Goal: Task Accomplishment & Management: Use online tool/utility

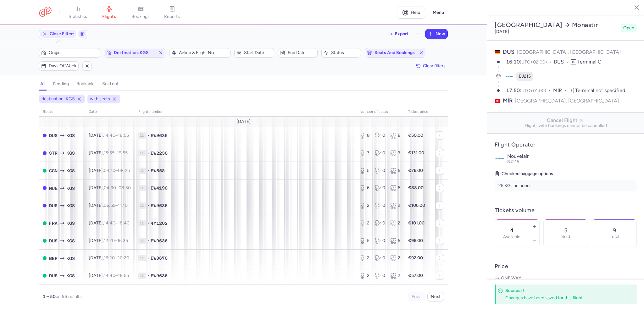
select select "days"
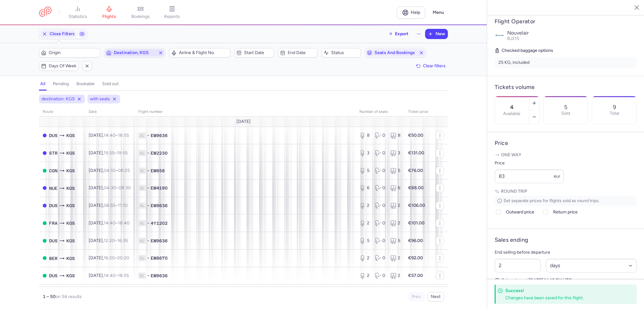
click at [162, 51] on icon "button" at bounding box center [160, 52] width 5 height 5
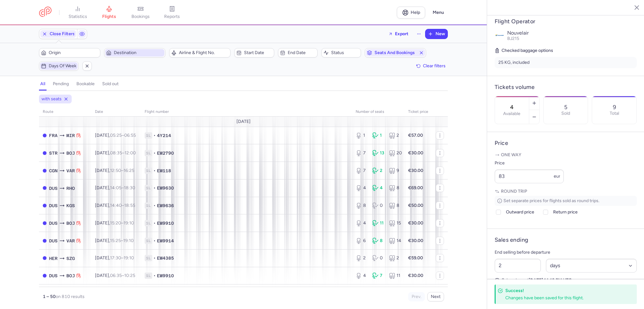
click at [54, 67] on span "Days of week" at bounding box center [63, 65] width 28 height 5
click at [74, 98] on input "W" at bounding box center [72, 96] width 9 height 9
checkbox input "true"
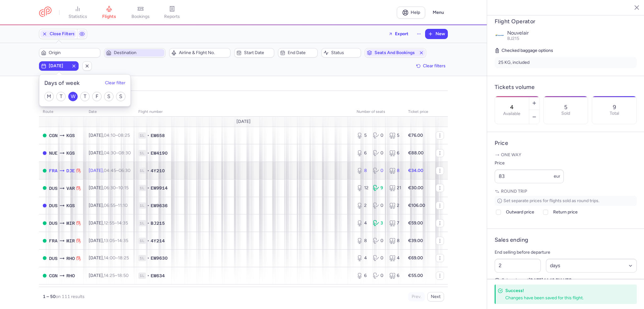
click at [207, 176] on td "1L • 4Y210" at bounding box center [244, 171] width 218 height 18
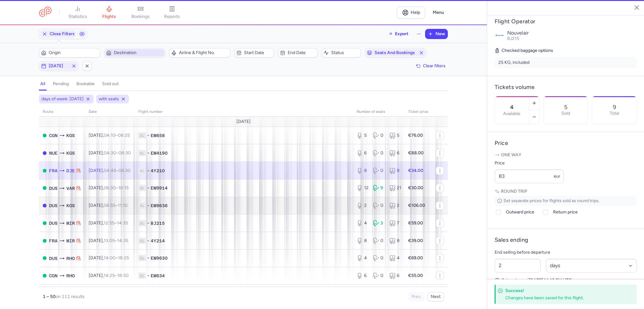
type input "8"
type input "38"
select select "hours"
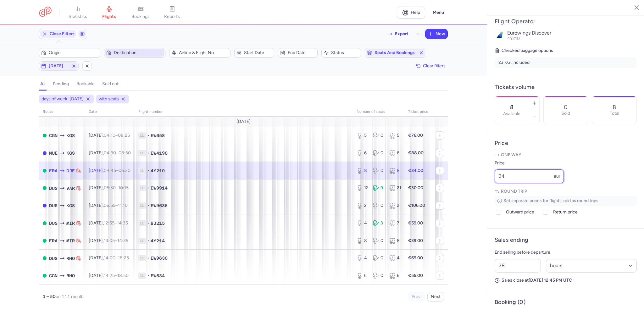
drag, startPoint x: 518, startPoint y: 197, endPoint x: 469, endPoint y: 195, distance: 49.4
click at [469, 195] on div "statistics flights bookings reports Help Menu Close Filters Export New Filters …" at bounding box center [322, 154] width 644 height 309
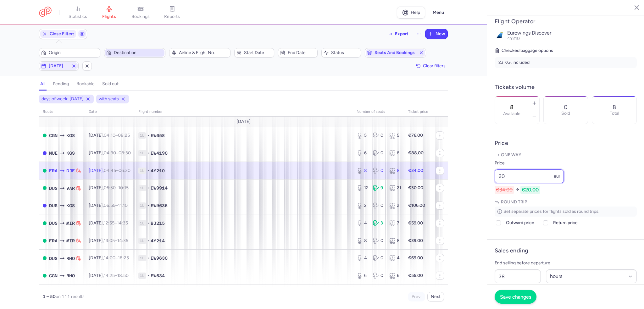
type input "20"
click at [518, 297] on span "Save changes" at bounding box center [515, 297] width 31 height 6
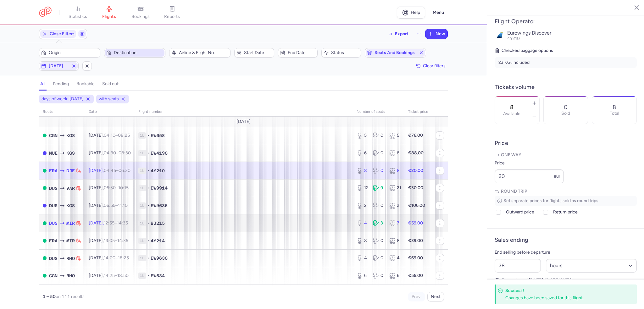
click at [165, 223] on span "BJ215" at bounding box center [158, 223] width 14 height 6
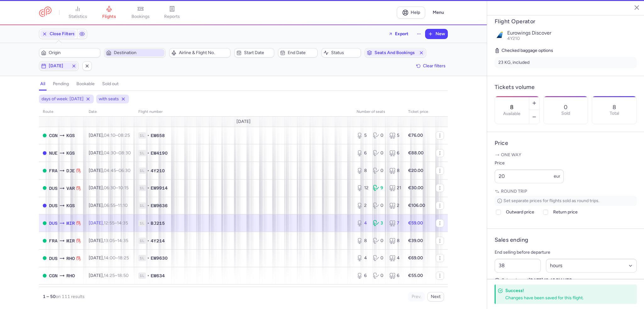
type input "4"
type input "46"
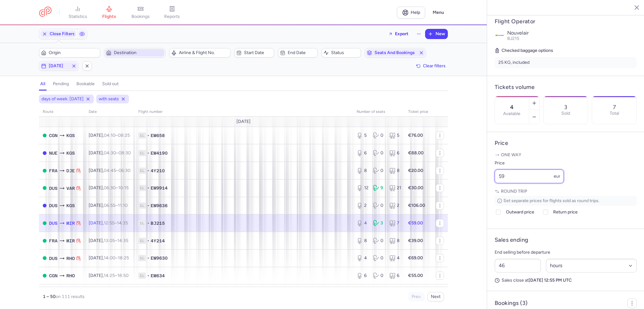
drag, startPoint x: 534, startPoint y: 199, endPoint x: 474, endPoint y: 195, distance: 60.8
click at [474, 195] on div "statistics flights bookings reports Help Menu Close Filters Export New Filters …" at bounding box center [322, 154] width 644 height 309
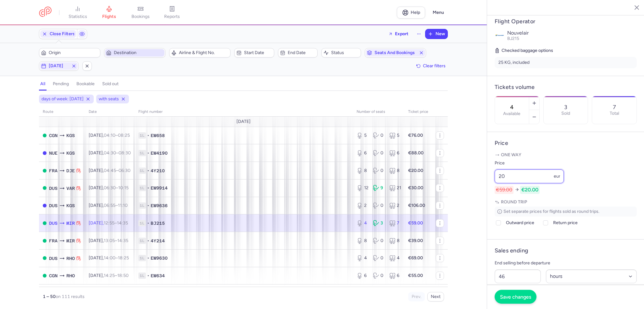
type input "20"
drag, startPoint x: 516, startPoint y: 298, endPoint x: 477, endPoint y: 278, distance: 43.7
click at [516, 298] on span "Save changes" at bounding box center [515, 297] width 31 height 6
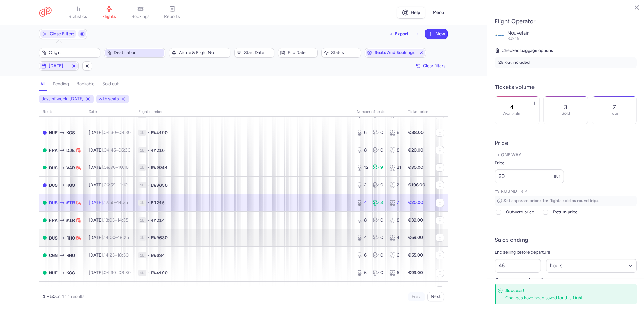
scroll to position [31, 0]
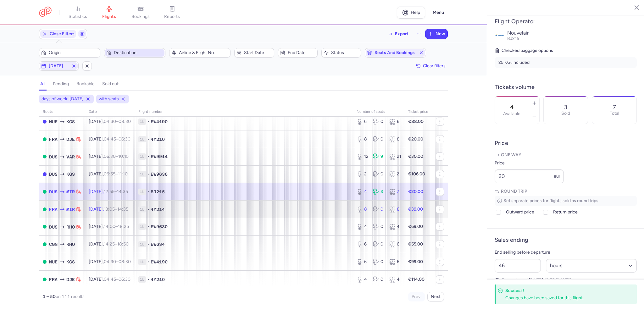
click at [256, 208] on span "1L • 4Y214" at bounding box center [243, 209] width 211 height 6
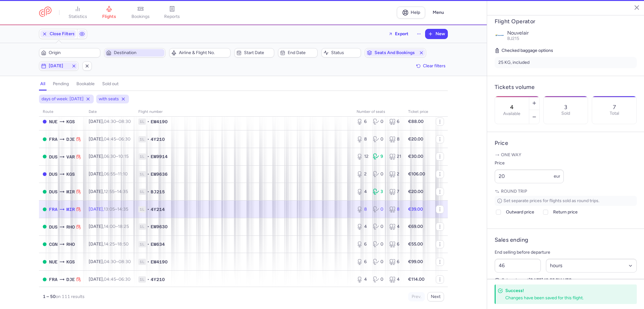
type input "8"
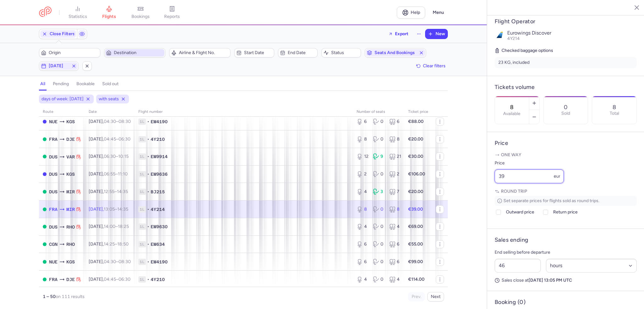
drag, startPoint x: 529, startPoint y: 190, endPoint x: 452, endPoint y: 195, distance: 77.2
click at [452, 195] on div "statistics flights bookings reports Help Menu Close Filters Export New Filters …" at bounding box center [322, 154] width 644 height 309
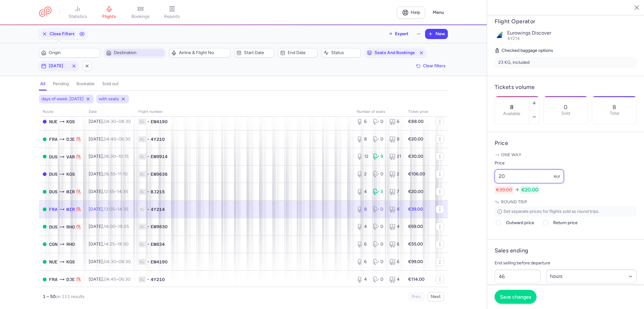
type input "20"
click at [523, 299] on span "Save changes" at bounding box center [515, 297] width 31 height 6
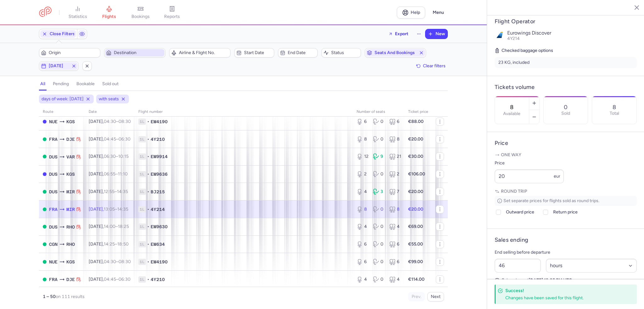
scroll to position [0, 0]
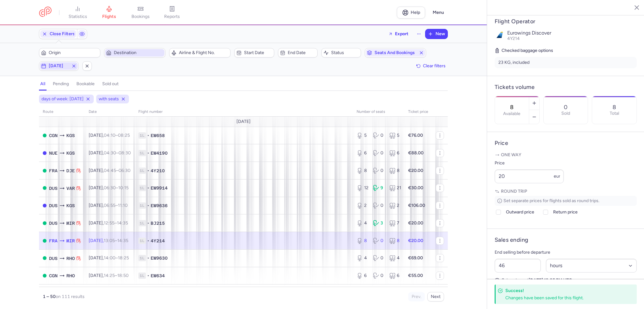
click at [61, 65] on span "[DATE]" at bounding box center [59, 65] width 20 height 5
click at [74, 100] on input "W" at bounding box center [72, 96] width 9 height 9
checkbox input "false"
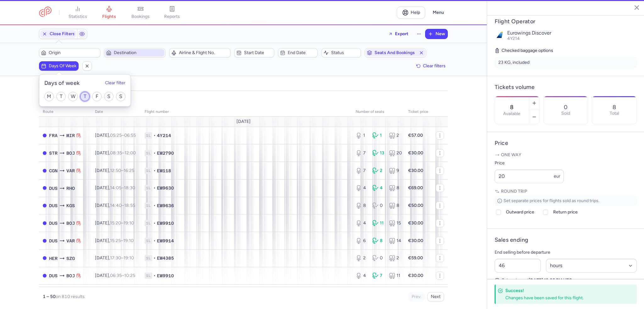
click at [86, 96] on input "T" at bounding box center [84, 96] width 9 height 9
checkbox input "true"
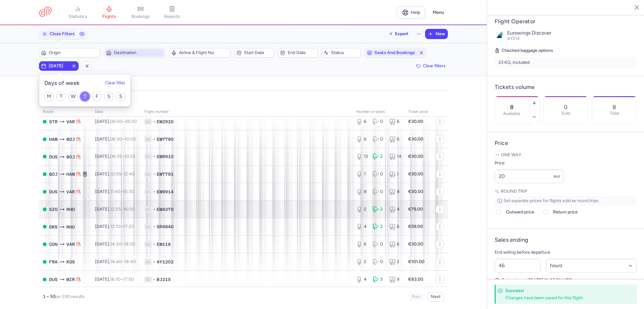
scroll to position [63, 0]
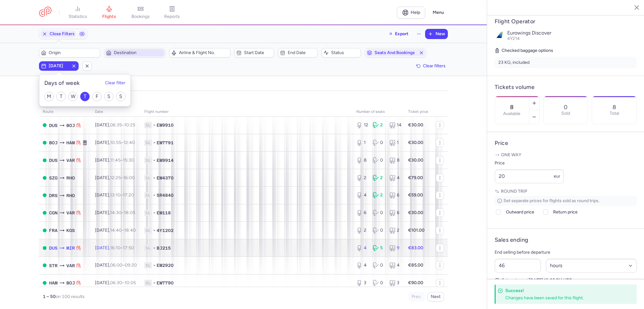
click at [208, 251] on span "1L • BJ215" at bounding box center [246, 248] width 204 height 6
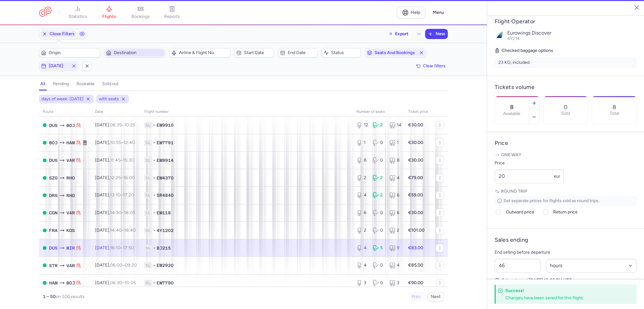
type input "4"
type input "2"
select select "days"
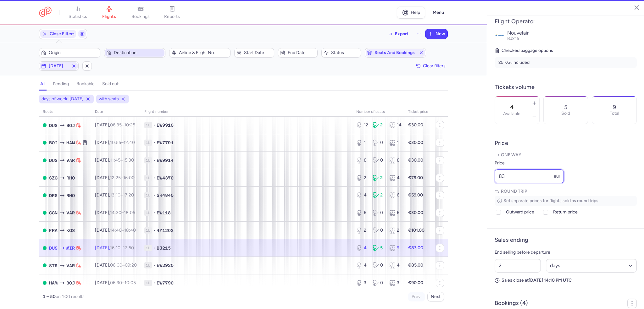
drag, startPoint x: 499, startPoint y: 192, endPoint x: 475, endPoint y: 191, distance: 24.9
click at [475, 191] on div "statistics flights bookings reports Help Menu Close Filters Export New Filters …" at bounding box center [322, 154] width 644 height 309
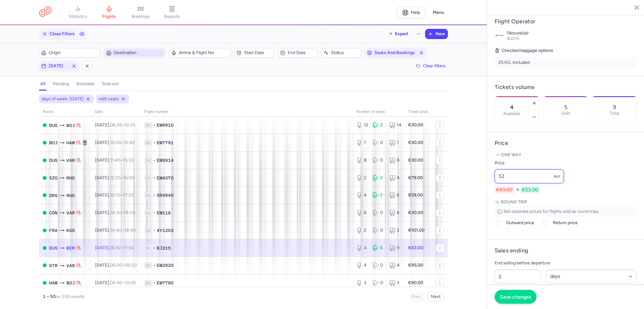
type input "53"
click at [522, 298] on span "Save changes" at bounding box center [515, 297] width 31 height 6
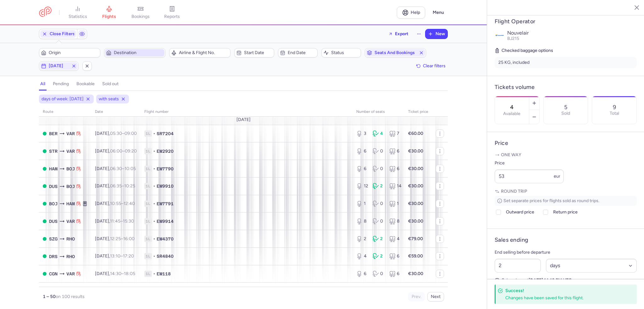
scroll to position [0, 0]
click at [421, 52] on icon "button" at bounding box center [421, 52] width 5 height 5
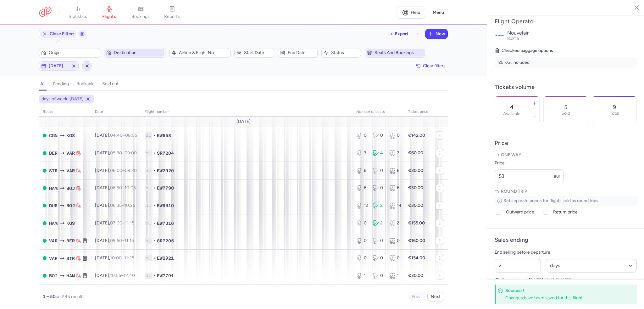
drag, startPoint x: 74, startPoint y: 67, endPoint x: 85, endPoint y: 67, distance: 11.3
click at [74, 67] on icon "button" at bounding box center [73, 65] width 5 height 5
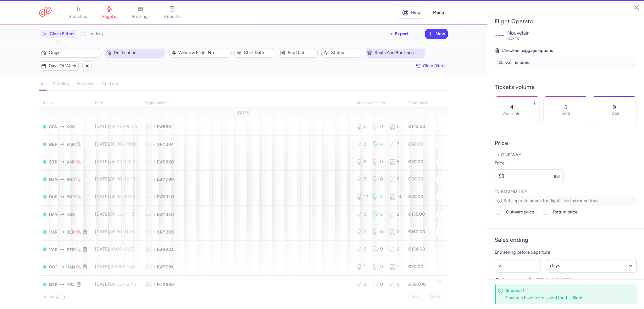
click at [128, 54] on span "Destination" at bounding box center [138, 52] width 49 height 5
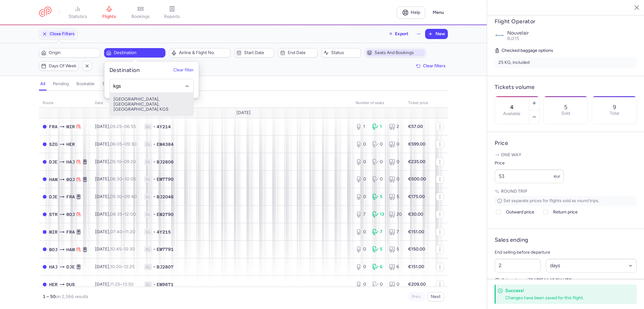
click at [140, 100] on span "[GEOGRAPHIC_DATA], [GEOGRAPHIC_DATA], [GEOGRAPHIC_DATA] KGS" at bounding box center [152, 104] width 84 height 23
type input "kgs"
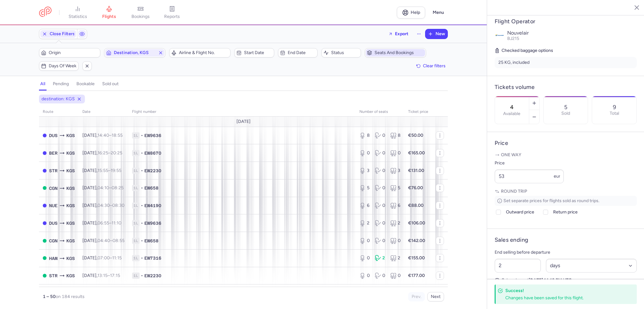
click at [56, 44] on div "Filters (1) – 184 results Origin Destination, KGS Airline & Flight No. Start da…" at bounding box center [243, 59] width 487 height 33
click at [68, 59] on div "Origin Destination, KGS" at bounding box center [102, 52] width 130 height 13
click at [70, 55] on span "Origin" at bounding box center [69, 53] width 59 height 8
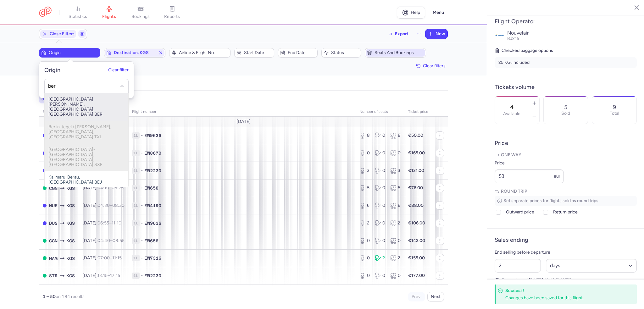
click at [78, 100] on span "[GEOGRAPHIC_DATA][PERSON_NAME], [GEOGRAPHIC_DATA], [GEOGRAPHIC_DATA] BER" at bounding box center [87, 107] width 84 height 28
type input "ber"
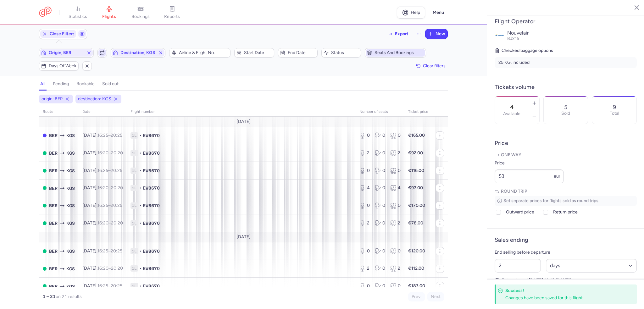
click at [104, 56] on button "button" at bounding box center [101, 52] width 9 height 9
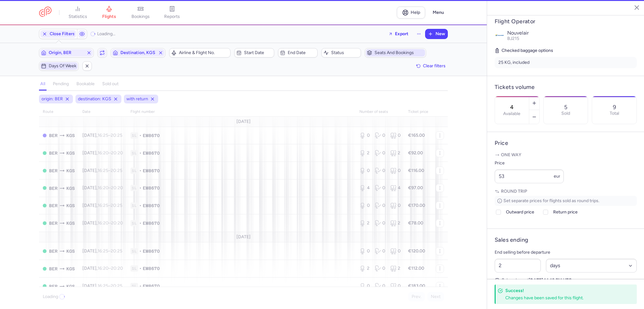
click at [62, 68] on span "Days of week" at bounding box center [63, 65] width 28 height 5
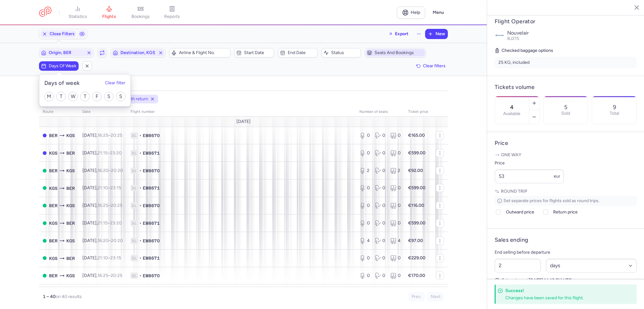
click at [44, 99] on div "M T W T F S S" at bounding box center [84, 96] width 91 height 19
click at [54, 97] on div "M T W T F S S" at bounding box center [84, 96] width 91 height 19
click at [53, 97] on input "M" at bounding box center [48, 96] width 9 height 9
checkbox input "true"
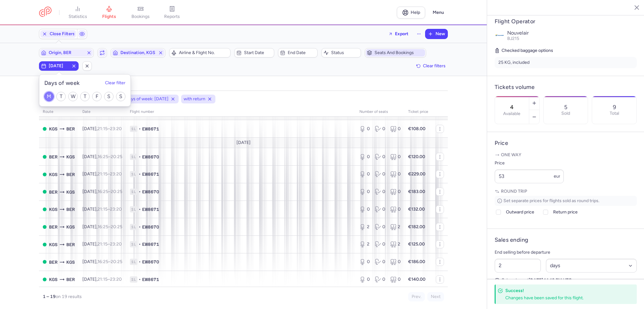
scroll to position [126, 0]
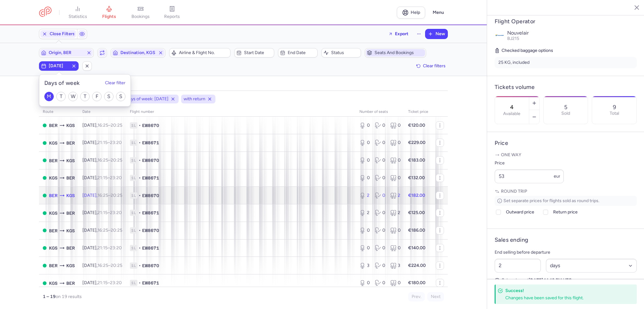
click at [159, 198] on span "EW8670" at bounding box center [150, 195] width 17 height 6
type input "2"
type input "4"
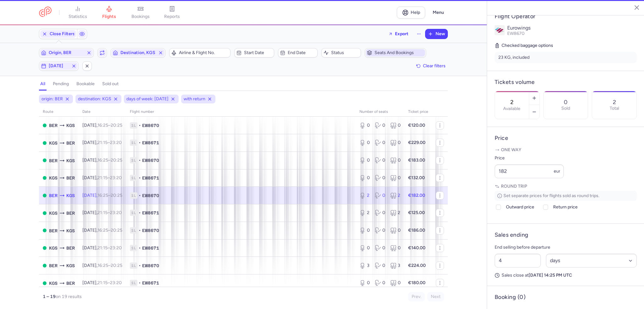
scroll to position [118, 0]
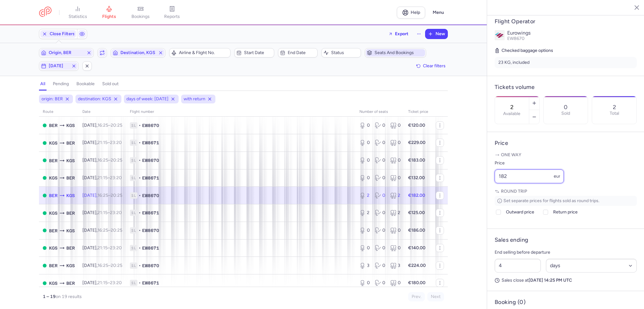
drag, startPoint x: 529, startPoint y: 199, endPoint x: 462, endPoint y: 195, distance: 67.4
click at [462, 195] on div "statistics flights bookings reports Help Menu Close Filters Export New Filters …" at bounding box center [322, 154] width 644 height 309
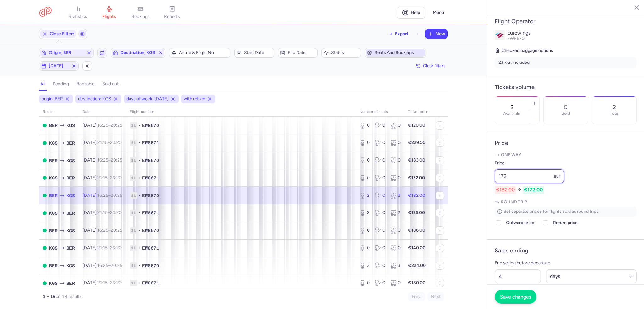
type input "172"
click at [510, 292] on button "Save changes" at bounding box center [515, 297] width 42 height 14
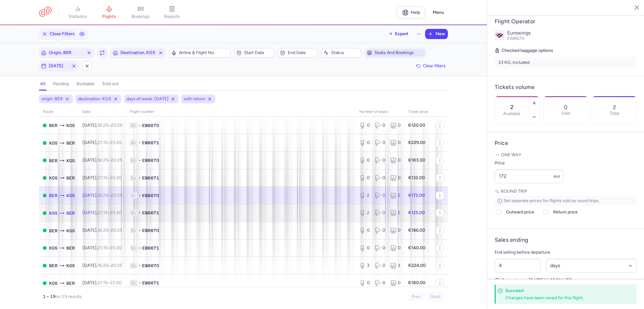
click at [332, 220] on td "1L • EW8671" at bounding box center [240, 213] width 229 height 18
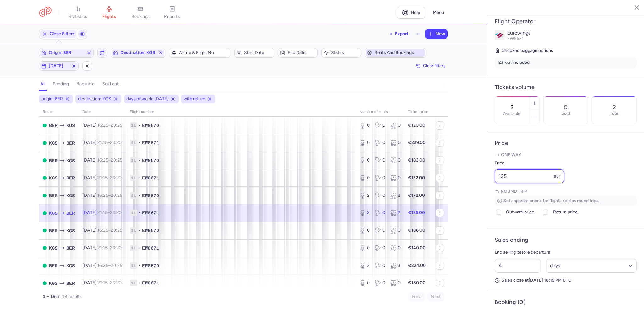
drag, startPoint x: 506, startPoint y: 192, endPoint x: 469, endPoint y: 192, distance: 37.1
click at [469, 192] on div "statistics flights bookings reports Help Menu Close Filters Export New Filters …" at bounding box center [322, 154] width 644 height 309
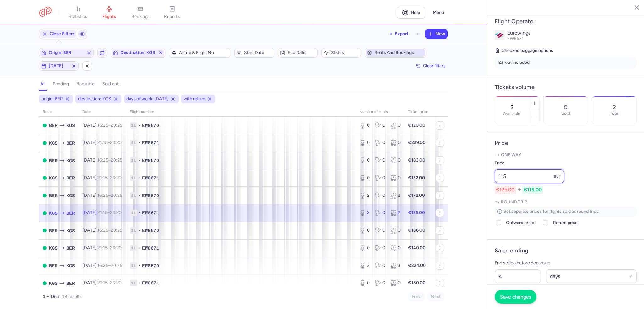
type input "115"
click at [510, 295] on span "Save changes" at bounding box center [515, 297] width 31 height 6
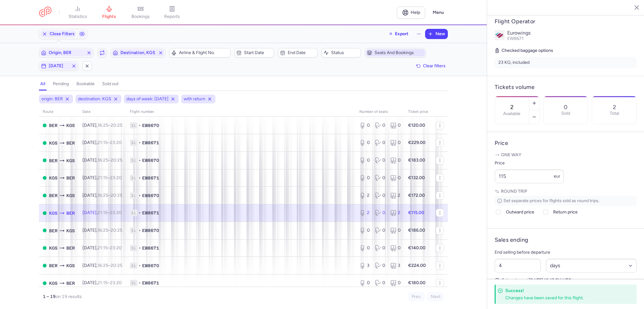
scroll to position [157, 0]
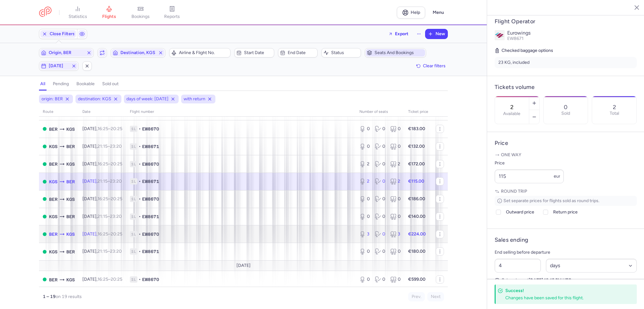
click at [289, 243] on td "1L • EW8670" at bounding box center [240, 234] width 229 height 18
type input "3"
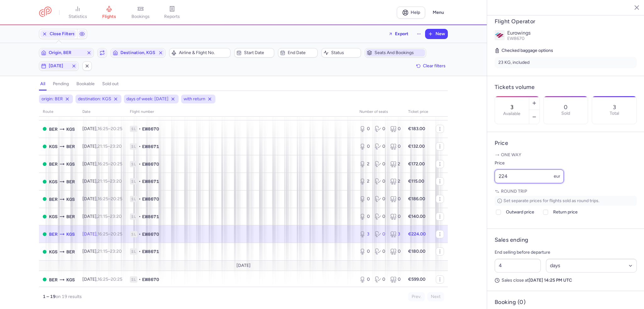
drag, startPoint x: 517, startPoint y: 194, endPoint x: 453, endPoint y: 198, distance: 64.6
click at [453, 198] on div "statistics flights bookings reports Help Menu Close Filters Export New Filters …" at bounding box center [322, 154] width 644 height 309
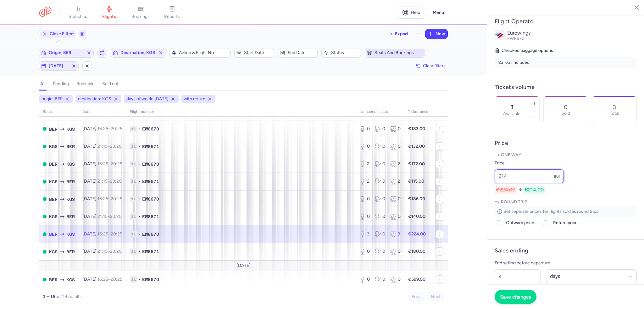
type input "214"
click at [507, 303] on button "Save changes" at bounding box center [515, 297] width 42 height 14
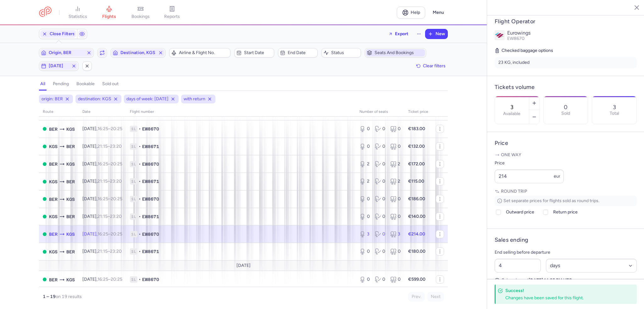
scroll to position [201, 0]
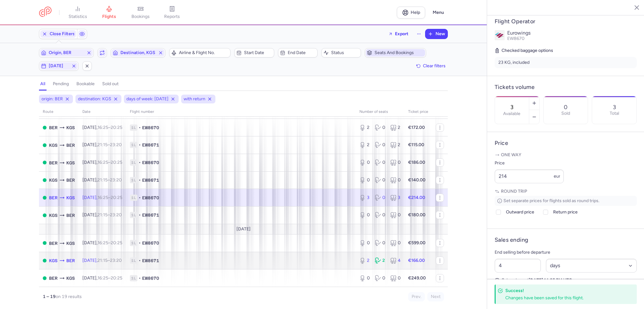
click at [333, 254] on td "1L • EW8671" at bounding box center [240, 261] width 229 height 18
type input "2"
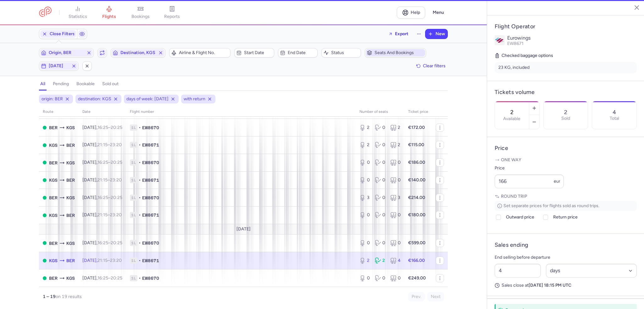
scroll to position [123, 0]
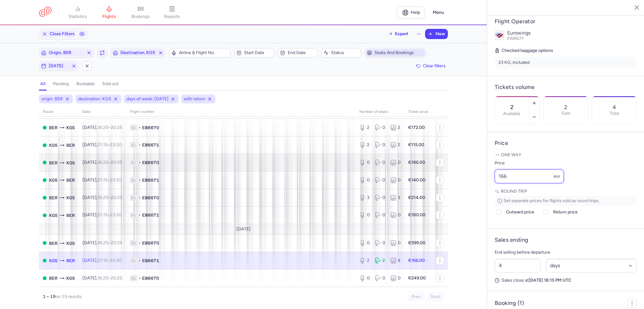
drag, startPoint x: 544, startPoint y: 194, endPoint x: 373, endPoint y: 166, distance: 172.3
click at [373, 166] on div "statistics flights bookings reports Help Menu Close Filters Export New Filters …" at bounding box center [322, 154] width 644 height 309
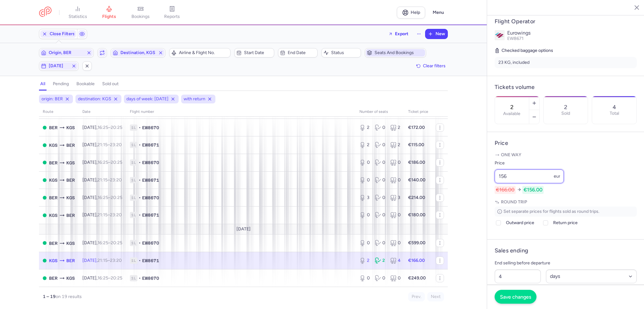
type input "156"
click at [515, 297] on span "Save changes" at bounding box center [515, 297] width 31 height 6
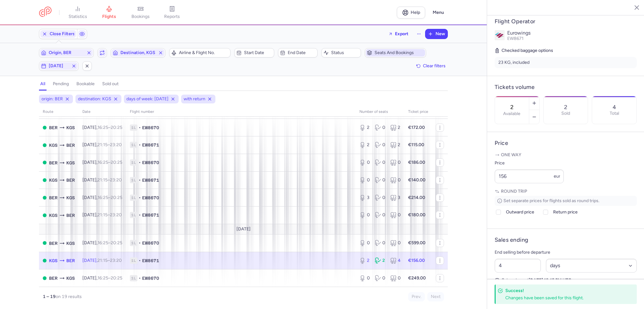
click at [56, 61] on button "[DATE]" at bounding box center [59, 65] width 40 height 9
drag, startPoint x: 47, startPoint y: 96, endPoint x: 62, endPoint y: 95, distance: 14.5
click at [48, 96] on input "M" at bounding box center [48, 96] width 9 height 9
checkbox input "false"
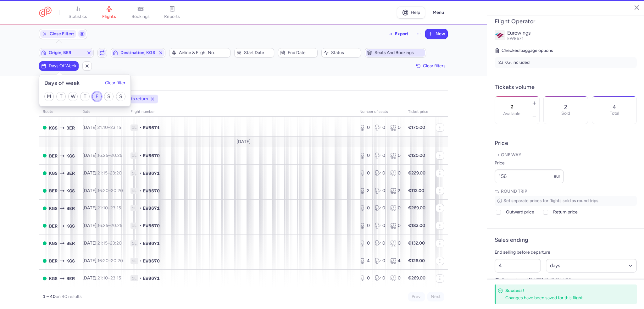
click at [96, 96] on input "F" at bounding box center [96, 96] width 9 height 9
checkbox input "true"
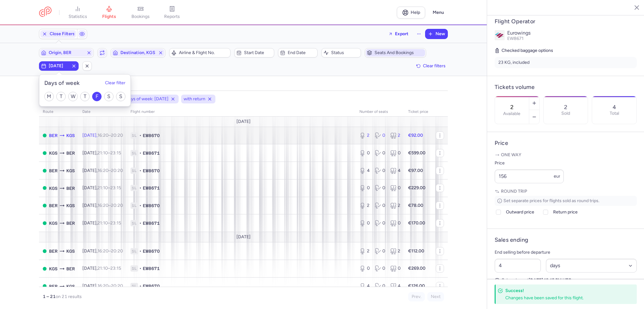
click at [257, 134] on span "1L • EW8670" at bounding box center [240, 135] width 221 height 6
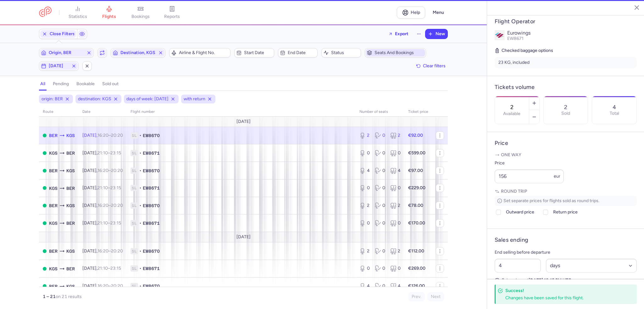
type input "2"
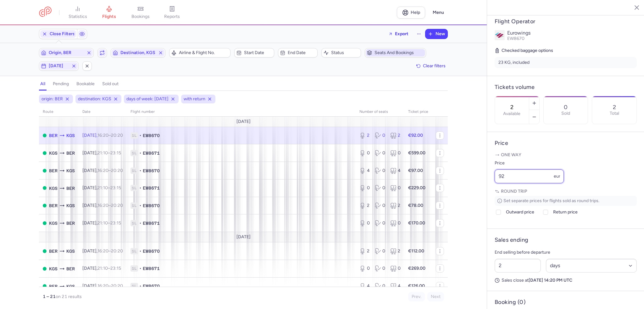
drag, startPoint x: 533, startPoint y: 193, endPoint x: 447, endPoint y: 194, distance: 86.1
click at [447, 194] on div "statistics flights bookings reports Help Menu Close Filters Export New Filters …" at bounding box center [322, 154] width 644 height 309
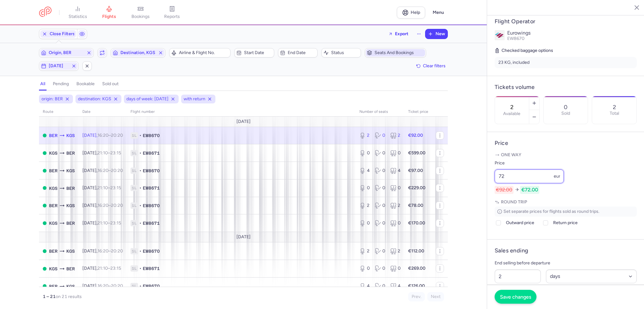
type input "72"
click at [529, 299] on span "Save changes" at bounding box center [515, 297] width 31 height 6
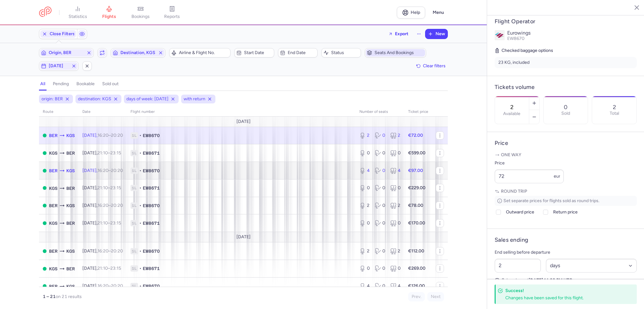
click at [272, 178] on td "1L • EW8670" at bounding box center [241, 171] width 229 height 18
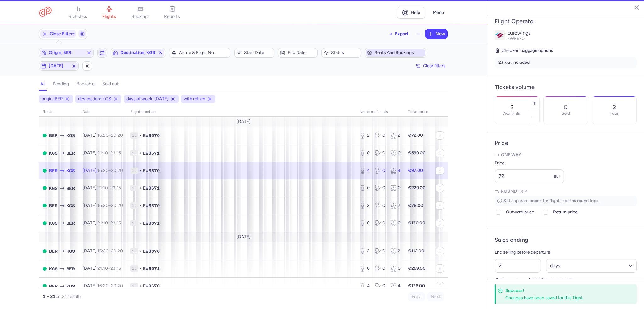
type input "4"
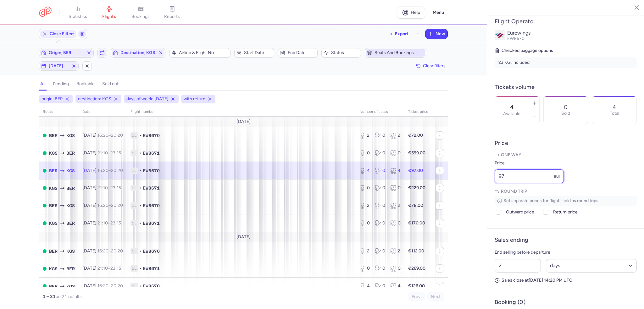
drag, startPoint x: 521, startPoint y: 192, endPoint x: 448, endPoint y: 186, distance: 72.9
click at [448, 186] on div "statistics flights bookings reports Help Menu Close Filters Export New Filters …" at bounding box center [322, 154] width 644 height 309
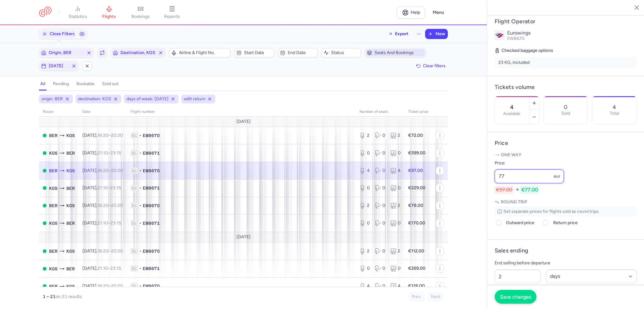
type input "77"
click at [511, 290] on button "Save changes" at bounding box center [515, 297] width 42 height 14
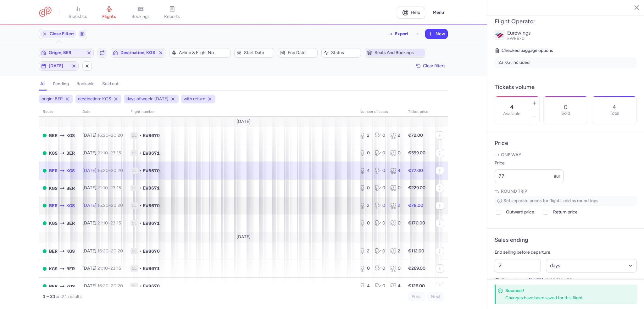
click at [339, 208] on span "1L • EW8670" at bounding box center [240, 205] width 221 height 6
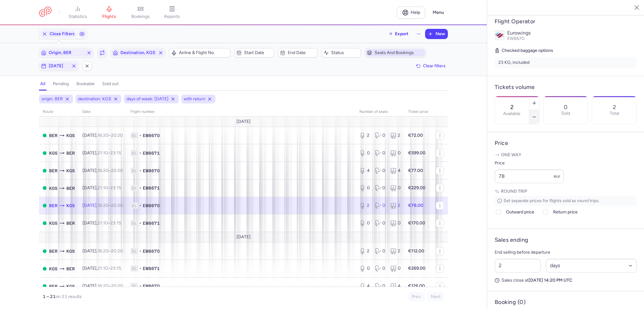
click at [535, 117] on line "button" at bounding box center [533, 117] width 3 height 0
click at [519, 297] on span "Save changes" at bounding box center [515, 297] width 31 height 6
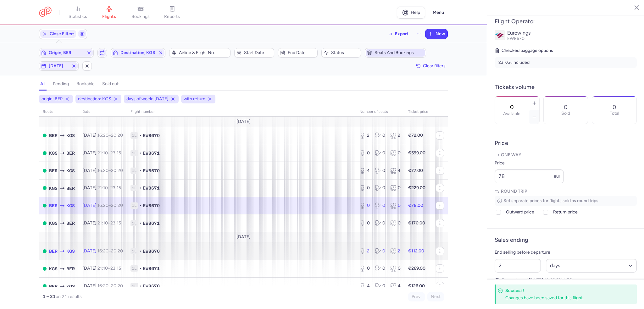
click at [317, 256] on td "1L • EW8670" at bounding box center [241, 251] width 229 height 18
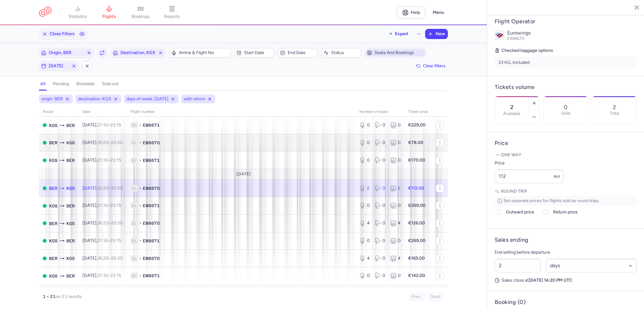
scroll to position [94, 0]
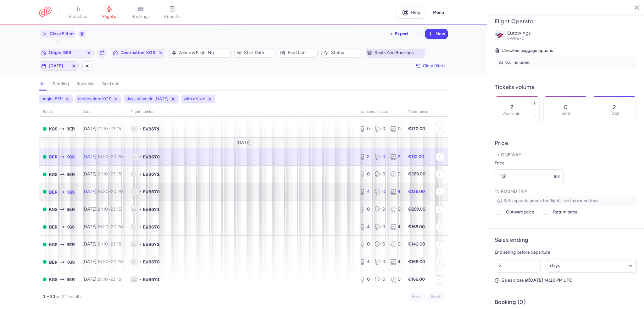
click at [275, 195] on span "1L • EW8670" at bounding box center [240, 192] width 221 height 6
type input "4"
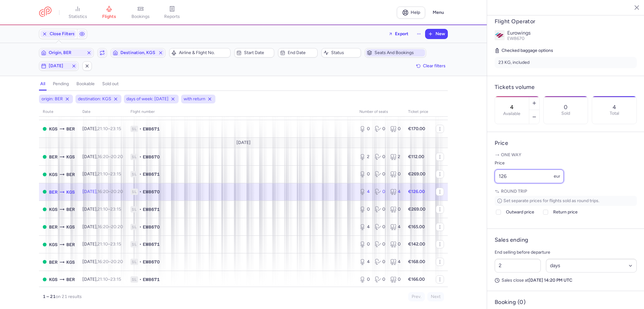
drag, startPoint x: 551, startPoint y: 192, endPoint x: 423, endPoint y: 187, distance: 128.0
click at [423, 187] on div "statistics flights bookings reports Help Menu Close Filters Export New Filters …" at bounding box center [322, 154] width 644 height 309
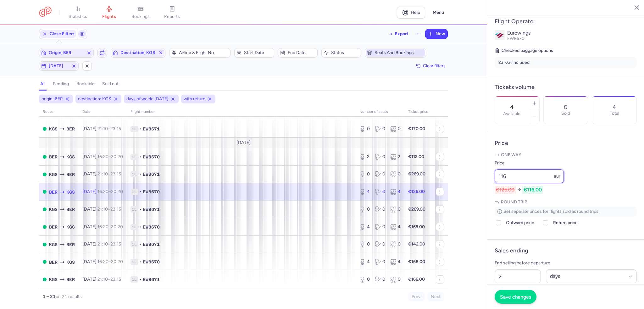
type input "116"
click at [512, 296] on span "Save changes" at bounding box center [515, 297] width 31 height 6
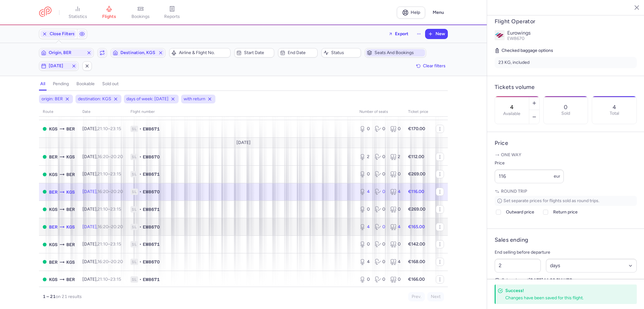
click at [346, 225] on td "1L • EW8670" at bounding box center [241, 227] width 229 height 18
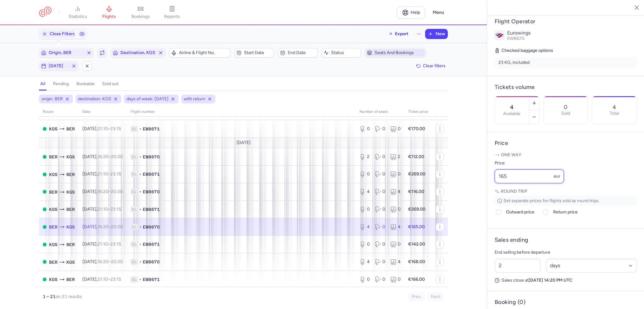
drag, startPoint x: 491, startPoint y: 192, endPoint x: 461, endPoint y: 191, distance: 30.2
click at [461, 191] on div "statistics flights bookings reports Help Menu Close Filters Export New Filters …" at bounding box center [322, 154] width 644 height 309
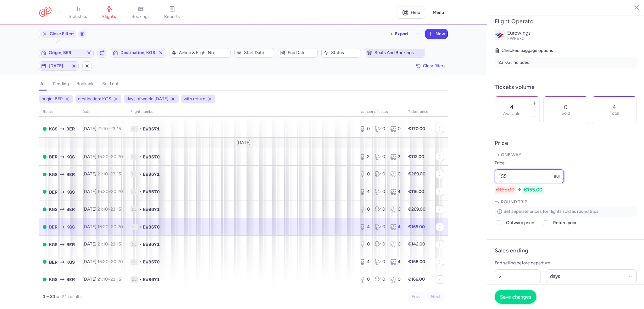
type input "155"
drag, startPoint x: 516, startPoint y: 301, endPoint x: 476, endPoint y: 282, distance: 44.1
click at [514, 299] on button "Save changes" at bounding box center [515, 297] width 42 height 14
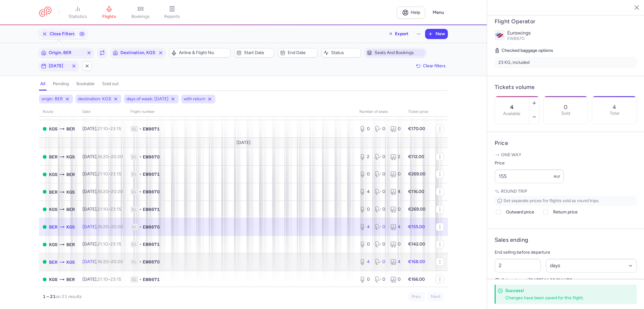
drag, startPoint x: 331, startPoint y: 265, endPoint x: 446, endPoint y: 241, distance: 117.1
click at [331, 265] on span "1L • EW8670" at bounding box center [240, 262] width 221 height 6
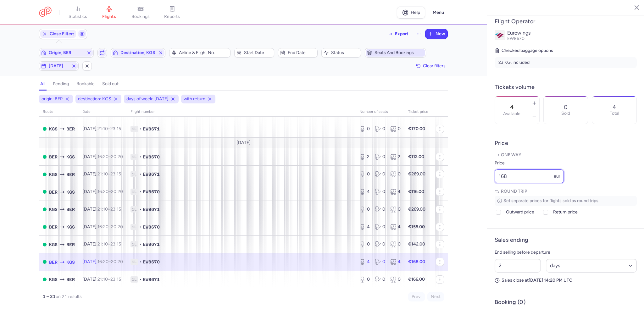
drag, startPoint x: 545, startPoint y: 191, endPoint x: 447, endPoint y: 191, distance: 98.4
click at [447, 191] on div "statistics flights bookings reports Help Menu Close Filters Export New Filters …" at bounding box center [322, 154] width 644 height 309
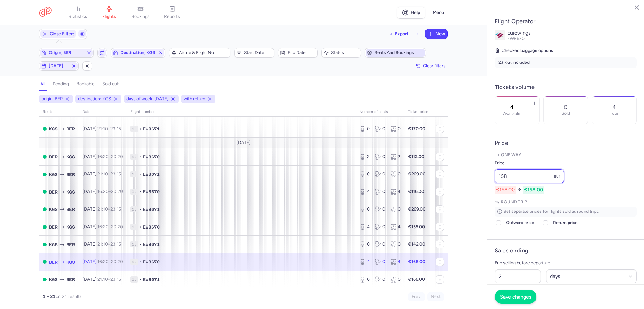
type input "158"
click at [505, 300] on button "Save changes" at bounding box center [515, 297] width 42 height 14
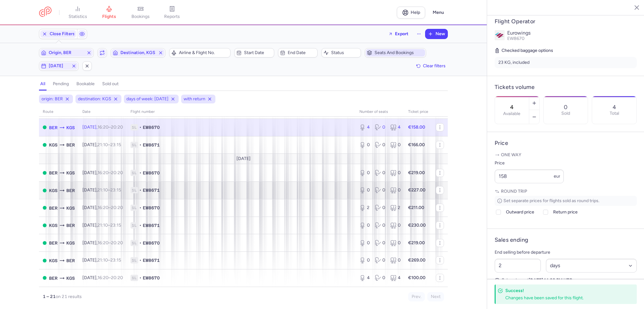
scroll to position [236, 0]
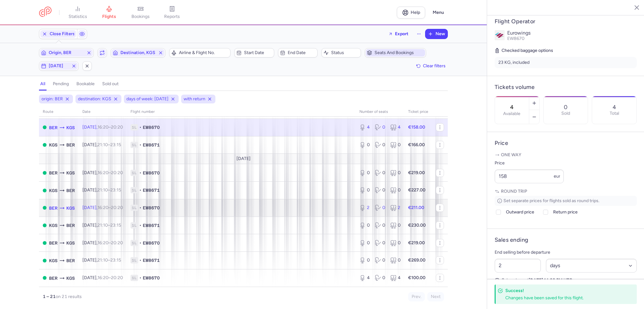
click at [302, 205] on span "1L • EW8670" at bounding box center [240, 208] width 221 height 6
type input "2"
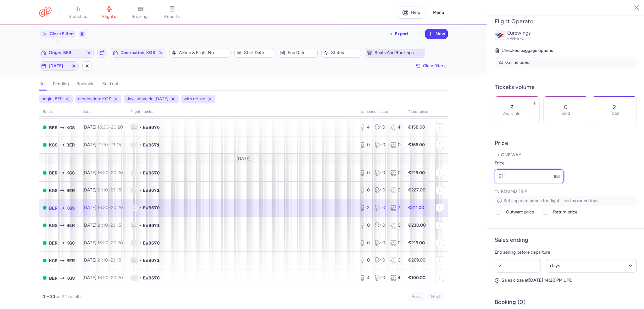
drag, startPoint x: 529, startPoint y: 196, endPoint x: 454, endPoint y: 189, distance: 75.7
click at [454, 189] on div "statistics flights bookings reports Help Menu Close Filters Export New Filters …" at bounding box center [322, 154] width 644 height 309
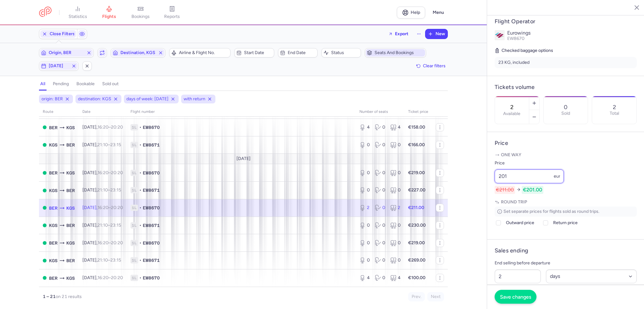
type input "201"
click at [517, 299] on span "Save changes" at bounding box center [515, 297] width 31 height 6
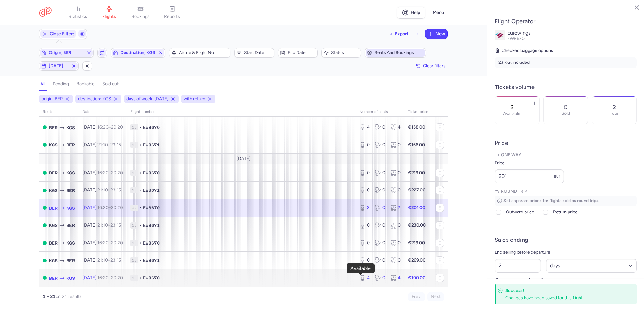
click at [359, 278] on icon at bounding box center [362, 278] width 6 height 6
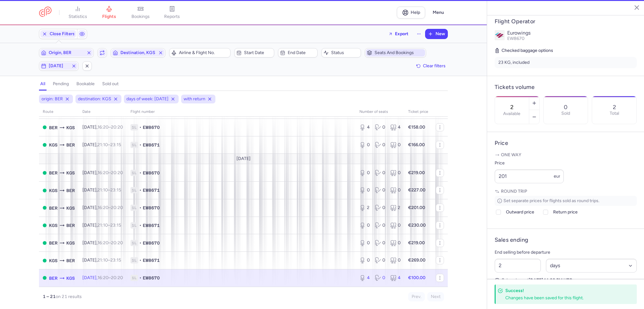
type input "4"
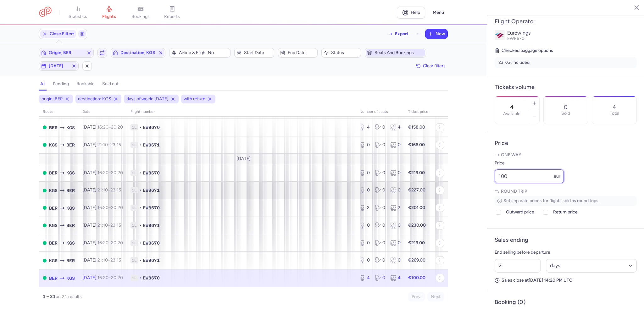
drag, startPoint x: 540, startPoint y: 197, endPoint x: 429, endPoint y: 186, distance: 111.5
click at [429, 186] on div "statistics flights bookings reports Help Menu Close Filters Export New Filters …" at bounding box center [322, 154] width 644 height 309
click at [52, 66] on span "[DATE]" at bounding box center [59, 65] width 20 height 5
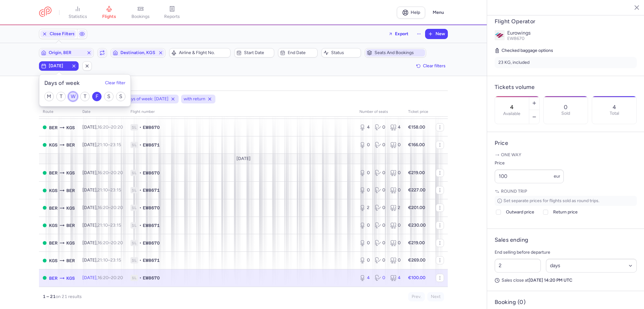
click at [73, 97] on input "W" at bounding box center [72, 96] width 9 height 9
checkbox input "true"
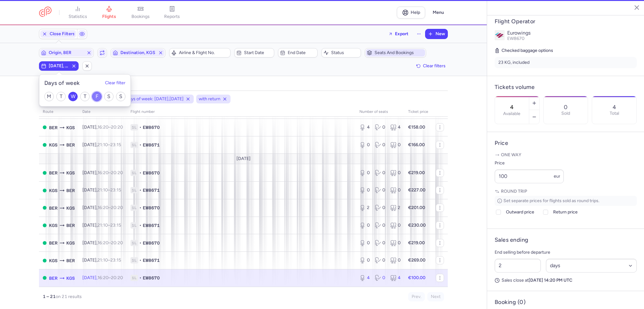
click at [100, 95] on input "F" at bounding box center [96, 96] width 9 height 9
checkbox input "false"
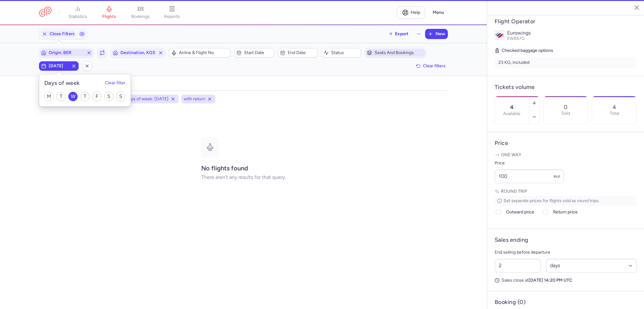
click at [77, 55] on span "Origin, BER" at bounding box center [66, 53] width 53 height 8
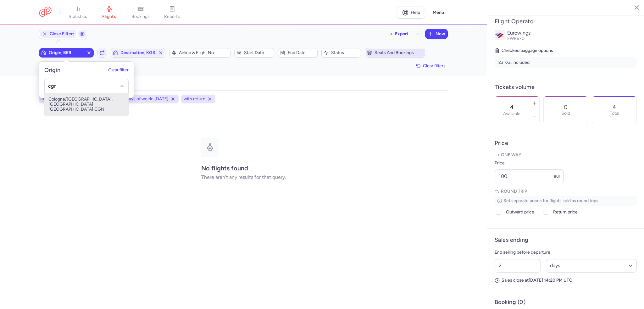
click at [84, 103] on span "Cologne/[GEOGRAPHIC_DATA], [GEOGRAPHIC_DATA], [GEOGRAPHIC_DATA] CGN" at bounding box center [87, 104] width 84 height 23
type input "cgn"
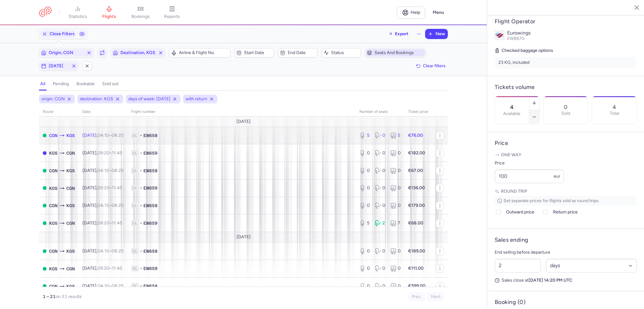
drag, startPoint x: 303, startPoint y: 142, endPoint x: 557, endPoint y: 97, distance: 257.9
click at [303, 142] on td "1L • EW658" at bounding box center [241, 136] width 228 height 18
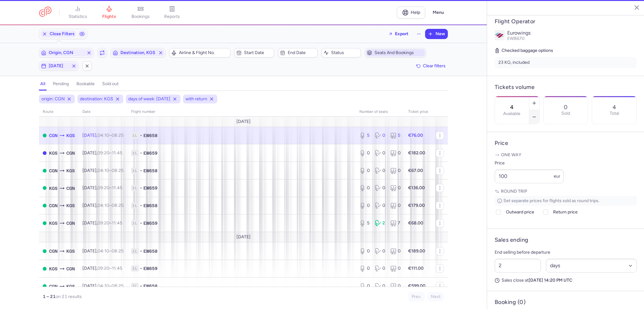
type input "5"
type input "37"
select select "hours"
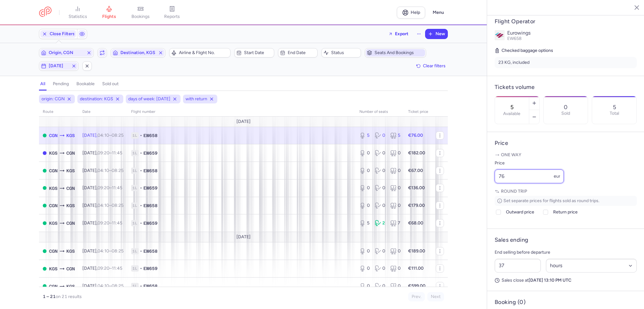
drag, startPoint x: 544, startPoint y: 197, endPoint x: 461, endPoint y: 187, distance: 83.3
click at [461, 187] on div "statistics flights bookings reports Help Menu Close Filters Export New Filters …" at bounding box center [322, 154] width 644 height 309
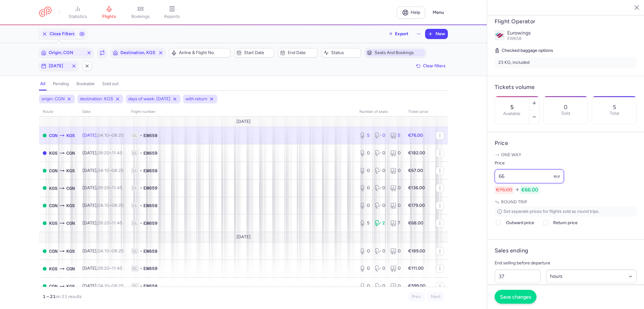
type input "6"
type input "56"
click at [523, 295] on span "Save changes" at bounding box center [515, 297] width 31 height 6
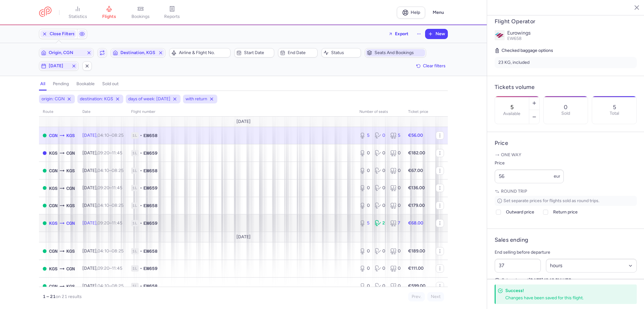
click at [327, 225] on span "1L • EW659" at bounding box center [241, 223] width 221 height 6
type input "2"
select select "days"
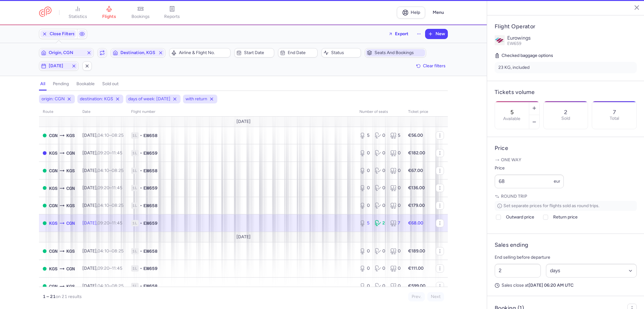
scroll to position [123, 0]
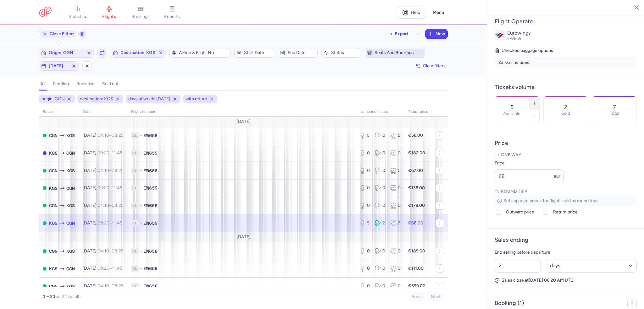
drag, startPoint x: 555, startPoint y: 90, endPoint x: 506, endPoint y: 257, distance: 174.3
click at [537, 101] on icon "button" at bounding box center [534, 103] width 5 height 5
type input "6"
click at [521, 295] on span "Save changes" at bounding box center [515, 297] width 31 height 6
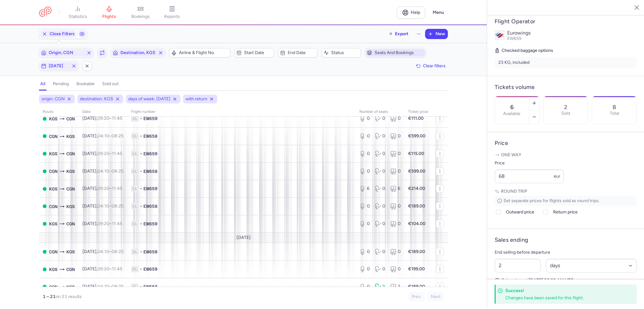
scroll to position [157, 0]
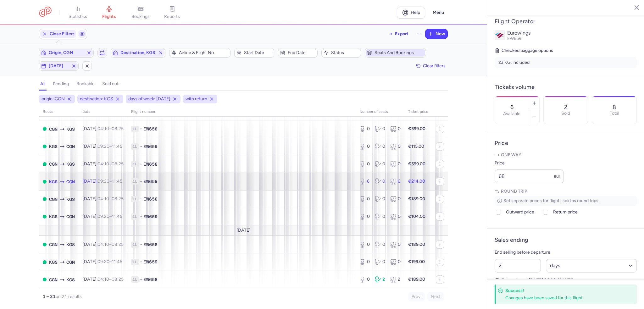
click at [264, 190] on td "1L • EW659" at bounding box center [241, 182] width 228 height 18
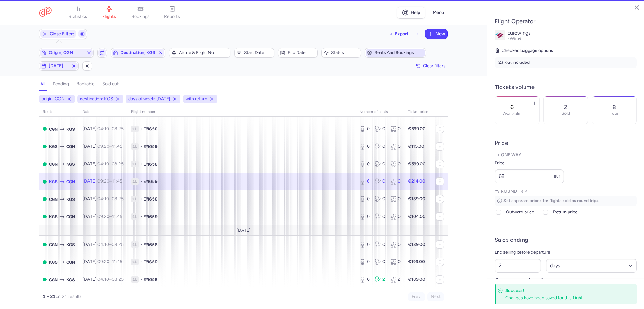
scroll to position [118, 0]
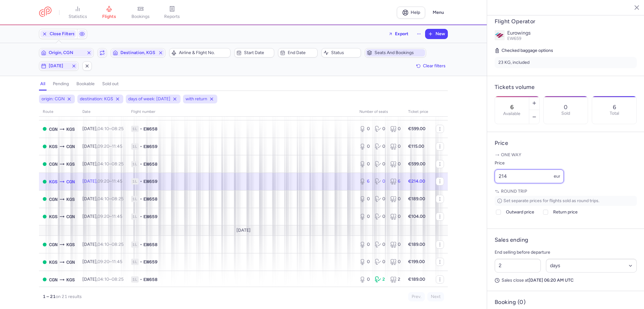
drag, startPoint x: 523, startPoint y: 196, endPoint x: 468, endPoint y: 185, distance: 56.6
click at [468, 185] on div "statistics flights bookings reports Help Menu Close Filters Export New Filters …" at bounding box center [322, 154] width 644 height 309
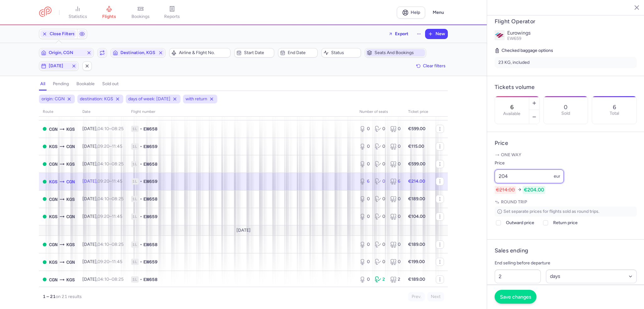
type input "204"
click at [514, 297] on span "Save changes" at bounding box center [515, 297] width 31 height 6
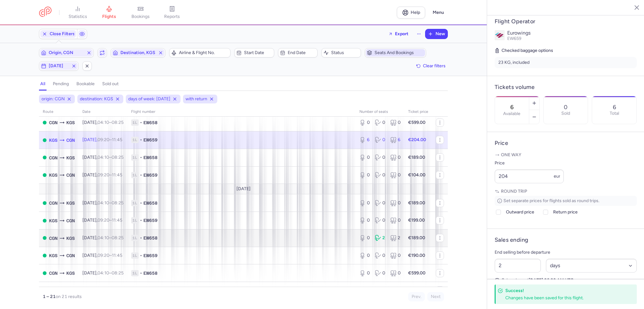
scroll to position [236, 0]
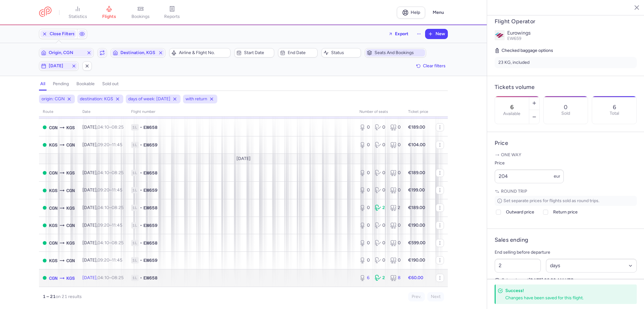
click at [313, 278] on span "1L • EW658" at bounding box center [241, 278] width 221 height 6
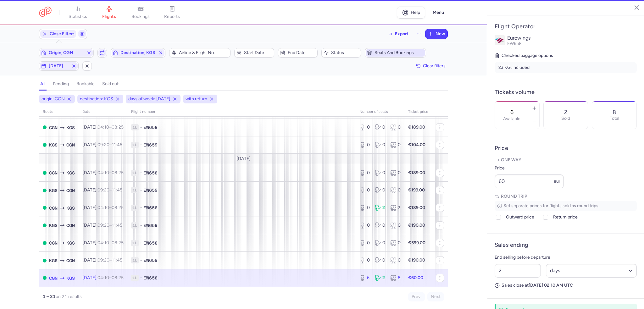
scroll to position [123, 0]
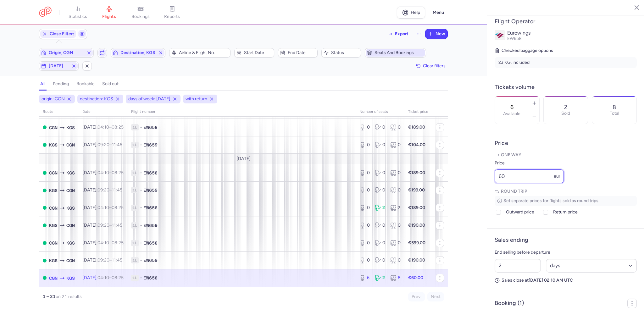
drag, startPoint x: 538, startPoint y: 193, endPoint x: 465, endPoint y: 188, distance: 72.4
click at [465, 188] on div "statistics flights bookings reports Help Menu Close Filters Export New Filters …" at bounding box center [322, 154] width 644 height 309
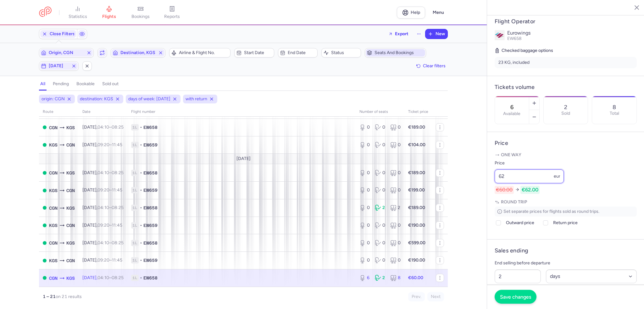
type input "62"
click at [510, 299] on span "Save changes" at bounding box center [515, 297] width 31 height 6
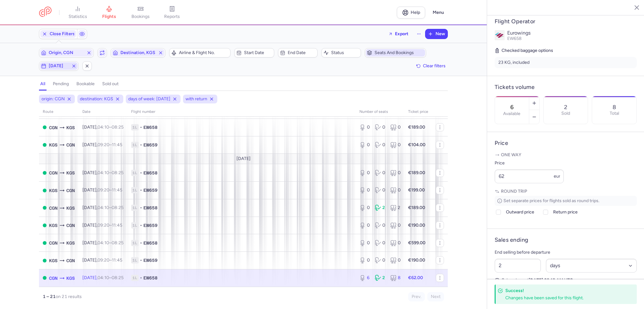
click at [58, 66] on span "[DATE]" at bounding box center [59, 65] width 20 height 5
click at [73, 97] on input "W" at bounding box center [72, 96] width 9 height 9
checkbox input "false"
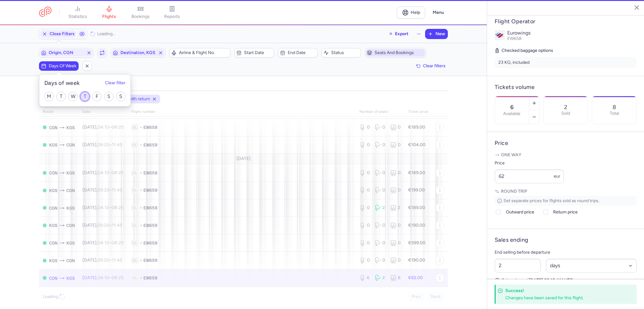
click at [84, 95] on input "T" at bounding box center [84, 96] width 9 height 9
checkbox input "true"
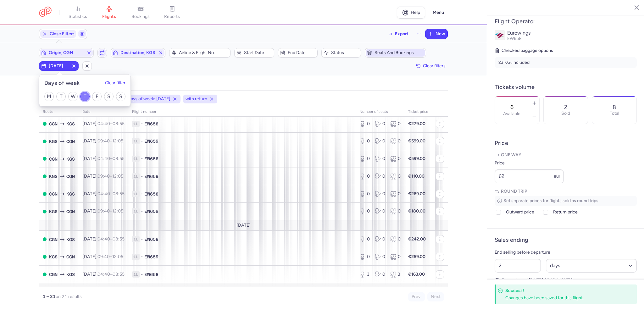
scroll to position [157, 0]
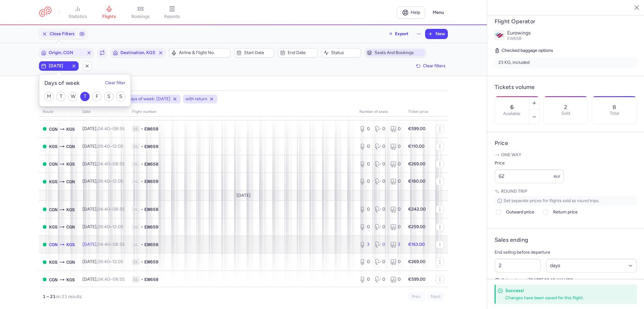
click at [206, 246] on td "1L • EW658" at bounding box center [241, 245] width 227 height 18
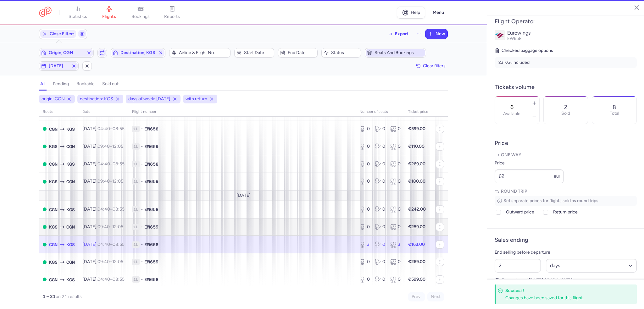
type input "3"
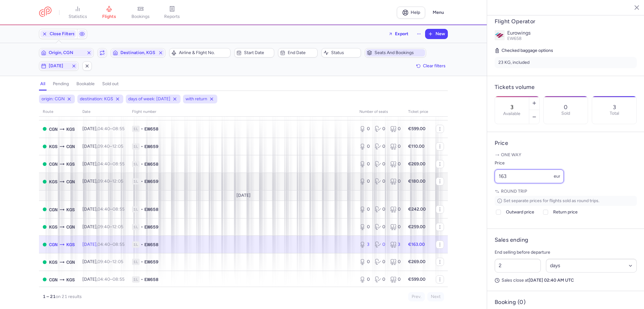
drag, startPoint x: 528, startPoint y: 190, endPoint x: 429, endPoint y: 182, distance: 99.3
click at [429, 182] on div "statistics flights bookings reports Help Menu Close Filters Export New Filters …" at bounding box center [322, 154] width 644 height 309
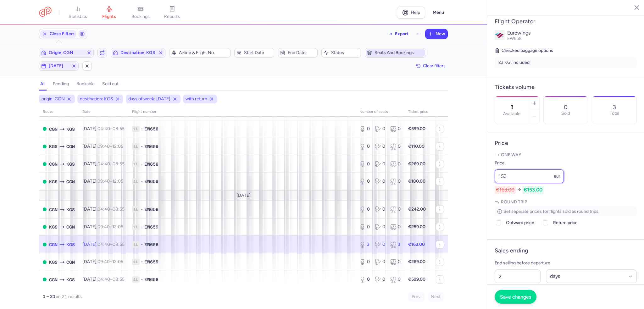
type input "153"
click at [507, 296] on span "Save changes" at bounding box center [515, 297] width 31 height 6
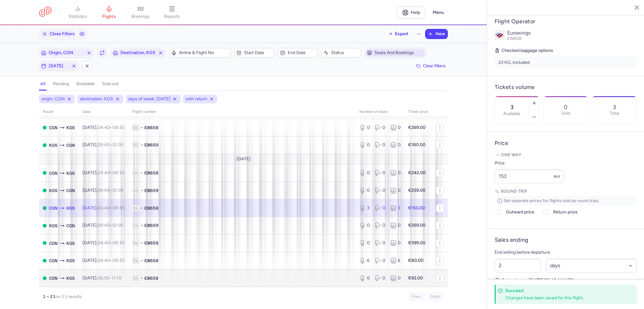
scroll to position [247, 0]
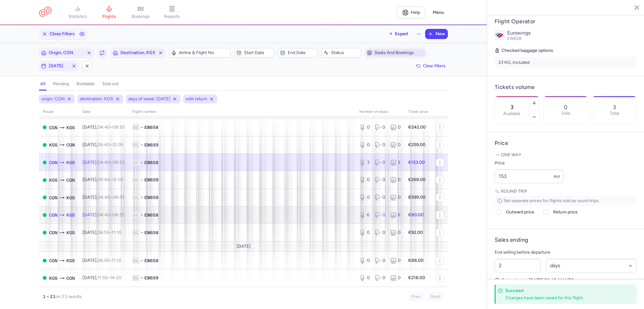
click at [279, 213] on span "1L • EW658" at bounding box center [242, 215] width 220 height 6
type input "6"
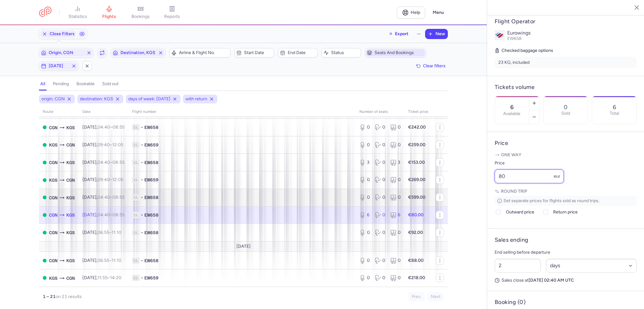
drag, startPoint x: 519, startPoint y: 194, endPoint x: 440, endPoint y: 190, distance: 79.0
click at [440, 190] on div "statistics flights bookings reports Help Menu Close Filters Export New Filters …" at bounding box center [322, 154] width 644 height 309
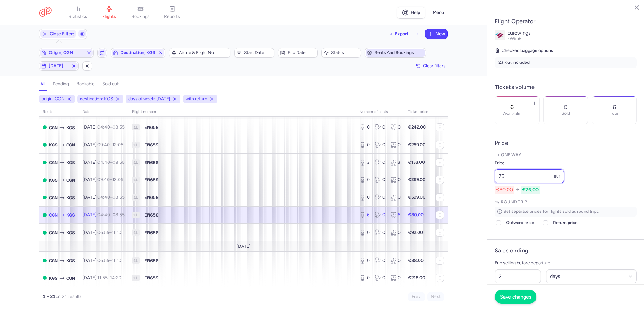
type input "76"
click at [520, 299] on span "Save changes" at bounding box center [515, 297] width 31 height 6
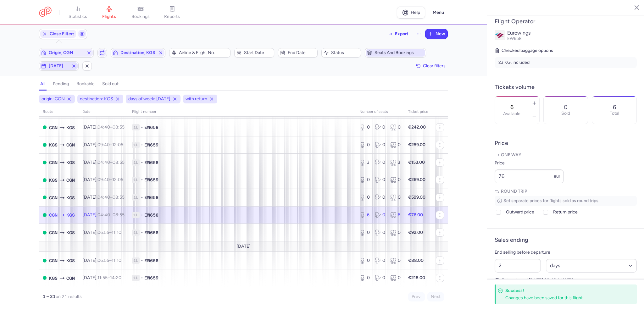
click at [52, 65] on span "[DATE]" at bounding box center [59, 65] width 20 height 5
click at [85, 99] on input "T" at bounding box center [84, 96] width 9 height 9
checkbox input "false"
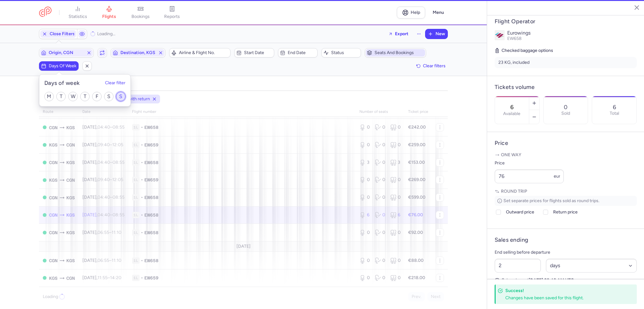
click at [122, 97] on input "S" at bounding box center [120, 96] width 9 height 9
checkbox input "true"
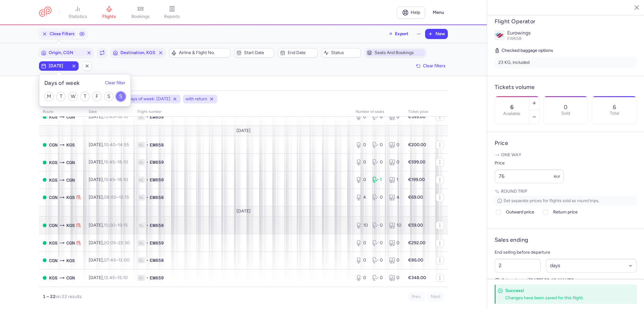
scroll to position [265, 0]
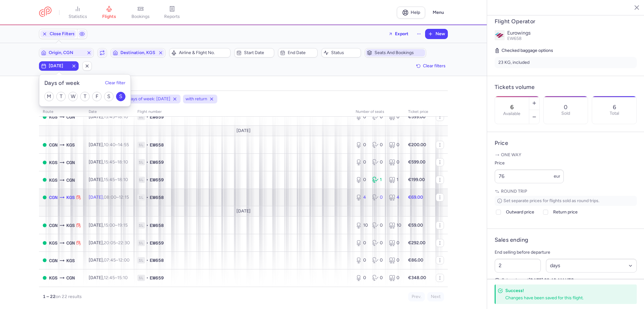
click at [236, 199] on span "1L • EW658" at bounding box center [242, 197] width 211 height 6
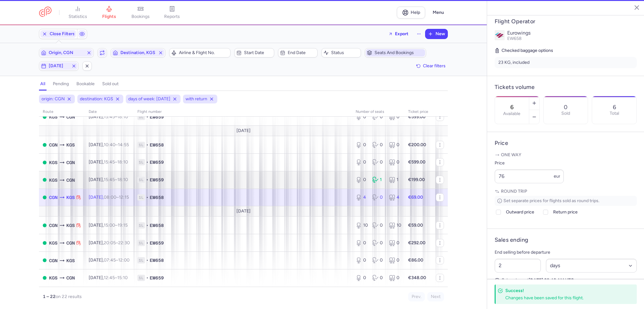
type input "4"
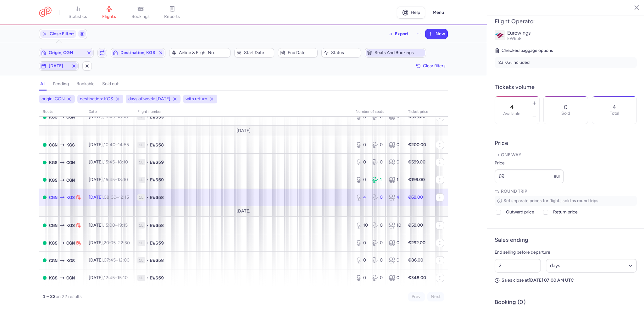
drag, startPoint x: 47, startPoint y: 61, endPoint x: 58, endPoint y: 71, distance: 15.4
click at [47, 61] on button "[DATE]" at bounding box center [59, 65] width 40 height 9
click at [120, 99] on input "S" at bounding box center [120, 96] width 9 height 9
checkbox input "false"
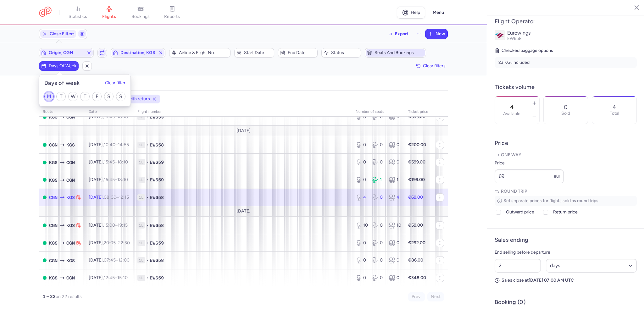
click at [46, 99] on input "M" at bounding box center [48, 96] width 9 height 9
checkbox input "true"
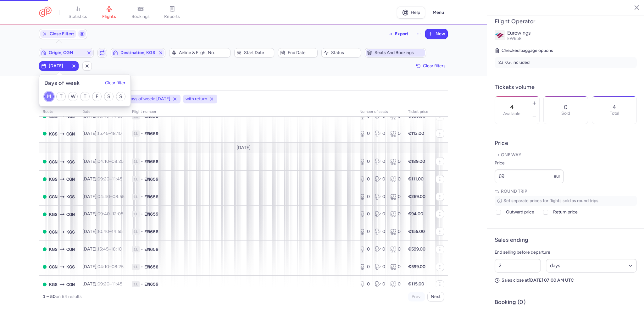
scroll to position [272, 0]
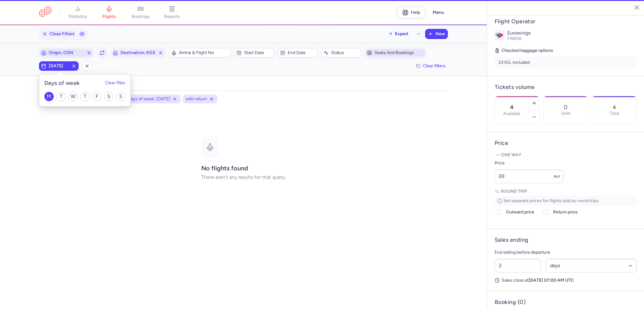
click at [65, 50] on span "Origin, CGN" at bounding box center [66, 52] width 35 height 5
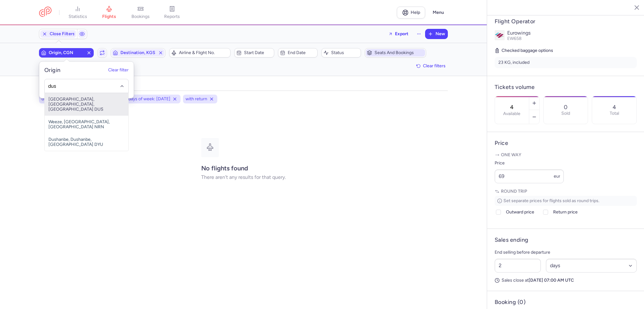
click at [108, 103] on span "[GEOGRAPHIC_DATA], [GEOGRAPHIC_DATA], [GEOGRAPHIC_DATA] DUS" at bounding box center [87, 104] width 84 height 23
type input "dus"
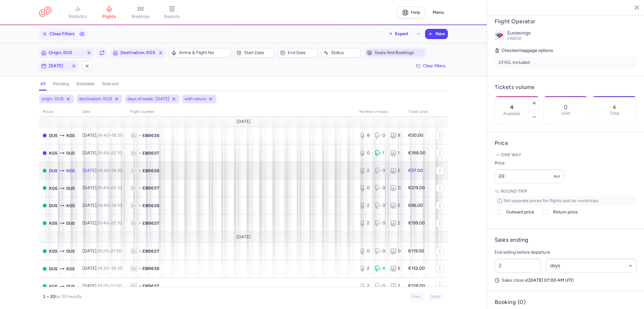
click at [289, 172] on span "1L • EW9636" at bounding box center [241, 171] width 222 height 6
type input "2"
type input "3"
click at [539, 110] on button "button" at bounding box center [534, 117] width 10 height 14
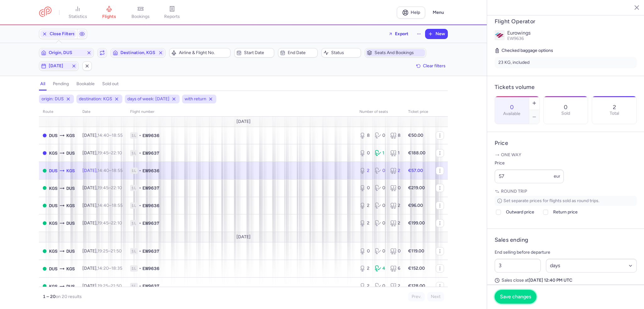
click at [519, 299] on span "Save changes" at bounding box center [515, 297] width 31 height 6
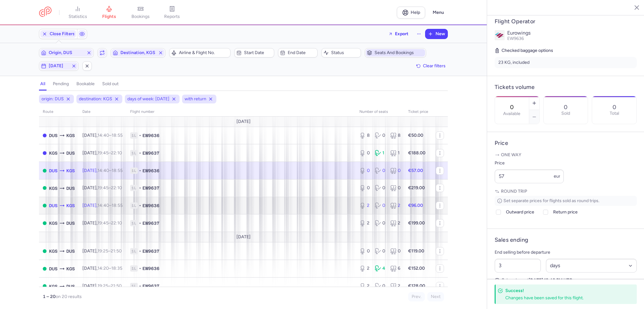
click at [339, 206] on span "1L • EW9636" at bounding box center [241, 205] width 222 height 6
type input "2"
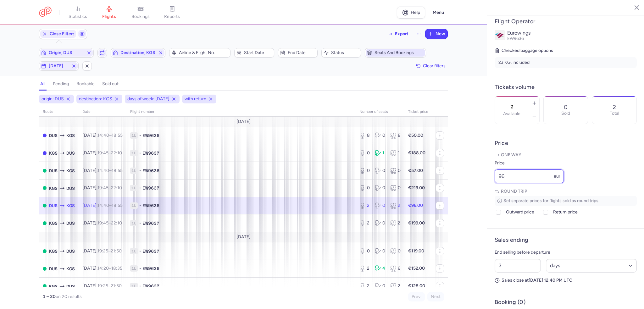
drag, startPoint x: 527, startPoint y: 195, endPoint x: 463, endPoint y: 195, distance: 63.8
click at [463, 195] on div "statistics flights bookings reports Help Menu Close Filters Export New Filters …" at bounding box center [322, 154] width 644 height 309
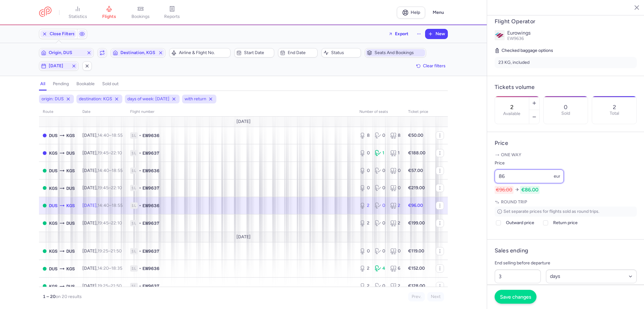
type input "86"
click at [517, 299] on span "Save changes" at bounding box center [515, 297] width 31 height 6
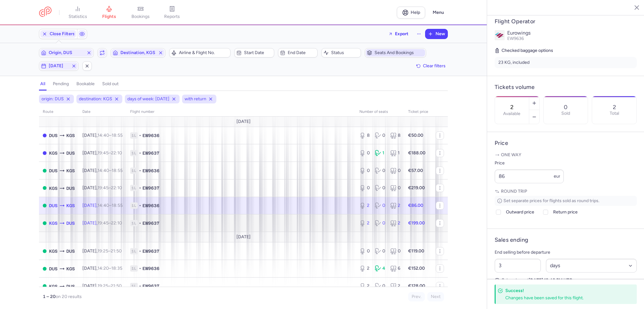
click at [274, 226] on span "1L • EW9637" at bounding box center [241, 223] width 222 height 6
type input "4"
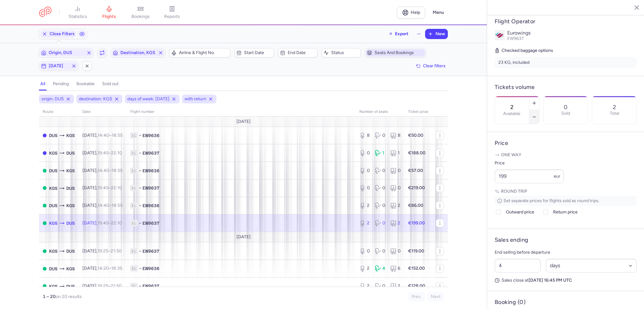
click at [537, 114] on icon "button" at bounding box center [534, 116] width 5 height 5
click at [524, 296] on span "Save changes" at bounding box center [515, 297] width 31 height 6
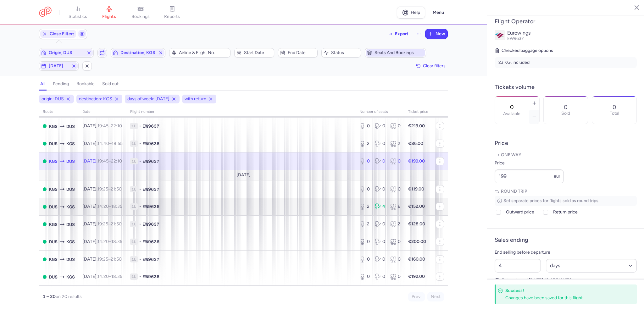
scroll to position [63, 0]
click at [279, 208] on span "1L • EW9636" at bounding box center [241, 205] width 222 height 6
type input "2"
type input "3"
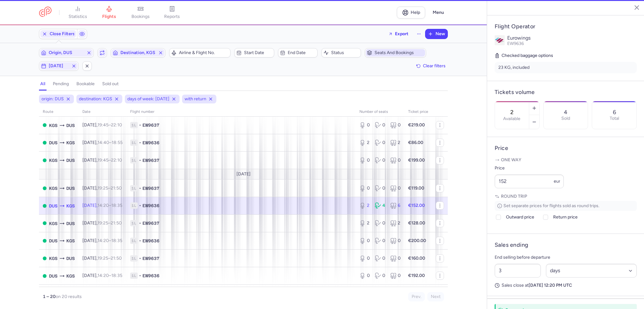
scroll to position [123, 0]
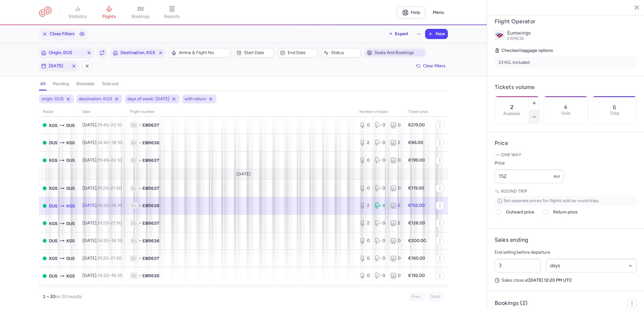
click at [539, 110] on button "button" at bounding box center [534, 117] width 10 height 14
click at [519, 297] on span "Save changes" at bounding box center [515, 297] width 31 height 6
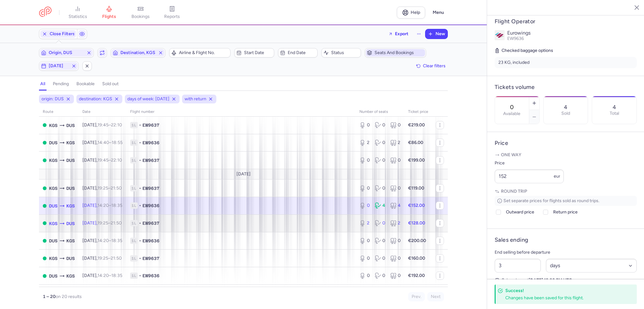
click at [323, 224] on span "1L • EW9637" at bounding box center [241, 223] width 222 height 6
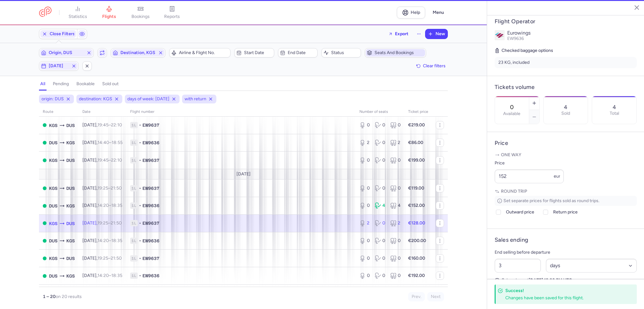
type input "2"
type input "4"
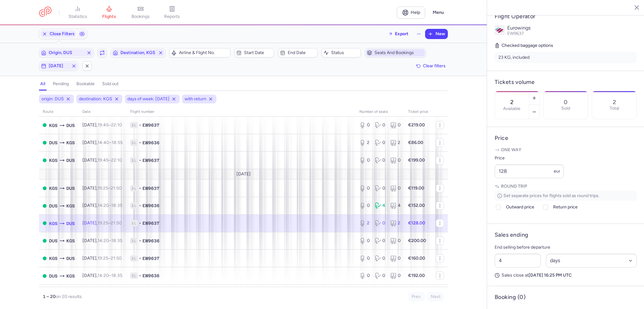
scroll to position [118, 0]
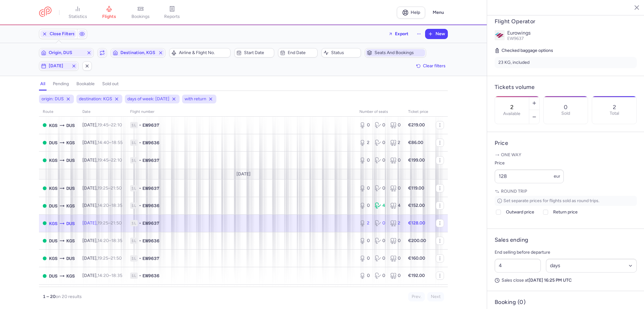
click at [323, 224] on span "1L • EW9637" at bounding box center [241, 223] width 222 height 6
click at [539, 110] on button "button" at bounding box center [534, 117] width 10 height 14
click at [509, 295] on span "Save changes" at bounding box center [515, 297] width 31 height 6
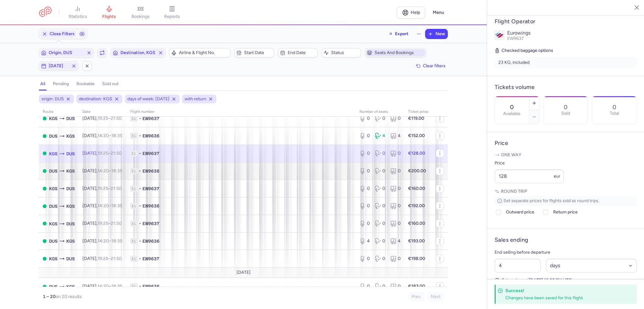
scroll to position [157, 0]
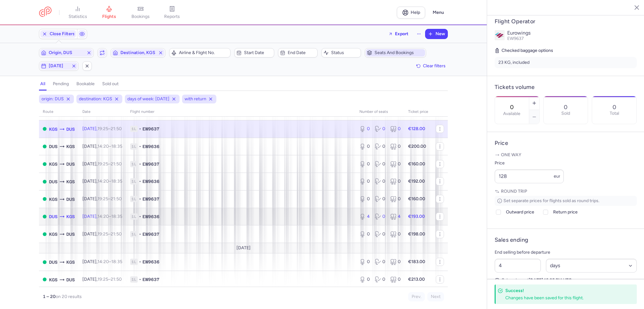
click at [302, 220] on span "1L • EW9636" at bounding box center [241, 216] width 222 height 6
type input "4"
type input "3"
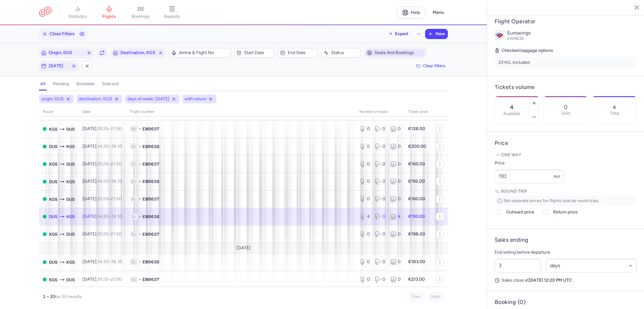
scroll to position [189, 0]
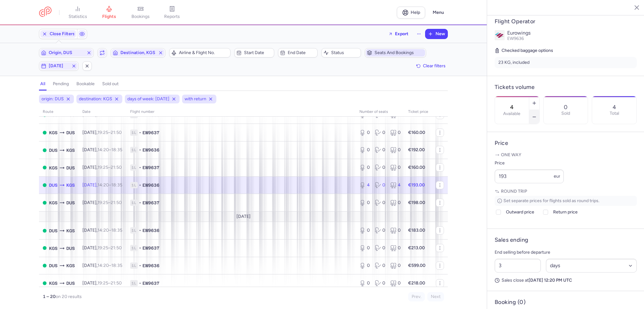
click at [537, 114] on icon "button" at bounding box center [534, 116] width 5 height 5
drag, startPoint x: 512, startPoint y: 298, endPoint x: 300, endPoint y: 242, distance: 219.6
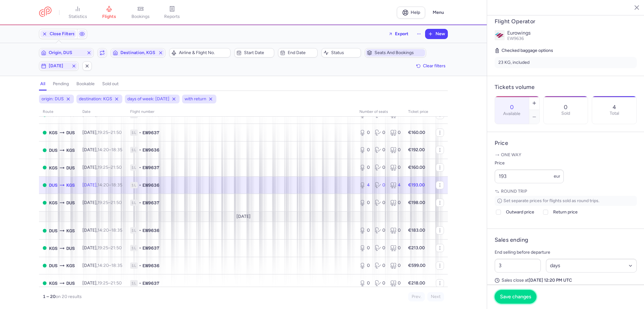
click at [512, 298] on span "Save changes" at bounding box center [515, 297] width 31 height 6
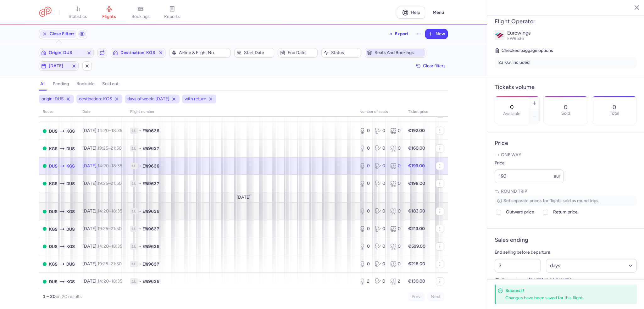
scroll to position [218, 0]
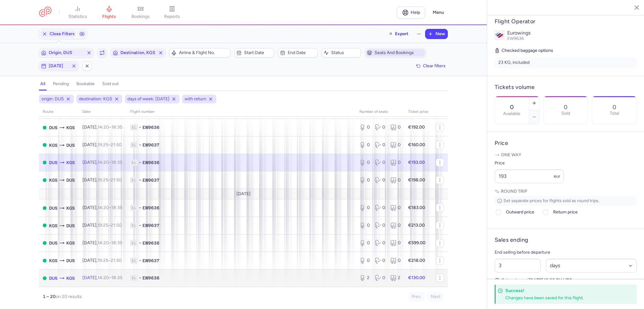
click at [384, 284] on div "2 0 2" at bounding box center [380, 277] width 46 height 11
type input "2"
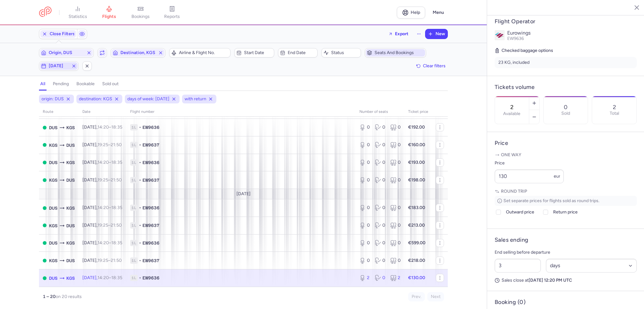
click at [55, 66] on span "[DATE]" at bounding box center [59, 65] width 20 height 5
click at [50, 97] on input "M" at bounding box center [48, 96] width 9 height 9
checkbox input "false"
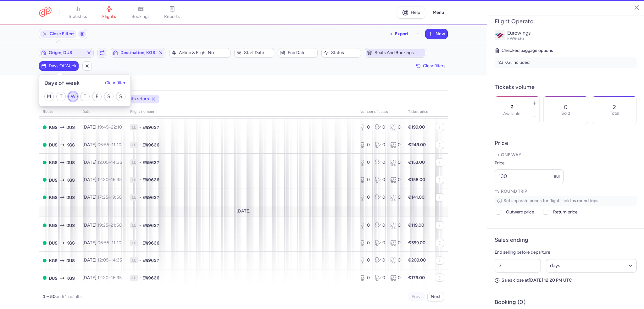
click at [73, 95] on input "W" at bounding box center [72, 96] width 9 height 9
checkbox input "true"
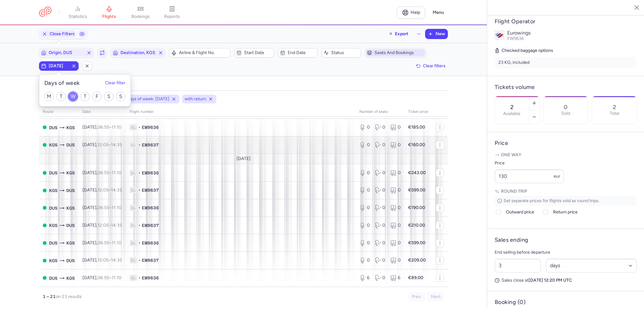
scroll to position [236, 0]
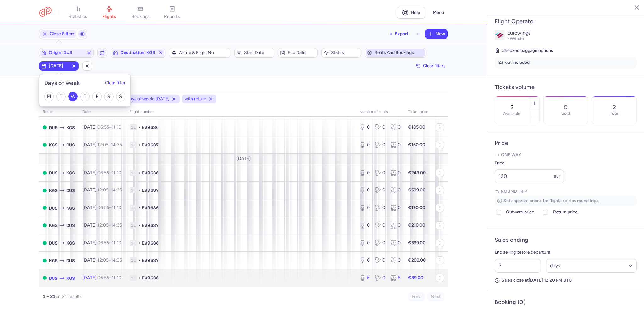
click at [263, 277] on span "1L • EW9636" at bounding box center [241, 278] width 222 height 6
type input "6"
type input "2"
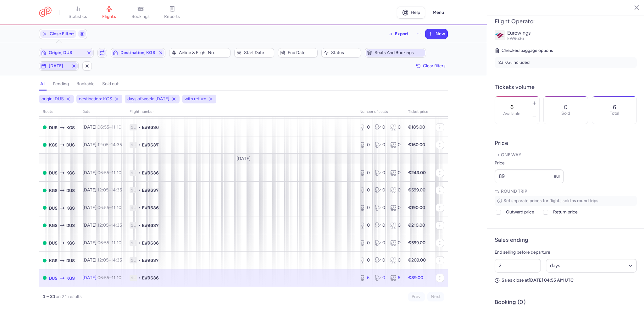
drag, startPoint x: 62, startPoint y: 63, endPoint x: 62, endPoint y: 68, distance: 4.4
click at [62, 63] on span "[DATE]" at bounding box center [59, 65] width 20 height 5
click at [76, 97] on input "W" at bounding box center [72, 96] width 9 height 9
checkbox input "false"
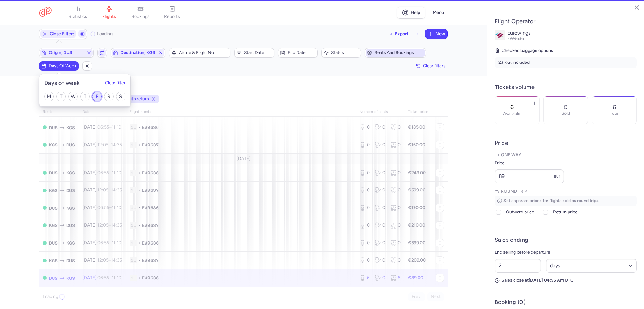
click at [97, 97] on input "F" at bounding box center [96, 96] width 9 height 9
checkbox input "true"
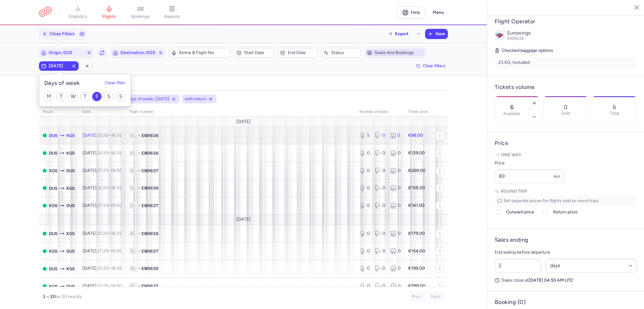
click at [297, 128] on td "1L • EW9636" at bounding box center [240, 136] width 230 height 18
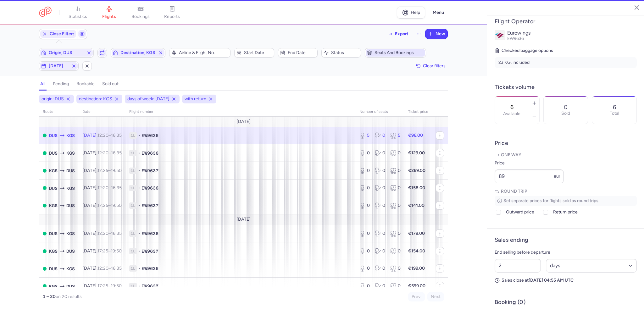
type input "5"
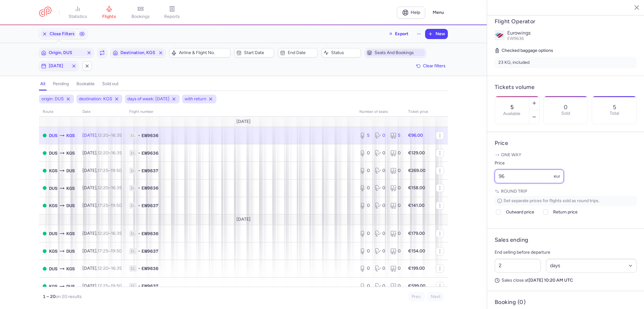
drag, startPoint x: 519, startPoint y: 195, endPoint x: 455, endPoint y: 199, distance: 64.3
click at [455, 199] on div "statistics flights bookings reports Help Menu Close Filters Export New Filters …" at bounding box center [322, 154] width 644 height 309
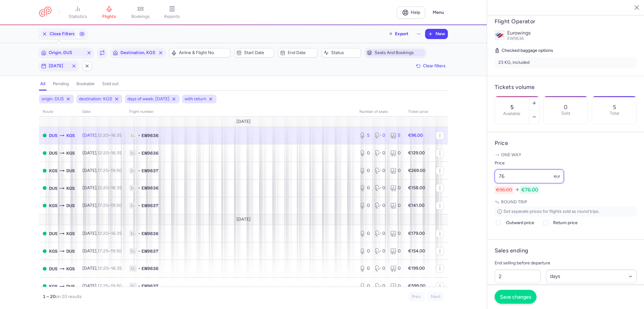
type input "76"
click at [521, 294] on span "Save changes" at bounding box center [515, 297] width 31 height 6
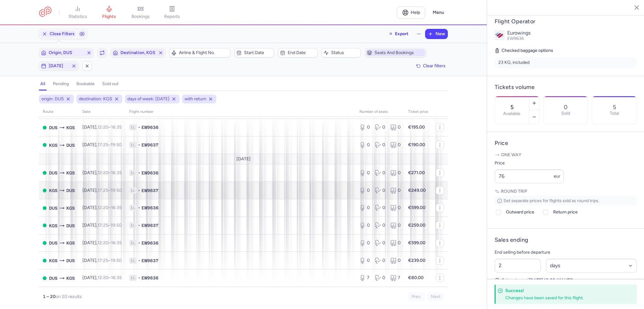
scroll to position [218, 0]
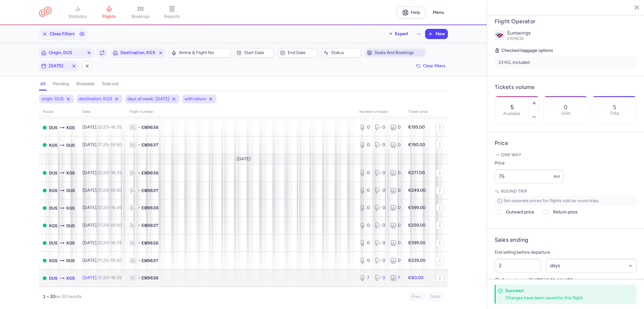
drag, startPoint x: 320, startPoint y: 279, endPoint x: 324, endPoint y: 279, distance: 4.1
click at [320, 279] on span "1L • EW9636" at bounding box center [240, 278] width 223 height 6
type input "7"
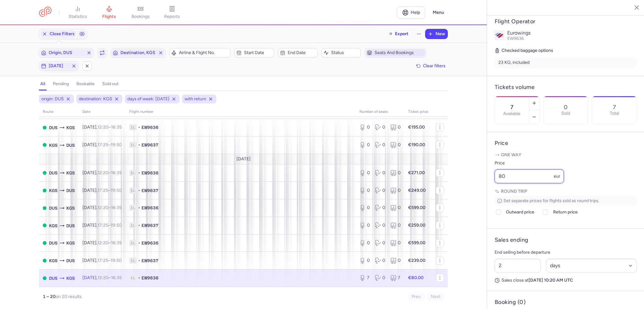
drag, startPoint x: 521, startPoint y: 191, endPoint x: 470, endPoint y: 193, distance: 51.0
click at [470, 193] on div "statistics flights bookings reports Help Menu Close Filters Export New Filters …" at bounding box center [322, 154] width 644 height 309
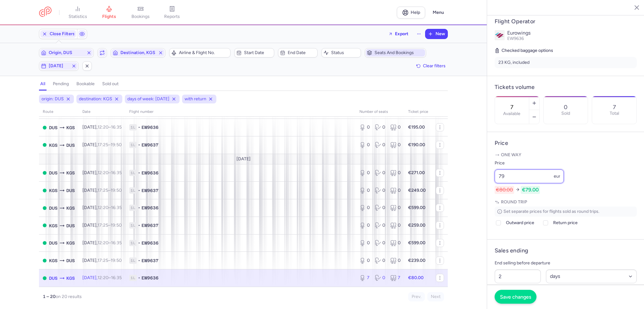
type input "79"
click at [516, 301] on button "Save changes" at bounding box center [515, 297] width 42 height 14
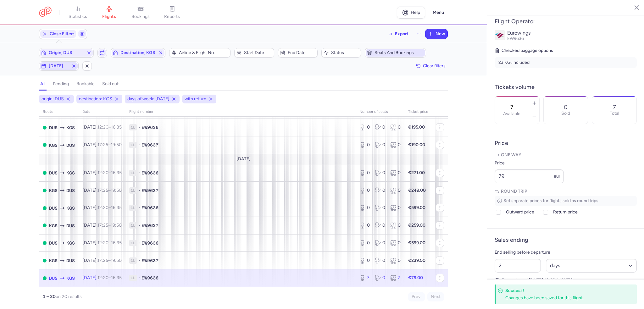
click at [59, 64] on span "[DATE]" at bounding box center [59, 65] width 20 height 5
click at [96, 98] on input "F" at bounding box center [96, 96] width 9 height 9
checkbox input "false"
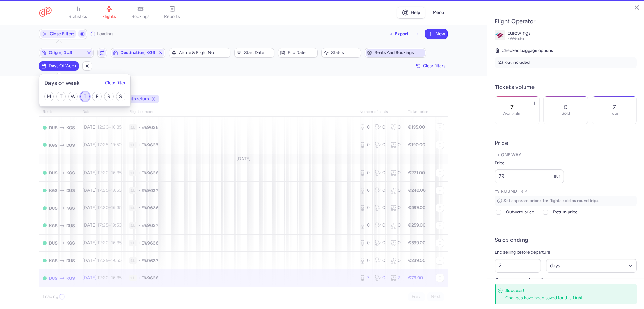
click at [86, 98] on input "T" at bounding box center [84, 96] width 9 height 9
checkbox input "true"
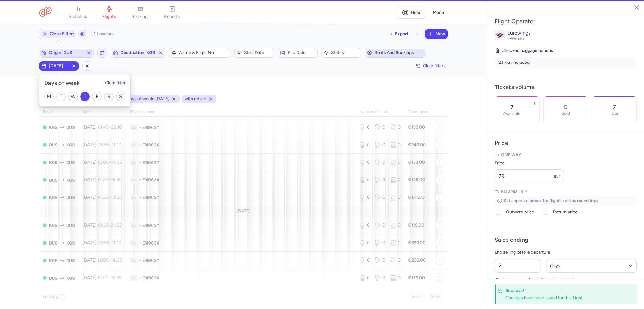
click at [61, 53] on span "Origin, DUS" at bounding box center [66, 52] width 35 height 5
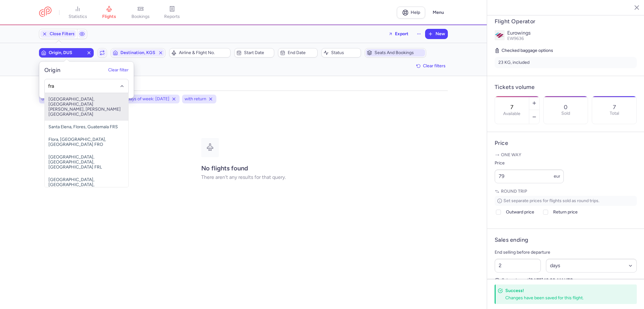
click at [85, 98] on span "[GEOGRAPHIC_DATA], [GEOGRAPHIC_DATA][PERSON_NAME], [PERSON_NAME][GEOGRAPHIC_DAT…" at bounding box center [87, 107] width 84 height 28
type input "fra"
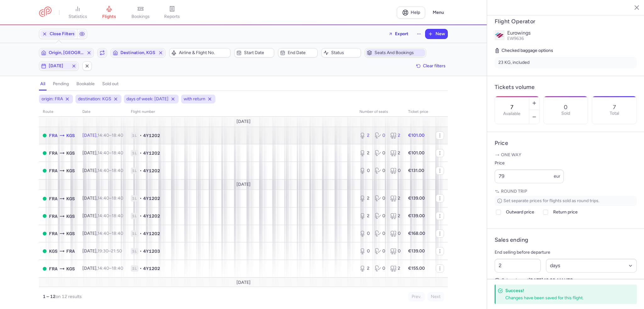
click at [345, 132] on span "1L • 4Y1202" at bounding box center [241, 135] width 221 height 6
type input "2"
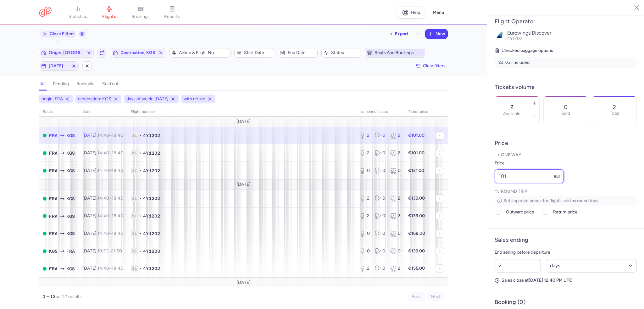
drag, startPoint x: 516, startPoint y: 192, endPoint x: 478, endPoint y: 190, distance: 37.5
click at [478, 190] on div "statistics flights bookings reports Help Menu Close Filters Export New Filters …" at bounding box center [322, 154] width 644 height 309
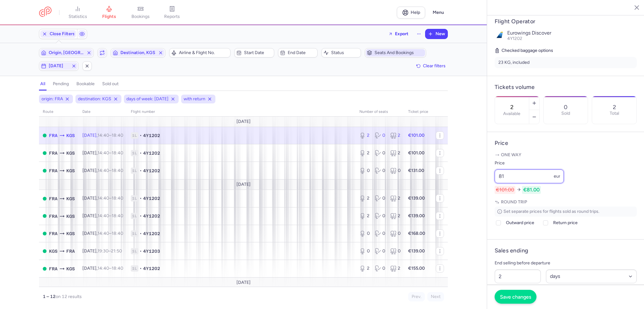
type input "81"
click at [523, 297] on span "Save changes" at bounding box center [515, 297] width 31 height 6
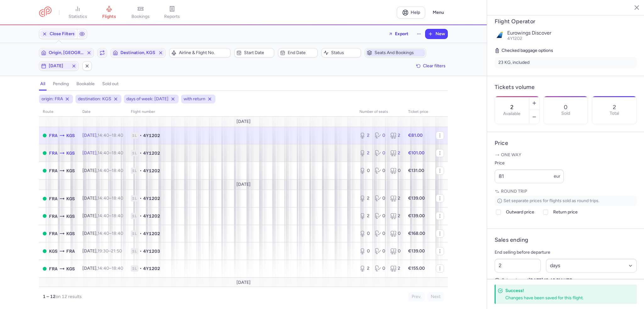
click at [327, 147] on td "1L • 4Y1202" at bounding box center [241, 153] width 229 height 18
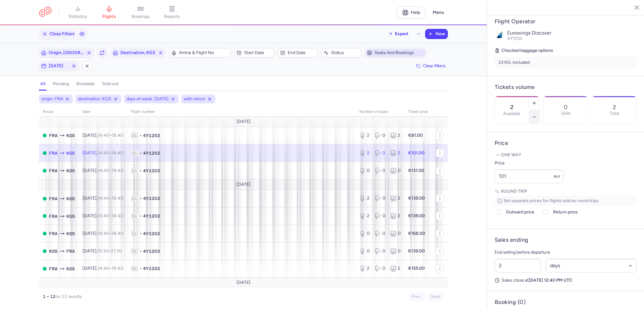
click at [539, 110] on button "button" at bounding box center [534, 117] width 10 height 14
click at [517, 294] on button "Save changes" at bounding box center [515, 297] width 42 height 14
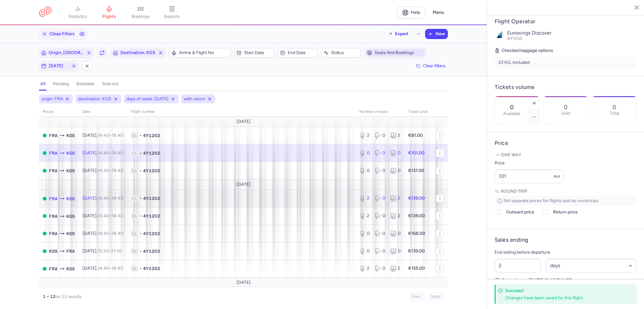
click at [313, 201] on span "1L • 4Y1202" at bounding box center [241, 198] width 221 height 6
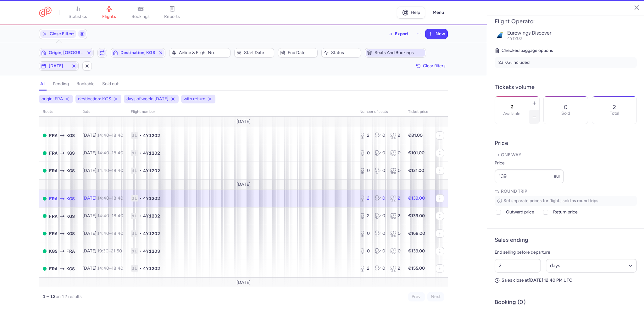
click at [539, 110] on button "button" at bounding box center [534, 117] width 10 height 14
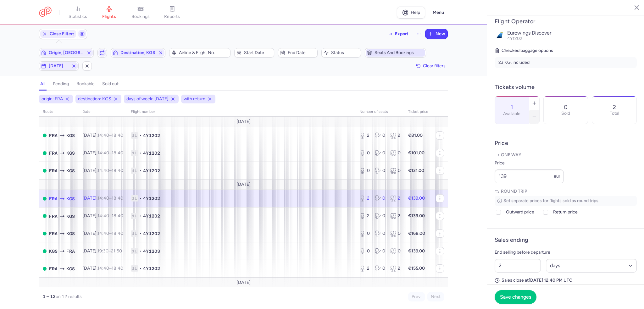
click at [539, 110] on button "button" at bounding box center [534, 117] width 10 height 14
click at [522, 299] on span "Save changes" at bounding box center [515, 297] width 31 height 6
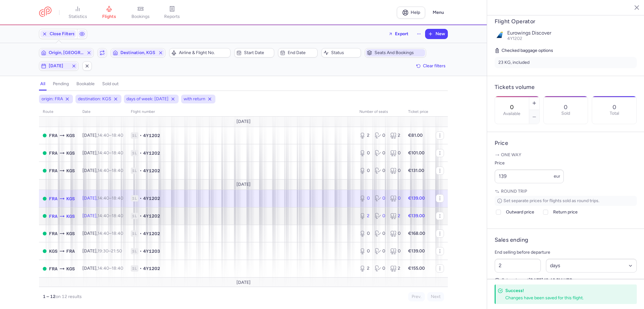
click at [334, 219] on span "1L • 4Y1202" at bounding box center [241, 216] width 221 height 6
type input "2"
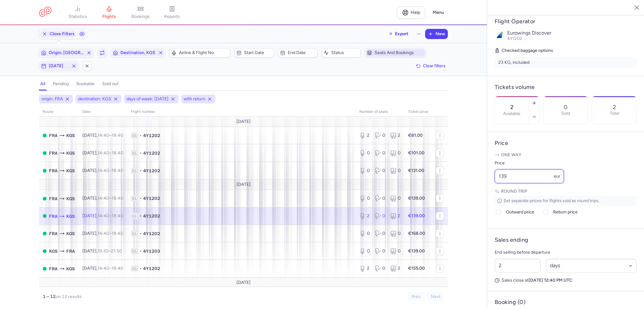
drag, startPoint x: 530, startPoint y: 197, endPoint x: 460, endPoint y: 196, distance: 69.8
click at [460, 196] on div "statistics flights bookings reports Help Menu Close Filters Export New Filters …" at bounding box center [322, 154] width 644 height 309
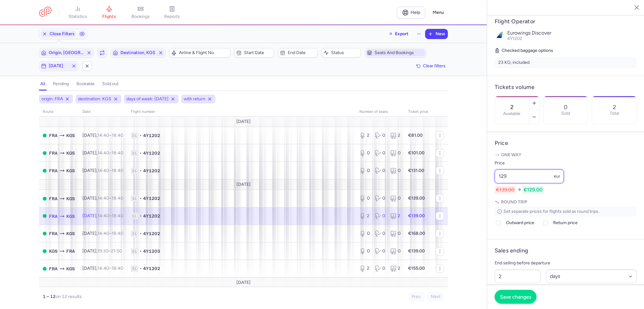
type input "129"
click at [516, 295] on span "Save changes" at bounding box center [515, 297] width 31 height 6
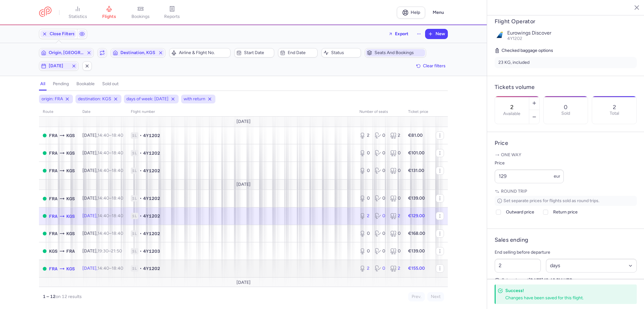
click at [285, 263] on td "1L • 4Y1202" at bounding box center [241, 269] width 229 height 18
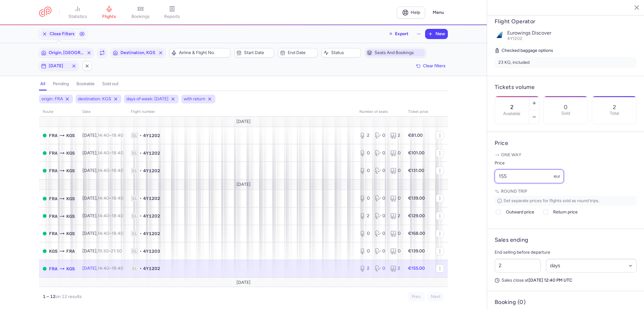
drag, startPoint x: 519, startPoint y: 190, endPoint x: 453, endPoint y: 191, distance: 66.3
click at [453, 191] on div "statistics flights bookings reports Help Menu Close Filters Export New Filters …" at bounding box center [322, 154] width 644 height 309
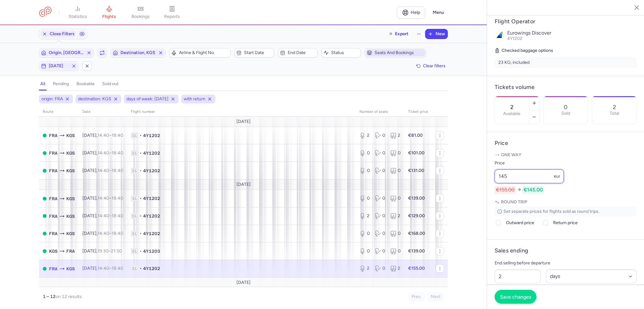
type input "145"
click at [508, 295] on span "Save changes" at bounding box center [515, 297] width 31 height 6
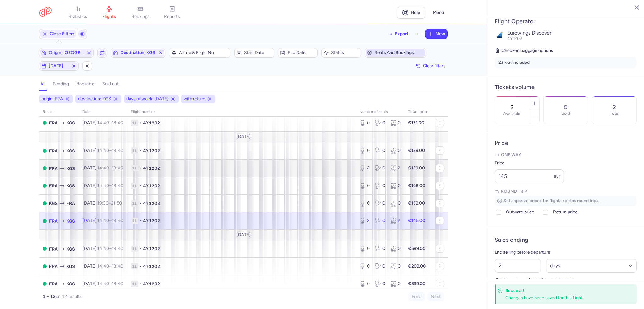
scroll to position [75, 0]
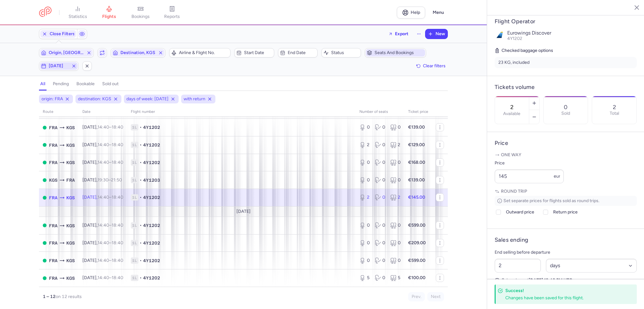
drag, startPoint x: 58, startPoint y: 63, endPoint x: 65, endPoint y: 69, distance: 9.1
click at [58, 63] on span "[DATE]" at bounding box center [59, 66] width 38 height 8
click at [86, 96] on input "T" at bounding box center [84, 96] width 9 height 9
checkbox input "false"
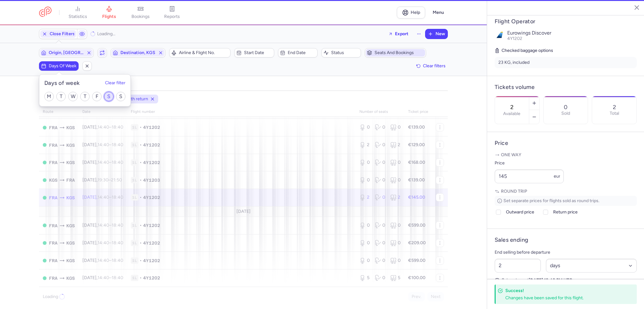
click at [106, 97] on input "S" at bounding box center [108, 96] width 9 height 9
checkbox input "true"
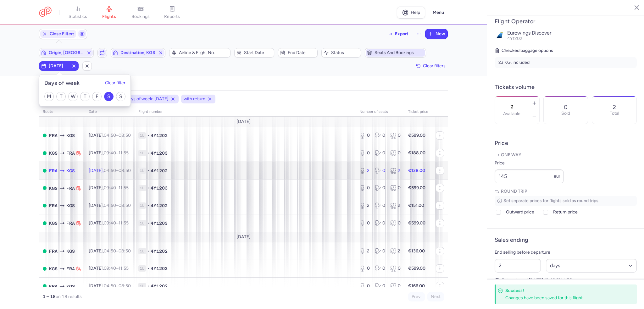
click at [215, 172] on span "1L • 4Y1202" at bounding box center [244, 171] width 213 height 6
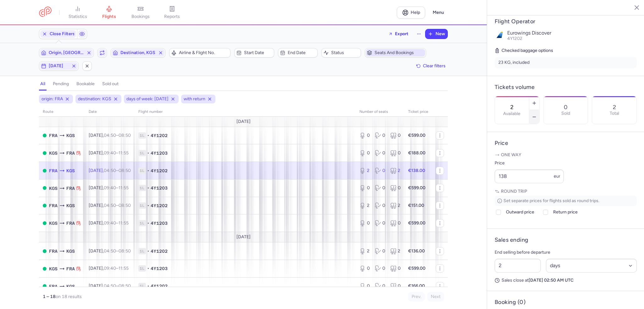
click at [537, 114] on icon "button" at bounding box center [534, 116] width 5 height 5
click at [525, 292] on button "Save changes" at bounding box center [515, 297] width 42 height 14
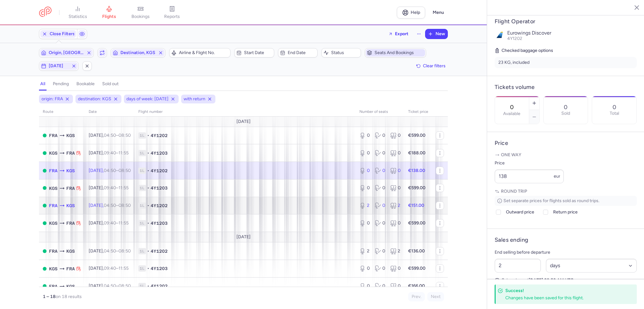
click at [322, 209] on span "1L • 4Y1202" at bounding box center [244, 205] width 213 height 6
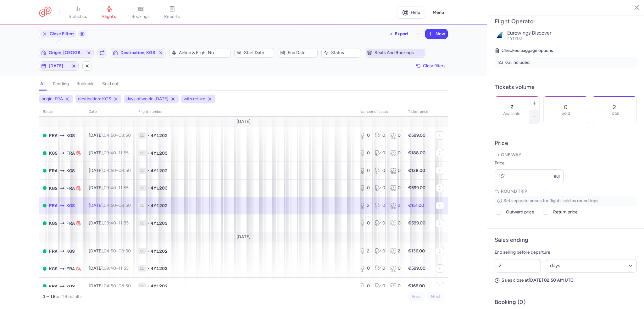
click at [537, 114] on icon "button" at bounding box center [534, 116] width 5 height 5
click at [521, 302] on button "Save changes" at bounding box center [515, 297] width 42 height 14
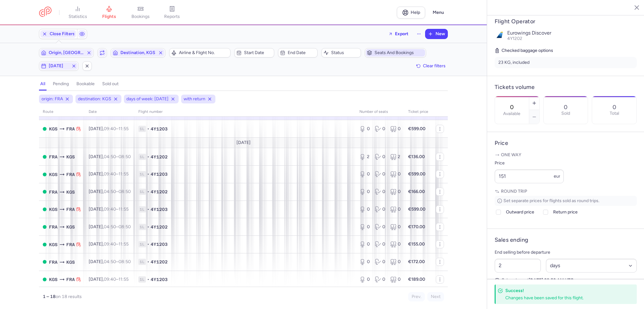
scroll to position [94, 0]
click at [273, 153] on td "1L • 4Y1202" at bounding box center [245, 157] width 221 height 18
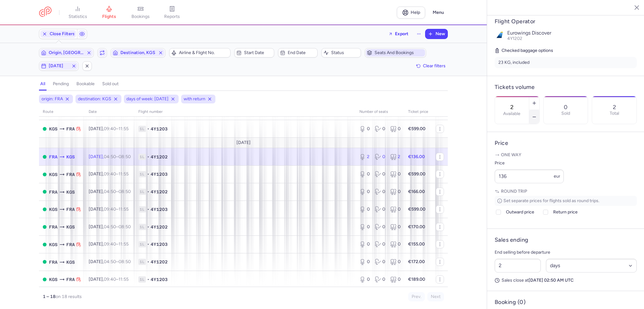
click at [535, 117] on line "button" at bounding box center [533, 117] width 3 height 0
type input "0"
click at [508, 298] on span "Save changes" at bounding box center [515, 297] width 31 height 6
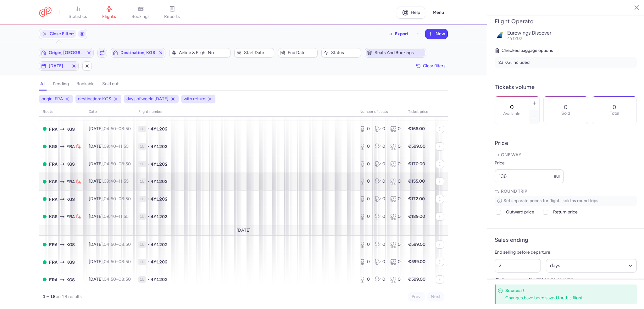
scroll to position [183, 0]
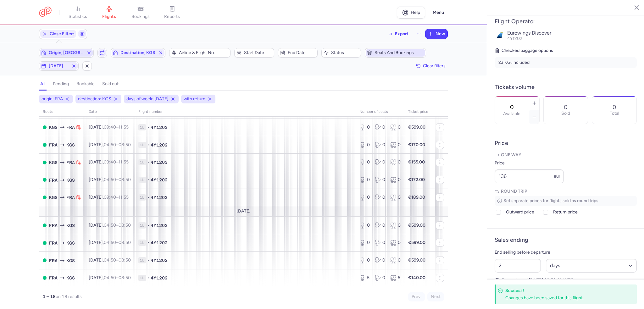
click at [63, 54] on span "Origin, [GEOGRAPHIC_DATA]" at bounding box center [66, 52] width 35 height 5
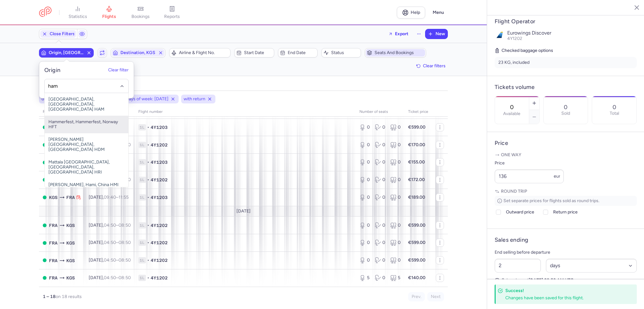
click at [84, 94] on span "[GEOGRAPHIC_DATA], [GEOGRAPHIC_DATA], [GEOGRAPHIC_DATA] HAM" at bounding box center [87, 104] width 84 height 23
type input "ham"
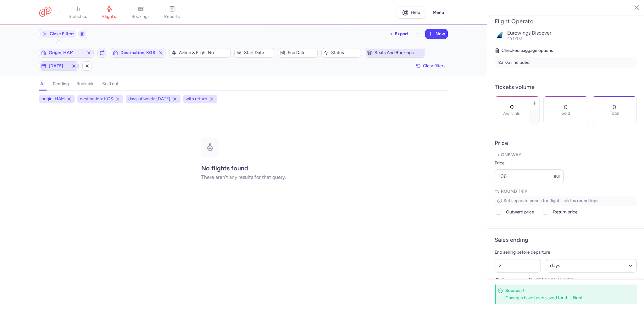
click at [60, 65] on span "[DATE]" at bounding box center [59, 65] width 20 height 5
click at [109, 99] on input "S" at bounding box center [108, 96] width 9 height 9
checkbox input "false"
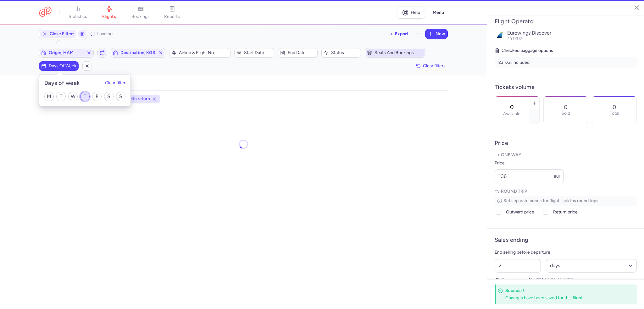
click at [83, 95] on input "T" at bounding box center [84, 96] width 9 height 9
checkbox input "true"
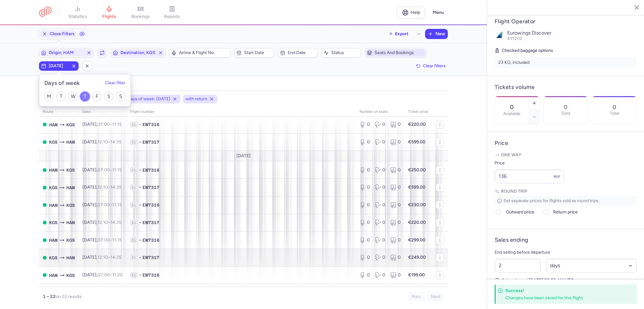
scroll to position [254, 0]
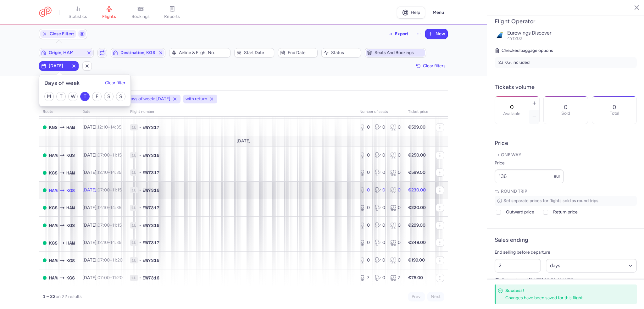
click at [218, 188] on span "1L • EW7316" at bounding box center [241, 190] width 222 height 6
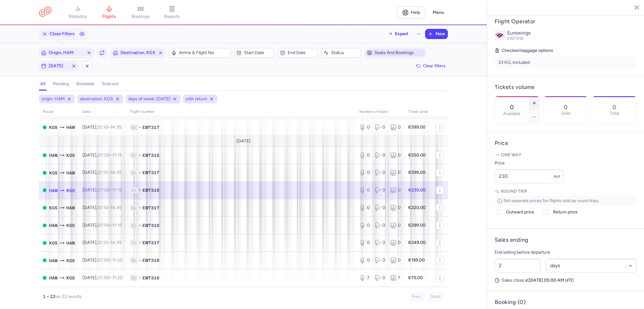
click at [537, 101] on icon "button" at bounding box center [534, 103] width 5 height 5
click at [539, 96] on button "button" at bounding box center [534, 103] width 10 height 14
type input "4"
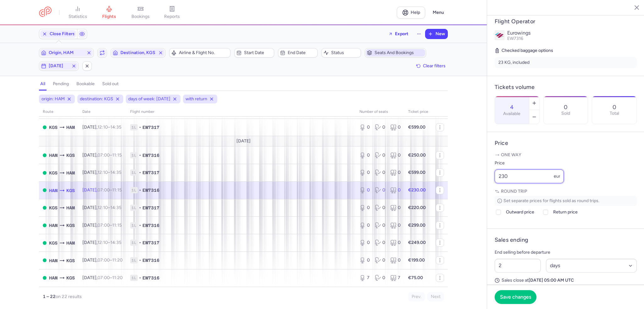
drag, startPoint x: 535, startPoint y: 191, endPoint x: 450, endPoint y: 184, distance: 85.1
click at [450, 184] on div "statistics flights bookings reports Help Menu Close Filters Export New Filters …" at bounding box center [322, 154] width 644 height 309
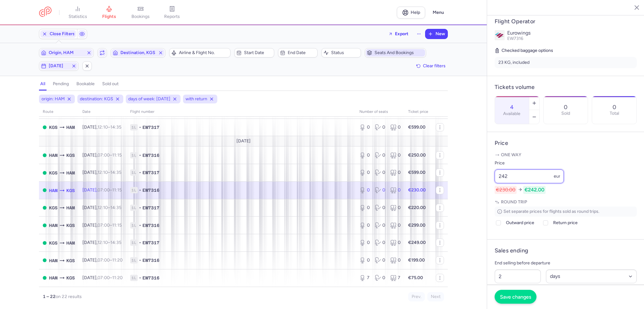
type input "242"
click at [512, 300] on span "Save changes" at bounding box center [515, 297] width 31 height 6
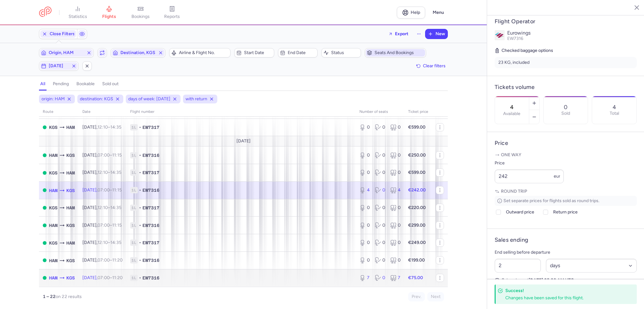
click at [327, 270] on td "1L • EW7316" at bounding box center [240, 277] width 229 height 17
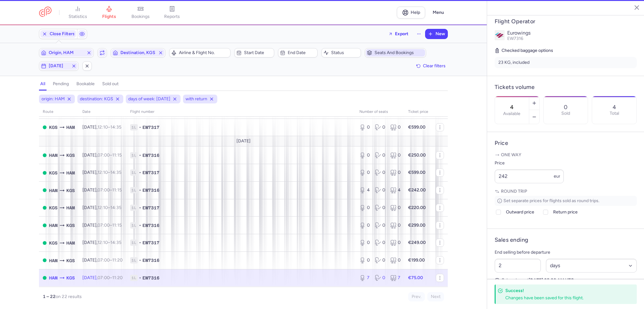
type input "7"
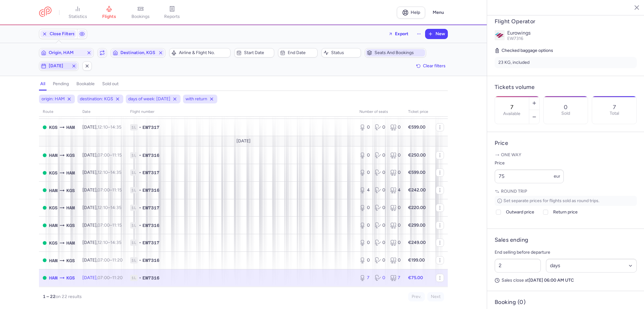
click at [42, 66] on line "button" at bounding box center [44, 66] width 4 height 0
click at [85, 97] on input "T" at bounding box center [84, 96] width 9 height 9
checkbox input "false"
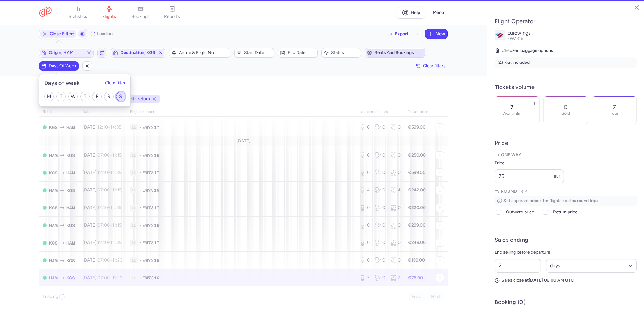
click at [122, 97] on input "S" at bounding box center [120, 96] width 9 height 9
checkbox input "true"
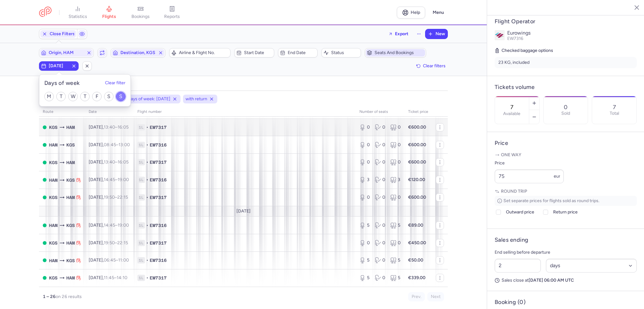
scroll to position [336, 0]
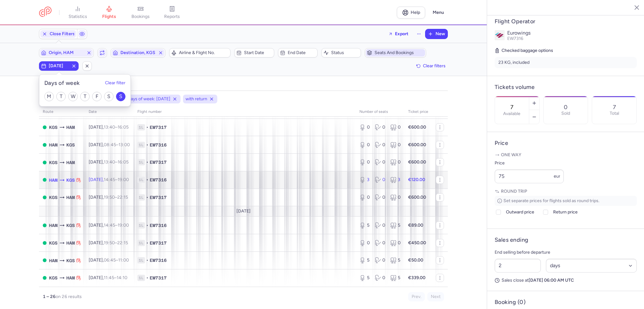
click at [262, 177] on span "1L • EW7316" at bounding box center [244, 180] width 214 height 6
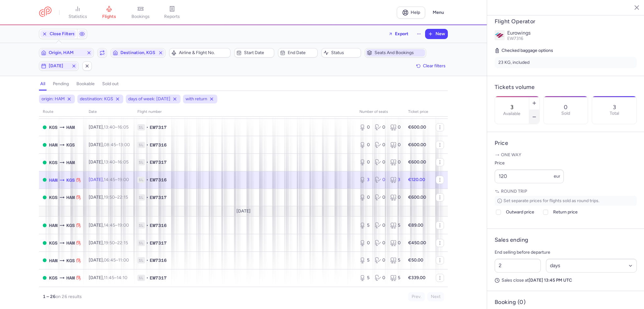
click at [539, 110] on button "button" at bounding box center [534, 117] width 10 height 14
click at [537, 101] on icon "button" at bounding box center [534, 103] width 5 height 5
type input "3"
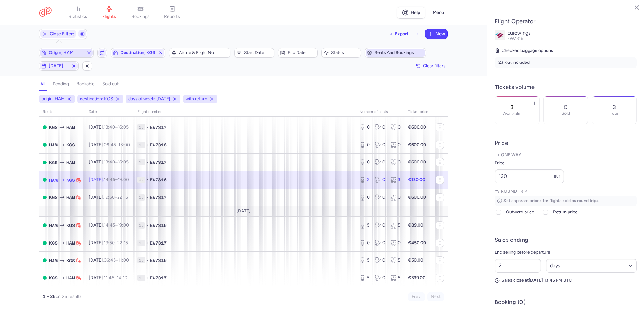
click at [75, 55] on span "Origin, HAM" at bounding box center [66, 52] width 35 height 5
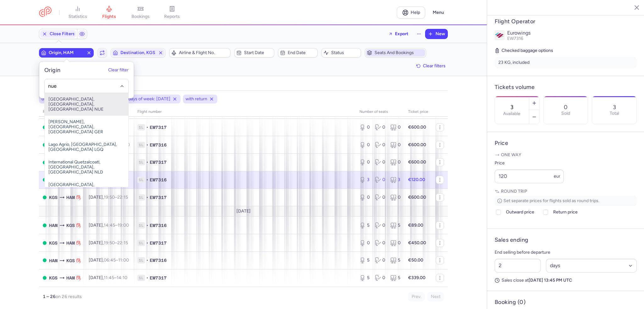
click at [83, 100] on span "[GEOGRAPHIC_DATA], [GEOGRAPHIC_DATA], [GEOGRAPHIC_DATA] NUE" at bounding box center [87, 104] width 84 height 23
type input "nue"
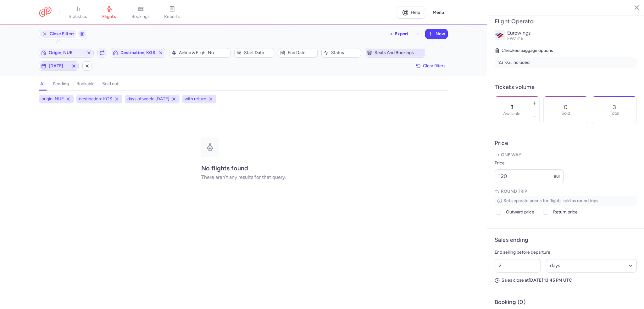
click at [52, 63] on span "[DATE]" at bounding box center [59, 65] width 20 height 5
click at [71, 96] on input "W" at bounding box center [72, 96] width 9 height 9
checkbox input "true"
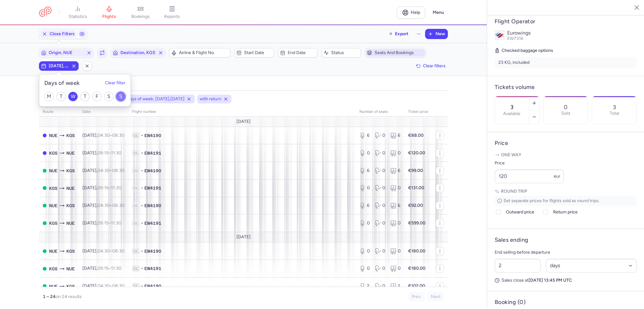
click at [121, 95] on input "S" at bounding box center [120, 96] width 9 height 9
checkbox input "false"
click at [249, 166] on td "1L • EW4190" at bounding box center [241, 171] width 227 height 18
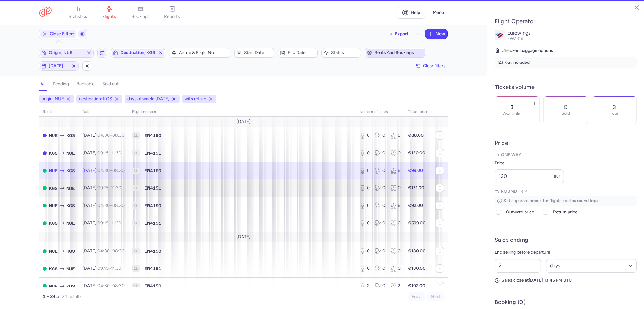
type input "6"
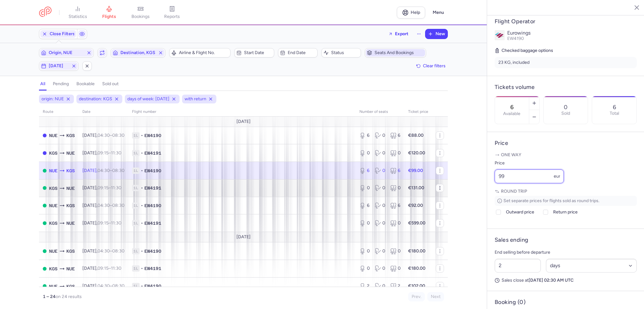
drag, startPoint x: 527, startPoint y: 192, endPoint x: 433, endPoint y: 190, distance: 94.3
click at [433, 190] on div "statistics flights bookings reports Help Menu Close Filters Export New Filters …" at bounding box center [322, 154] width 644 height 309
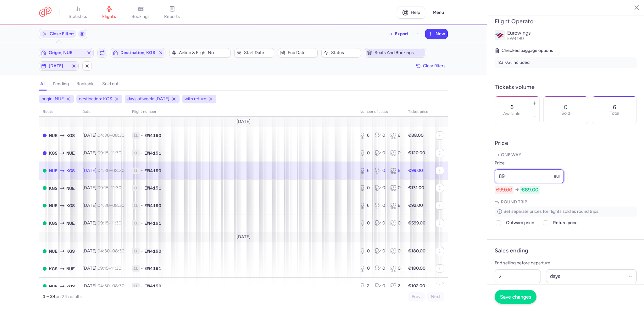
type input "89"
click at [507, 296] on span "Save changes" at bounding box center [515, 297] width 31 height 6
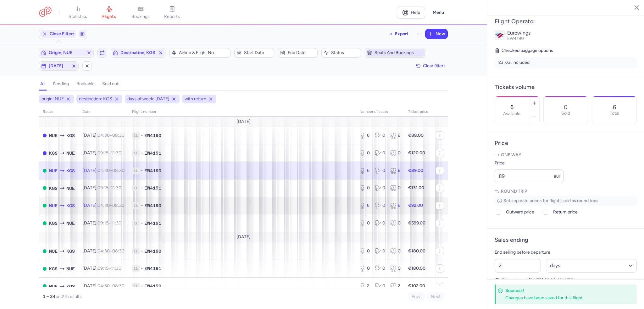
click at [315, 198] on td "1L • EW4190" at bounding box center [241, 206] width 227 height 18
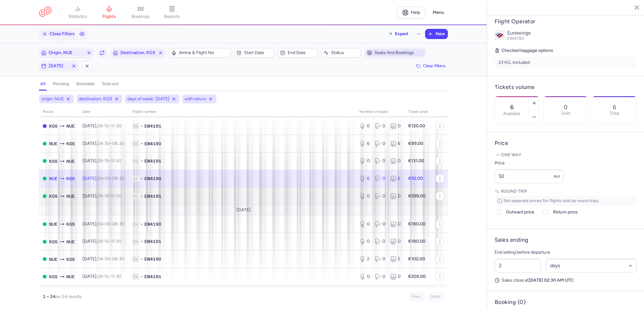
scroll to position [94, 0]
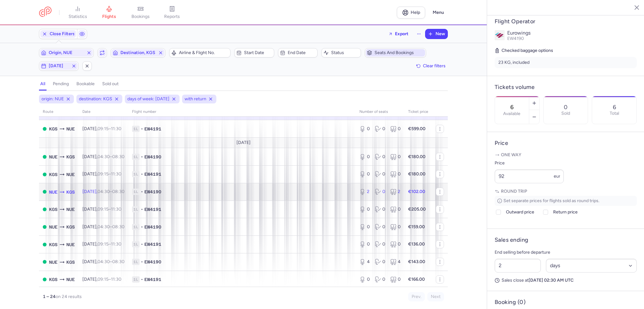
click at [245, 201] on td "1L • EW4190" at bounding box center [241, 192] width 227 height 18
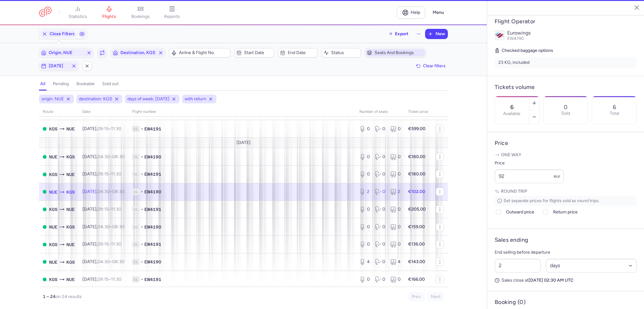
type input "2"
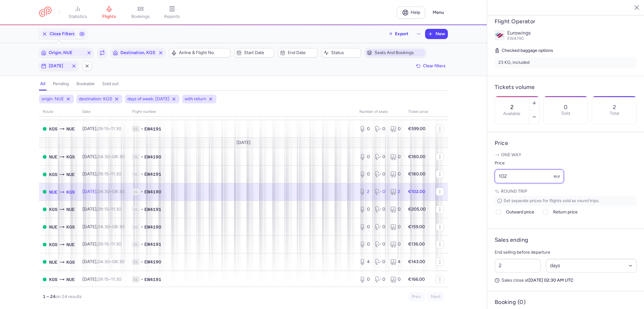
drag, startPoint x: 518, startPoint y: 186, endPoint x: 445, endPoint y: 184, distance: 73.0
click at [445, 184] on div "statistics flights bookings reports Help Menu Close Filters Export New Filters …" at bounding box center [322, 154] width 644 height 309
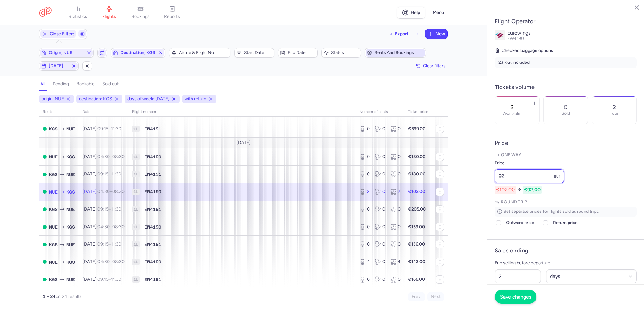
type input "92"
click at [524, 299] on span "Save changes" at bounding box center [515, 297] width 31 height 6
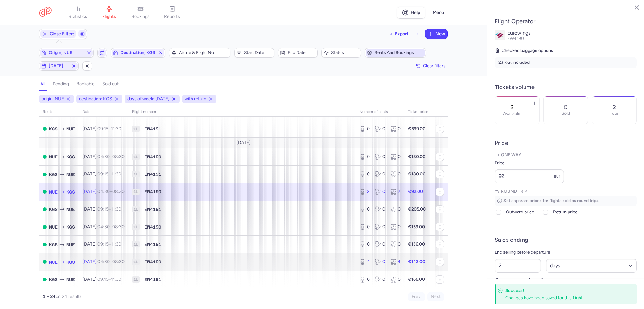
click at [286, 262] on td "1L • EW4190" at bounding box center [241, 262] width 227 height 18
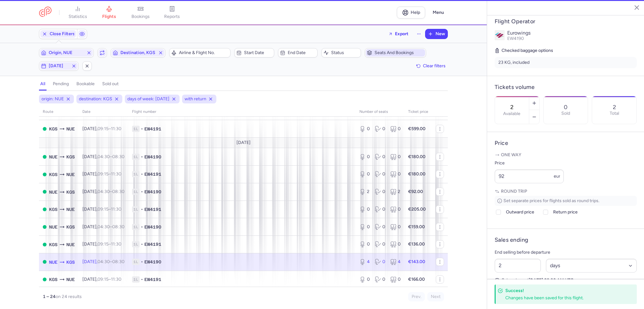
type input "4"
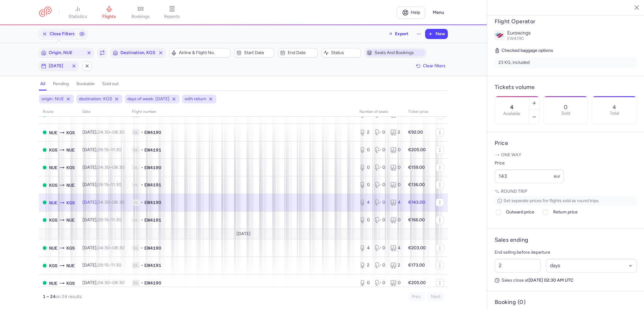
scroll to position [157, 0]
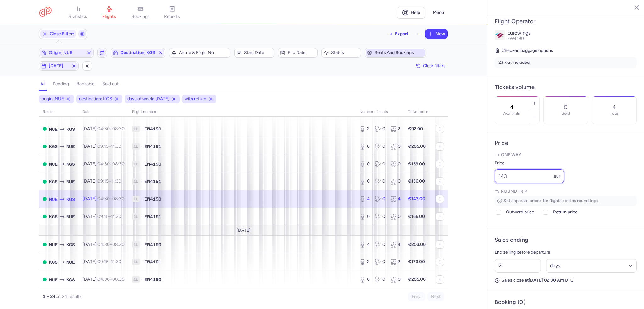
drag, startPoint x: 515, startPoint y: 191, endPoint x: 469, endPoint y: 190, distance: 46.2
click at [469, 190] on div "statistics flights bookings reports Help Menu Close Filters Export New Filters …" at bounding box center [322, 154] width 644 height 309
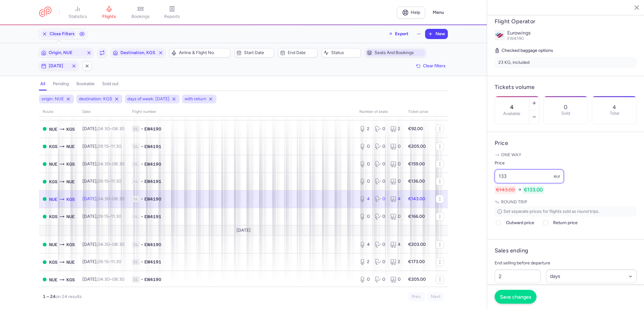
type input "133"
click at [519, 297] on span "Save changes" at bounding box center [515, 297] width 31 height 6
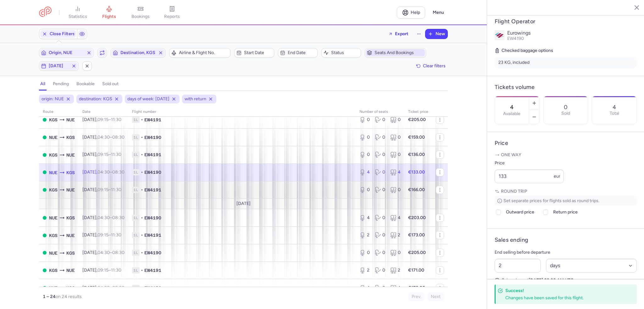
scroll to position [220, 0]
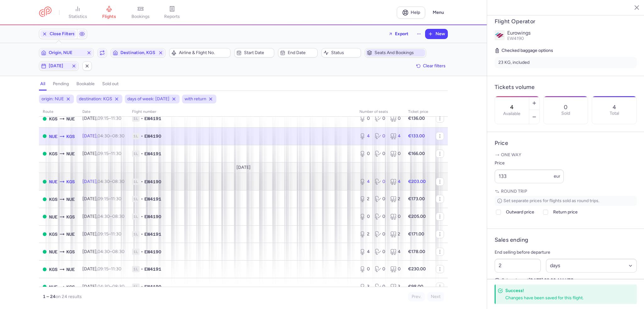
click at [346, 185] on span "1L • EW4190" at bounding box center [242, 182] width 220 height 6
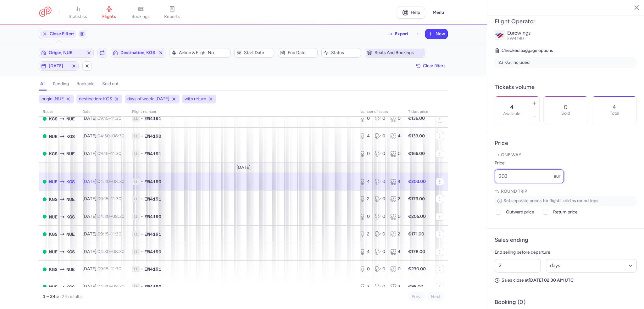
drag, startPoint x: 520, startPoint y: 192, endPoint x: 437, endPoint y: 183, distance: 83.8
click at [437, 183] on div "statistics flights bookings reports Help Menu Close Filters Export New Filters …" at bounding box center [322, 154] width 644 height 309
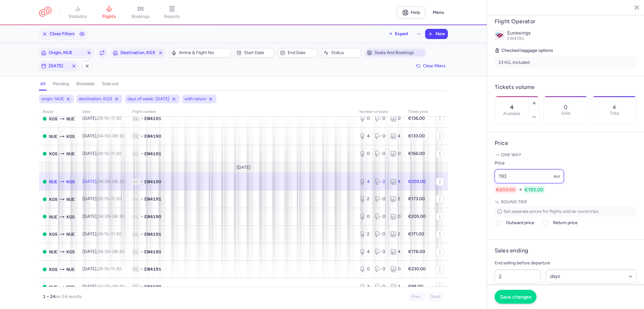
type input "193"
click at [518, 297] on span "Save changes" at bounding box center [515, 297] width 31 height 6
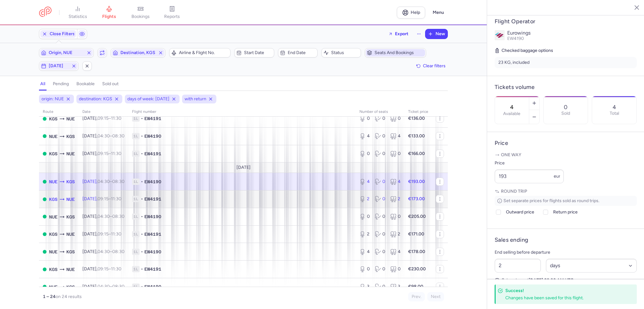
click at [405, 208] on td "€173.00" at bounding box center [418, 199] width 28 height 18
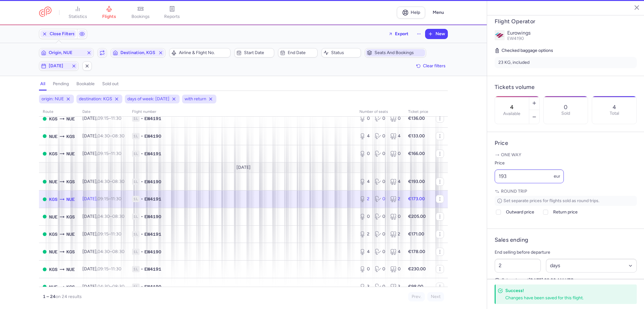
type input "2"
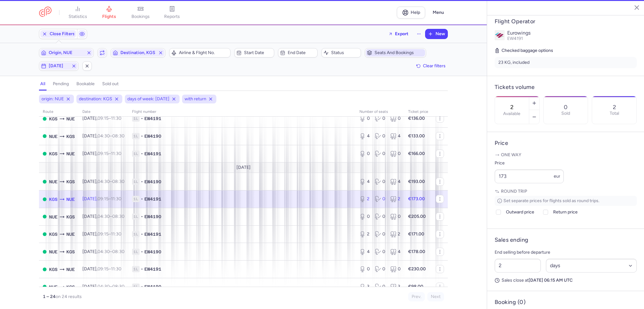
click at [445, 187] on div "statistics flights bookings reports Help Menu Close Filters Export New Filters …" at bounding box center [322, 154] width 644 height 309
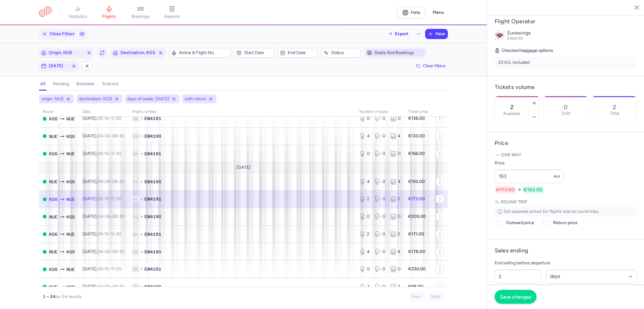
type input "163"
click at [508, 296] on span "Save changes" at bounding box center [515, 297] width 31 height 6
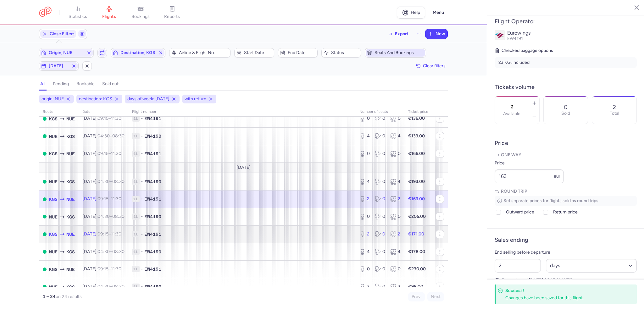
click at [342, 237] on span "1L • EW4191" at bounding box center [242, 234] width 220 height 6
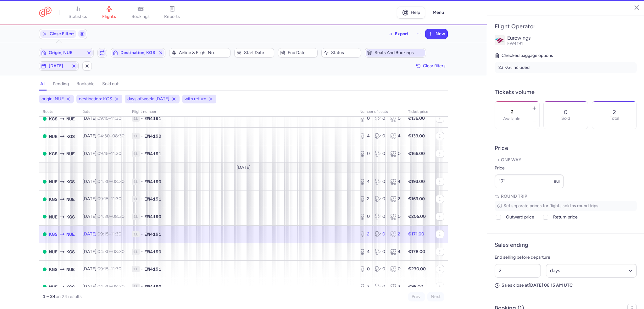
scroll to position [123, 0]
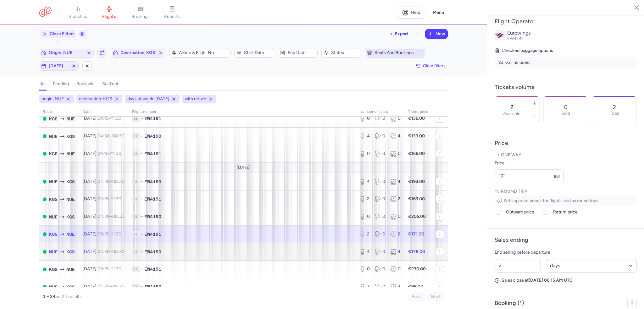
click at [357, 254] on div "4 0 4" at bounding box center [380, 251] width 46 height 11
type input "4"
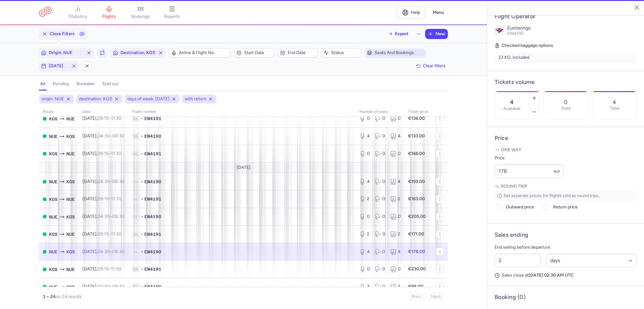
scroll to position [118, 0]
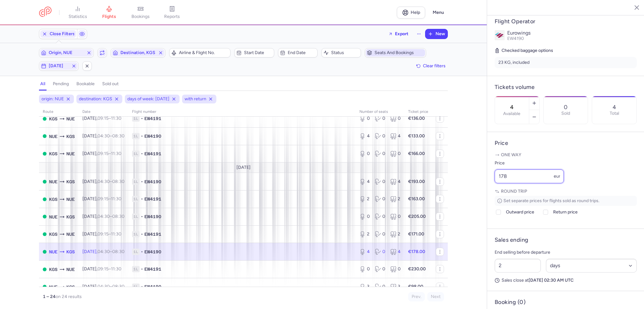
drag, startPoint x: 522, startPoint y: 187, endPoint x: 456, endPoint y: 186, distance: 65.7
click at [456, 186] on div "statistics flights bookings reports Help Menu Close Filters Export New Filters …" at bounding box center [322, 154] width 644 height 309
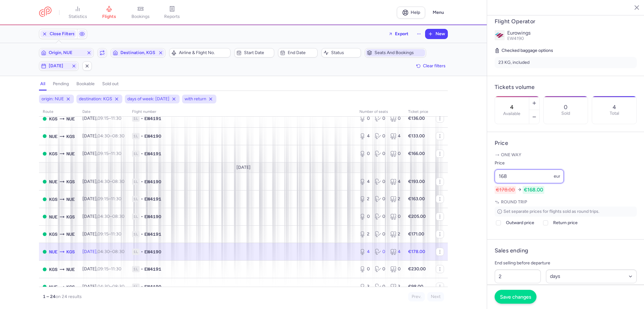
type input "168"
click at [511, 299] on span "Save changes" at bounding box center [515, 297] width 31 height 6
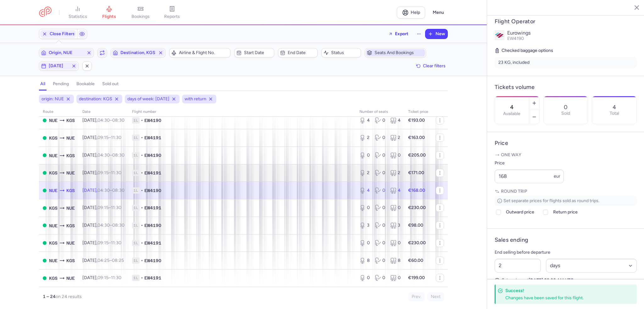
scroll to position [290, 0]
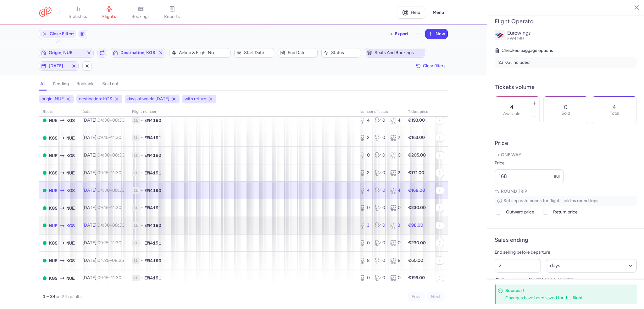
click at [320, 223] on span "1L • EW4190" at bounding box center [242, 225] width 220 height 6
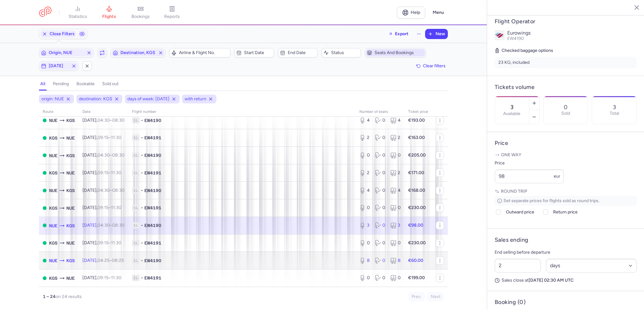
click at [313, 261] on span "1L • EW4190" at bounding box center [242, 260] width 220 height 6
type input "8"
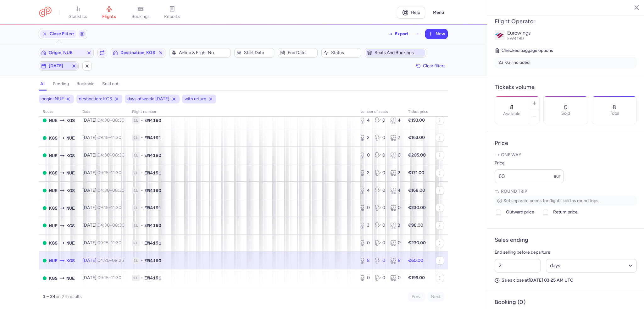
click at [54, 65] on span "[DATE]" at bounding box center [59, 65] width 20 height 5
drag, startPoint x: 73, startPoint y: 95, endPoint x: 107, endPoint y: 97, distance: 34.0
click at [73, 95] on input "W" at bounding box center [72, 96] width 9 height 9
checkbox input "false"
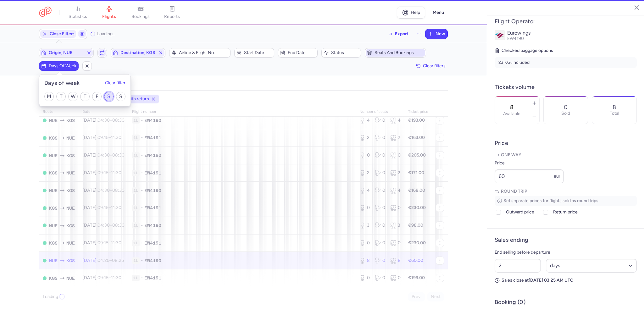
click at [109, 97] on input "S" at bounding box center [108, 96] width 9 height 9
checkbox input "true"
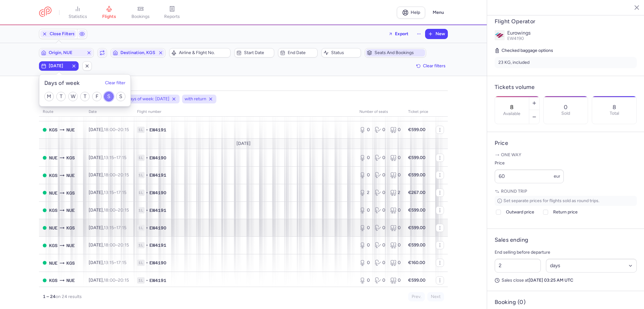
scroll to position [251, 0]
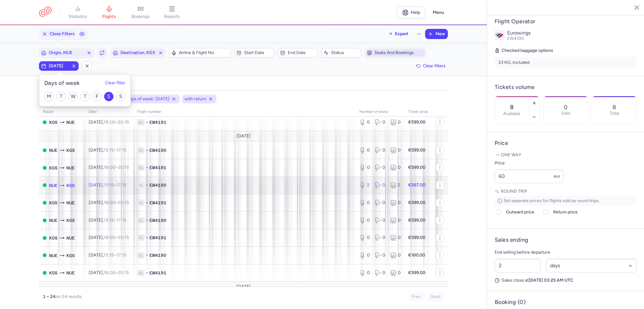
click at [225, 188] on span "1L • EW4190" at bounding box center [244, 185] width 215 height 6
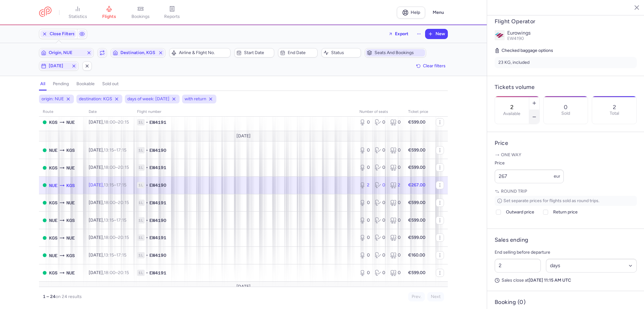
click at [537, 114] on icon "button" at bounding box center [534, 116] width 5 height 5
type input "0"
click at [525, 298] on span "Save changes" at bounding box center [515, 297] width 31 height 6
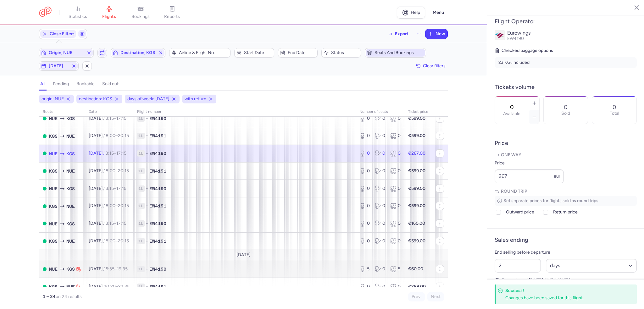
scroll to position [301, 0]
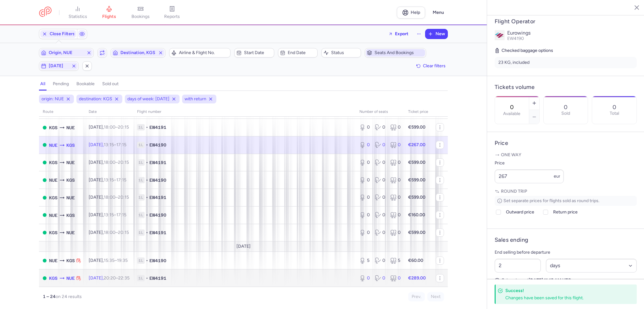
drag, startPoint x: 350, startPoint y: 273, endPoint x: 473, endPoint y: 201, distance: 142.6
click at [350, 273] on td "1L • EW4191" at bounding box center [244, 277] width 222 height 17
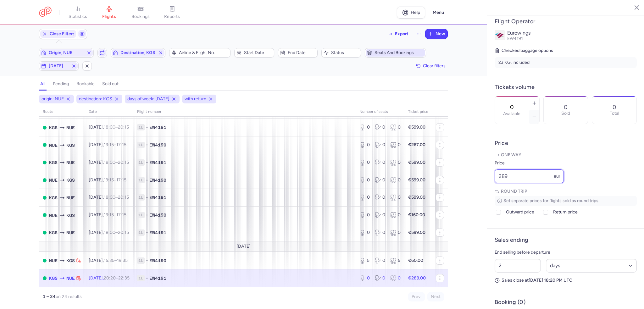
drag, startPoint x: 516, startPoint y: 195, endPoint x: 488, endPoint y: 191, distance: 27.2
click at [488, 191] on article "Price One way Price 289 eur Round trip Set separate prices for flights sold as …" at bounding box center [565, 180] width 157 height 97
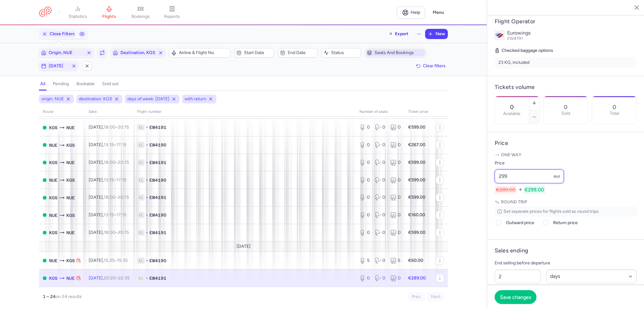
type input "299"
click at [539, 96] on button "button" at bounding box center [534, 103] width 10 height 14
type input "2"
click at [512, 304] on button "Save changes" at bounding box center [515, 297] width 42 height 14
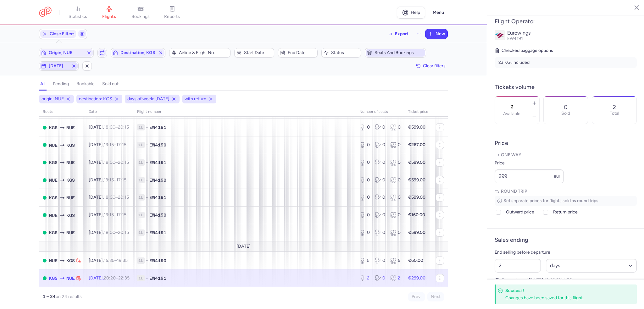
click at [61, 67] on span "[DATE]" at bounding box center [59, 65] width 20 height 5
click at [112, 97] on input "S" at bounding box center [108, 96] width 9 height 9
checkbox input "false"
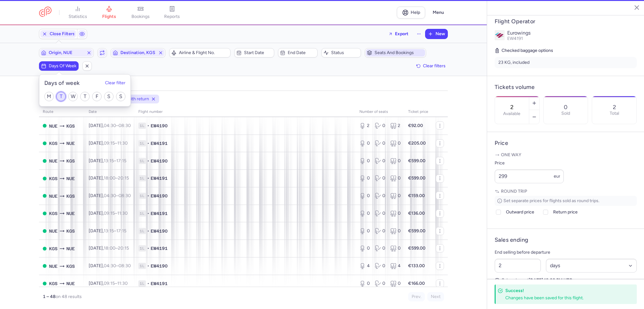
click at [63, 96] on input "T" at bounding box center [60, 96] width 9 height 9
checkbox input "true"
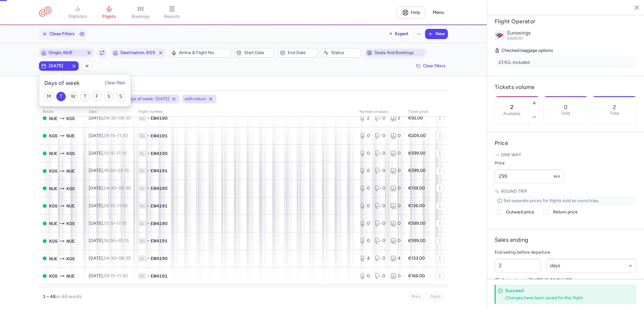
click at [65, 50] on span "Origin, NUE" at bounding box center [66, 53] width 53 height 8
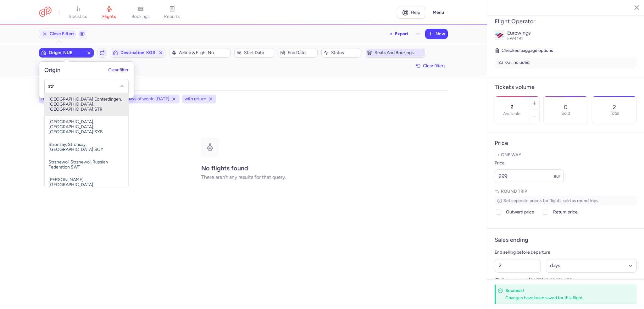
click at [74, 99] on span "[GEOGRAPHIC_DATA] Echterdingen, [GEOGRAPHIC_DATA], [GEOGRAPHIC_DATA] STR" at bounding box center [87, 104] width 84 height 23
type input "str"
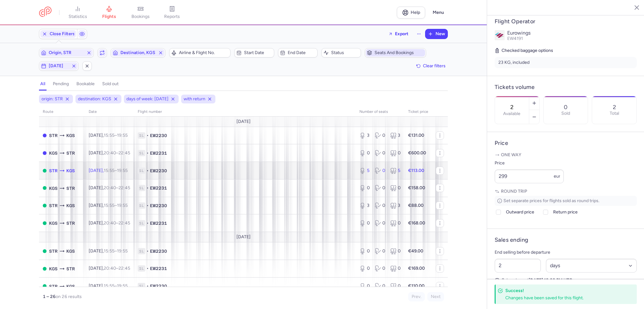
click at [256, 166] on td "1L • EW2230" at bounding box center [245, 171] width 222 height 18
type input "5"
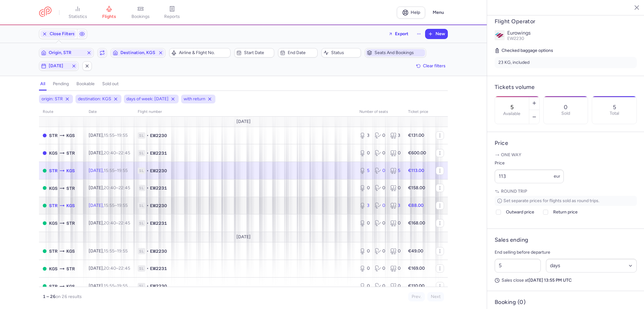
click at [372, 214] on td "3 0 3" at bounding box center [380, 206] width 49 height 18
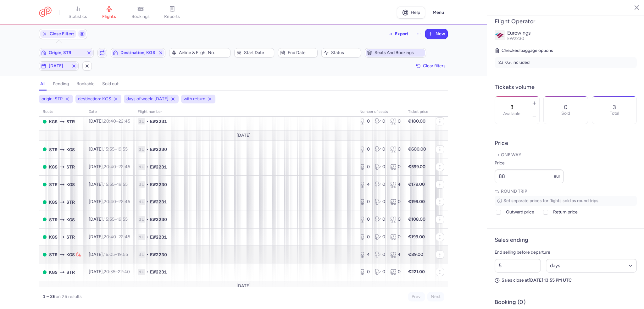
scroll to position [336, 0]
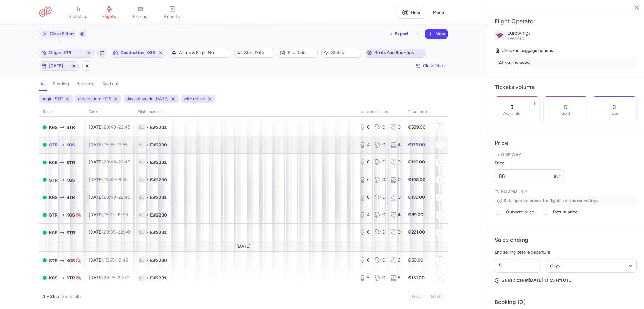
click at [327, 145] on span "1L • EW2230" at bounding box center [245, 145] width 214 height 6
type input "4"
drag, startPoint x: 534, startPoint y: 194, endPoint x: 448, endPoint y: 184, distance: 87.0
click at [448, 184] on div "statistics flights bookings reports Help Menu Close Filters Export New Filters …" at bounding box center [322, 154] width 644 height 309
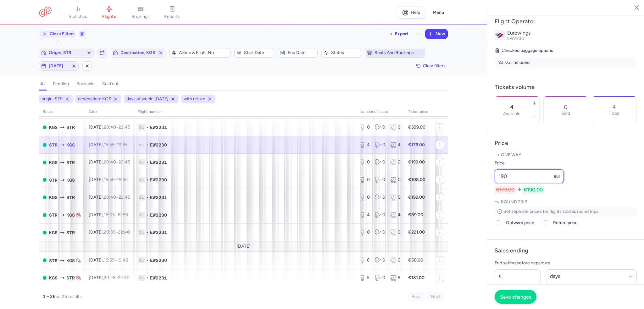
type input "190"
click at [507, 295] on span "Save changes" at bounding box center [515, 297] width 31 height 6
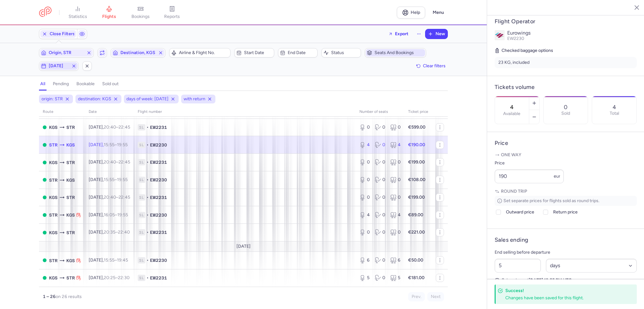
click at [69, 67] on span "[DATE]" at bounding box center [59, 65] width 20 height 5
drag, startPoint x: 63, startPoint y: 100, endPoint x: 84, endPoint y: 98, distance: 20.6
click at [64, 100] on input "T" at bounding box center [60, 96] width 9 height 9
checkbox input "false"
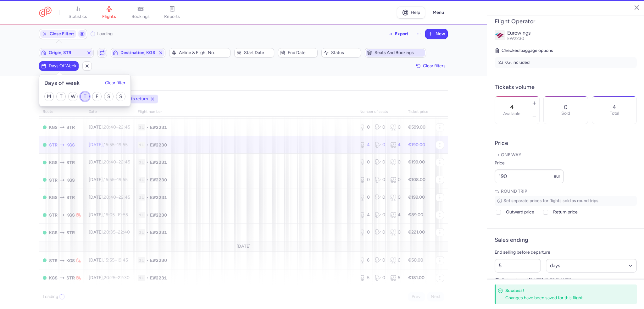
click at [84, 98] on input "T" at bounding box center [84, 96] width 9 height 9
checkbox input "true"
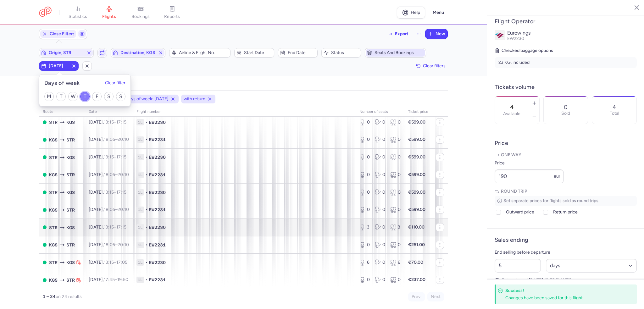
scroll to position [290, 0]
click at [229, 228] on td "1L • EW2230" at bounding box center [244, 226] width 223 height 18
type input "3"
type input "2"
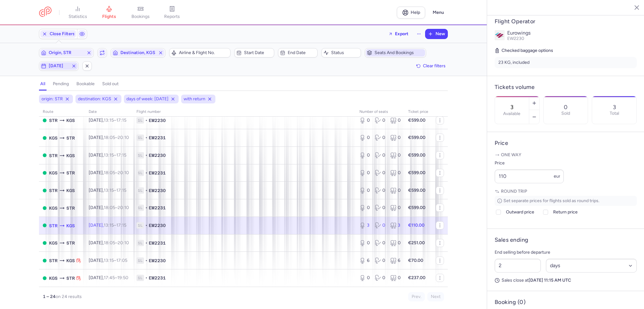
click at [74, 67] on icon "button" at bounding box center [73, 65] width 5 height 5
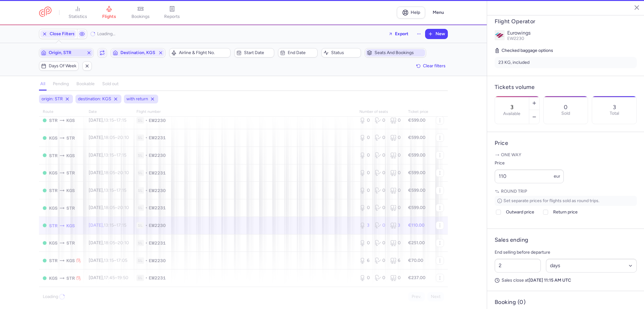
click at [78, 51] on span "Origin, STR" at bounding box center [66, 52] width 35 height 5
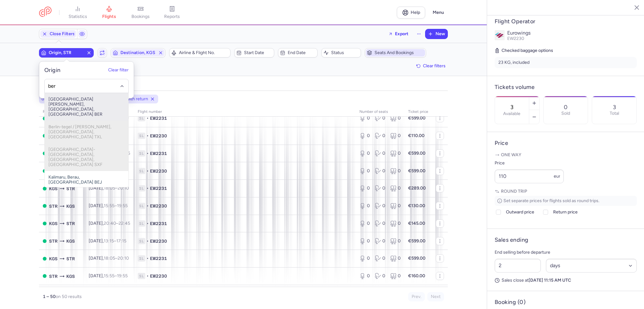
click at [86, 100] on span "[GEOGRAPHIC_DATA][PERSON_NAME], [GEOGRAPHIC_DATA], [GEOGRAPHIC_DATA] BER" at bounding box center [87, 107] width 84 height 28
type input "ber"
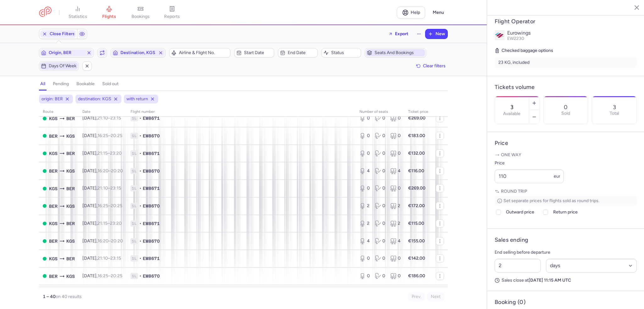
click at [58, 67] on span "Days of week" at bounding box center [63, 65] width 28 height 5
click at [97, 93] on input "F" at bounding box center [96, 96] width 9 height 9
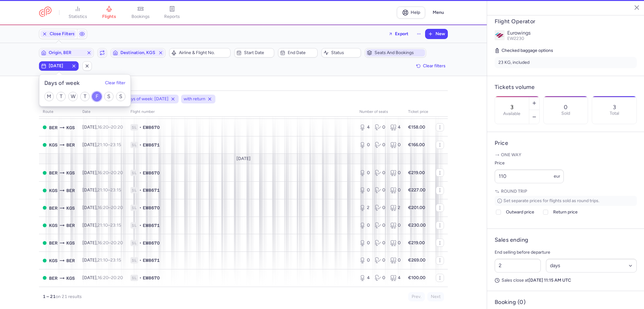
scroll to position [236, 0]
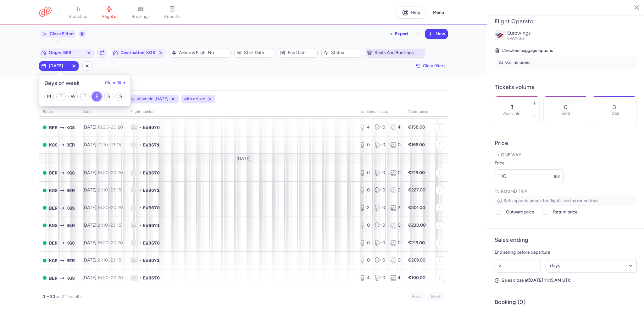
click at [98, 96] on input "F" at bounding box center [96, 96] width 9 height 9
checkbox input "false"
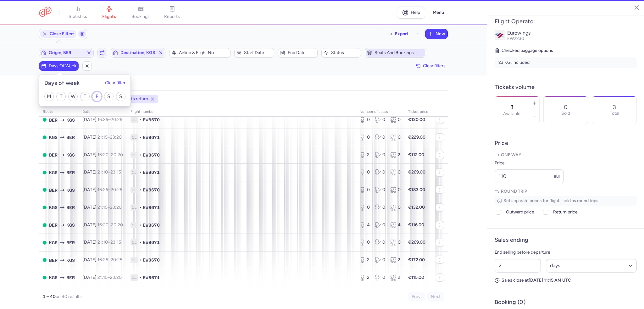
scroll to position [290, 0]
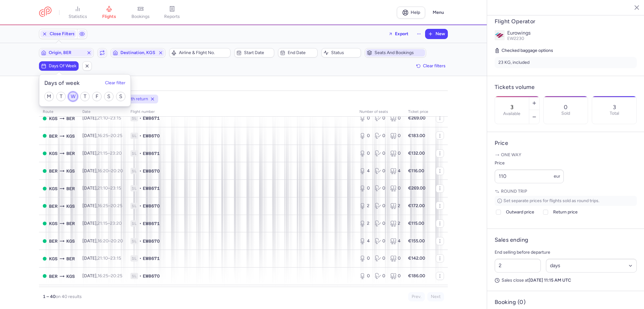
click at [70, 100] on input "W" at bounding box center [72, 96] width 9 height 9
checkbox input "true"
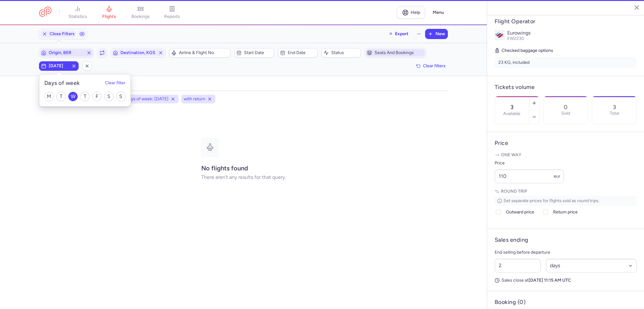
click at [76, 52] on span "Origin, BER" at bounding box center [66, 52] width 35 height 5
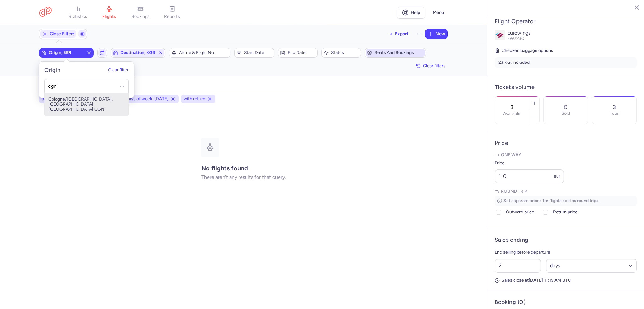
click at [87, 98] on span "Cologne/[GEOGRAPHIC_DATA], [GEOGRAPHIC_DATA], [GEOGRAPHIC_DATA] CGN" at bounding box center [87, 104] width 84 height 23
type input "cgn"
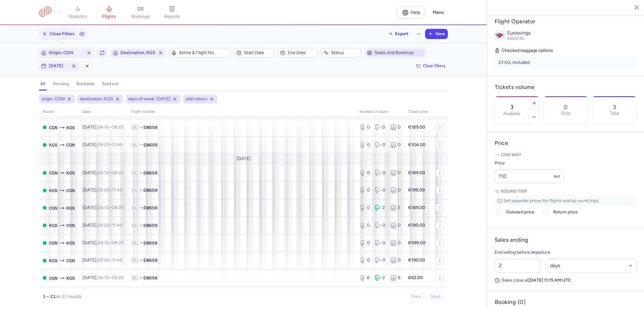
scroll to position [236, 0]
click at [63, 62] on span "[DATE]" at bounding box center [59, 66] width 38 height 8
click at [73, 95] on input "W" at bounding box center [72, 96] width 9 height 9
checkbox input "false"
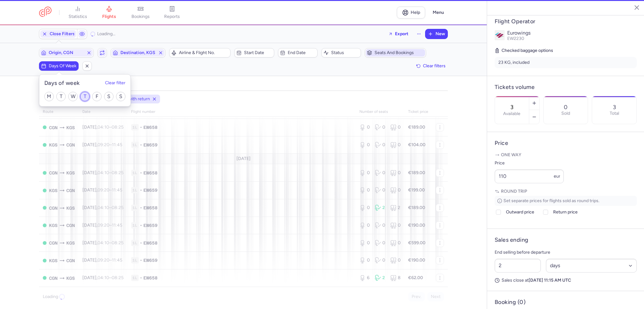
click at [84, 96] on input "T" at bounding box center [84, 96] width 9 height 9
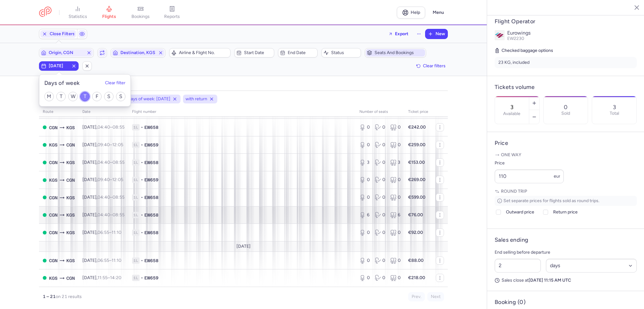
scroll to position [247, 0]
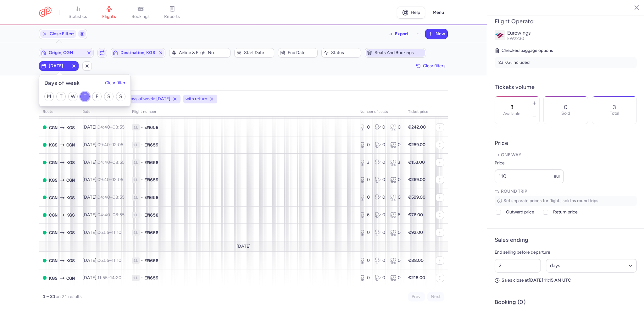
drag, startPoint x: 84, startPoint y: 95, endPoint x: 115, endPoint y: 99, distance: 32.0
click at [84, 96] on input "T" at bounding box center [84, 96] width 9 height 9
checkbox input "false"
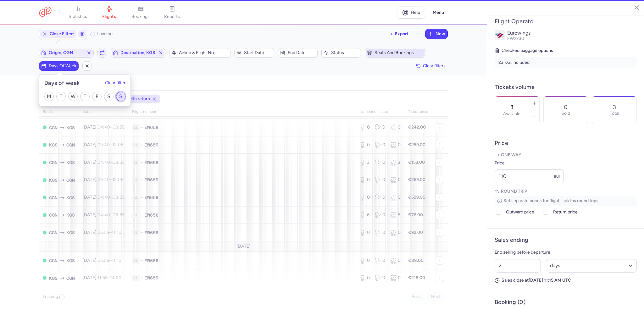
click at [120, 98] on input "S" at bounding box center [120, 96] width 9 height 9
checkbox input "true"
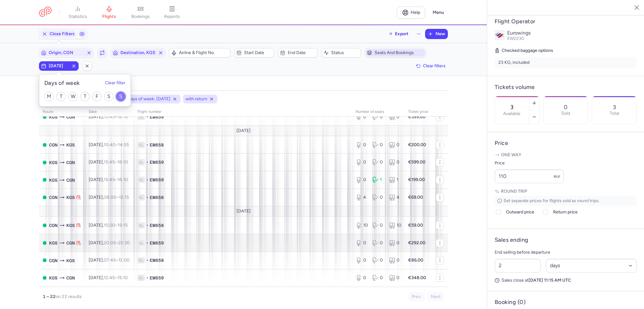
scroll to position [265, 0]
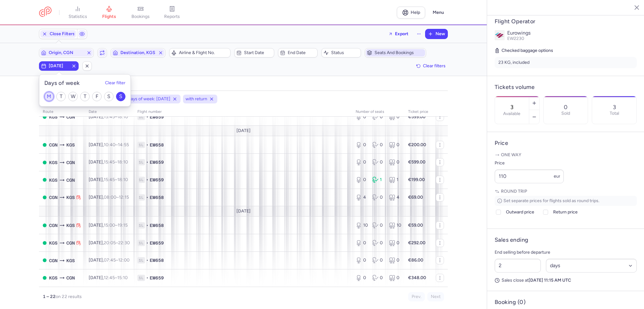
click at [50, 94] on input "M" at bounding box center [48, 96] width 9 height 9
checkbox input "true"
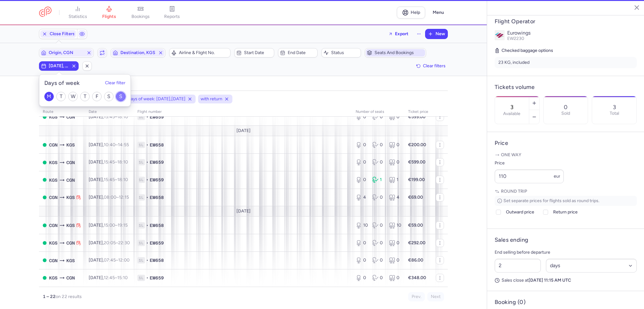
click at [121, 98] on input "S" at bounding box center [120, 96] width 9 height 9
checkbox input "false"
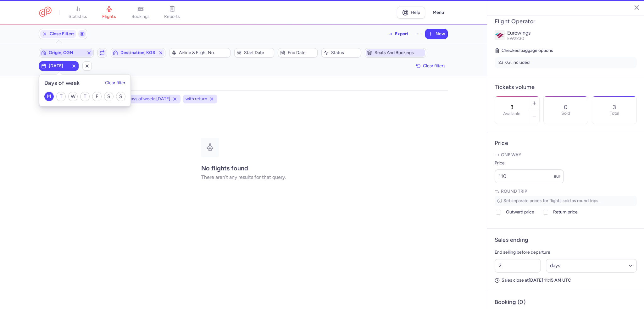
click at [66, 52] on span "Origin, CGN" at bounding box center [66, 52] width 35 height 5
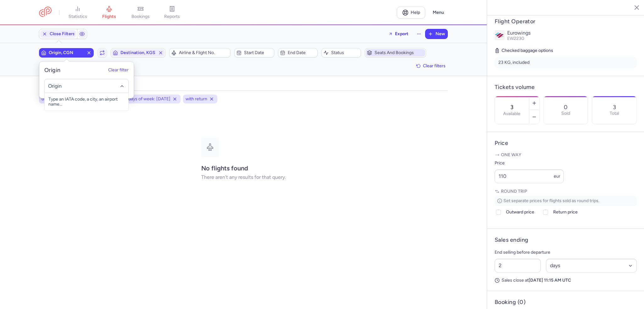
type input "d"
click at [73, 53] on span "Origin, CGN" at bounding box center [66, 52] width 35 height 5
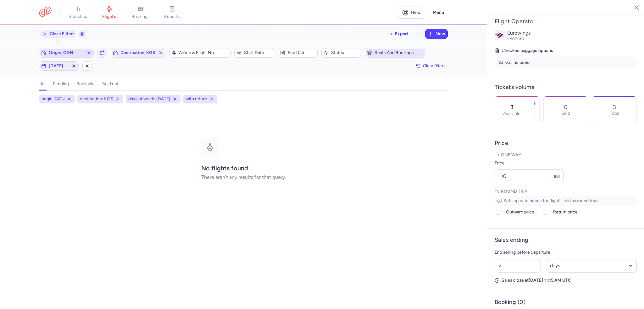
click at [73, 53] on span "Origin, CGN" at bounding box center [66, 52] width 35 height 5
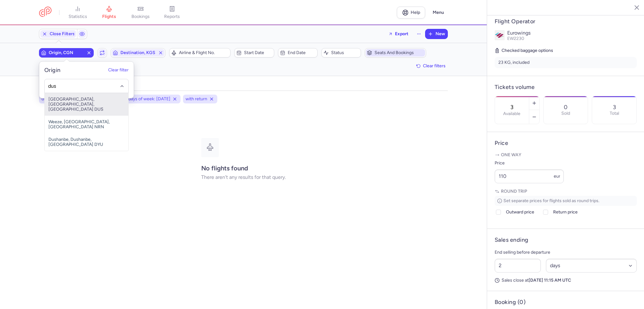
click at [102, 107] on span "[GEOGRAPHIC_DATA], [GEOGRAPHIC_DATA], [GEOGRAPHIC_DATA] DUS" at bounding box center [87, 104] width 84 height 23
type input "dus"
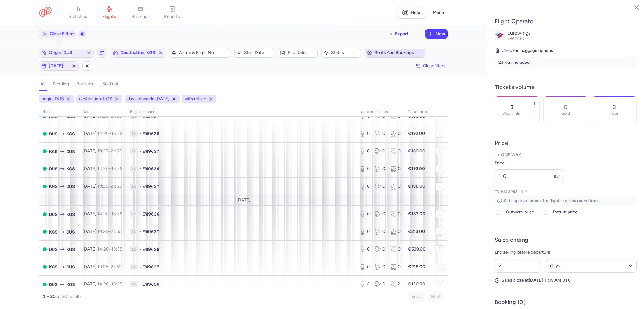
scroll to position [218, 0]
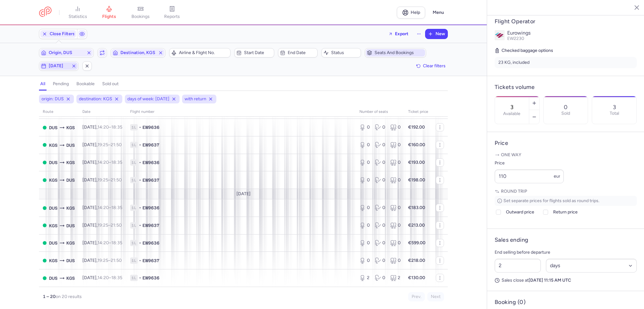
click at [62, 63] on span "[DATE]" at bounding box center [59, 65] width 20 height 5
click at [49, 94] on input "M" at bounding box center [48, 96] width 9 height 9
checkbox input "false"
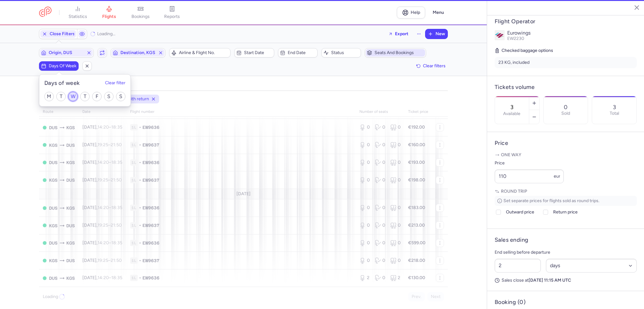
click at [73, 95] on input "W" at bounding box center [72, 96] width 9 height 9
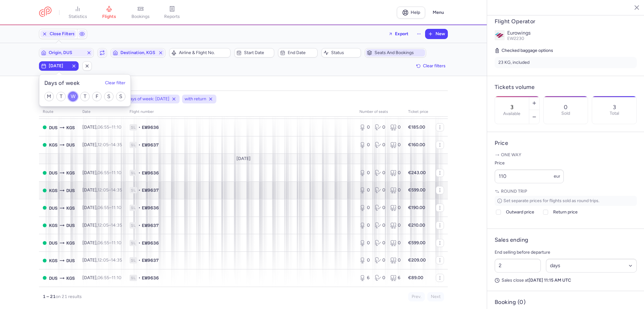
scroll to position [236, 0]
click at [73, 99] on input "W" at bounding box center [72, 96] width 9 height 9
checkbox input "false"
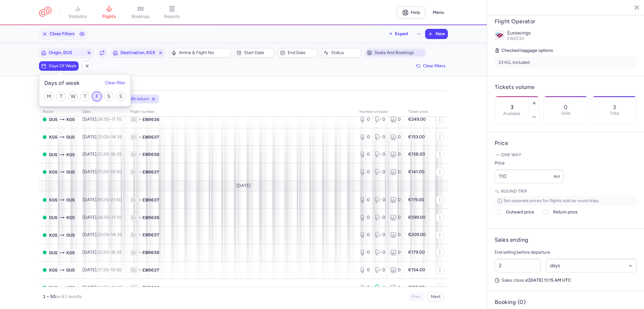
click at [97, 95] on input "F" at bounding box center [96, 96] width 9 height 9
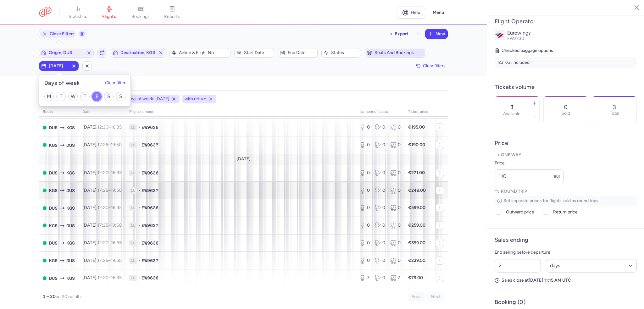
scroll to position [218, 0]
click at [96, 96] on input "F" at bounding box center [96, 96] width 9 height 9
checkbox input "false"
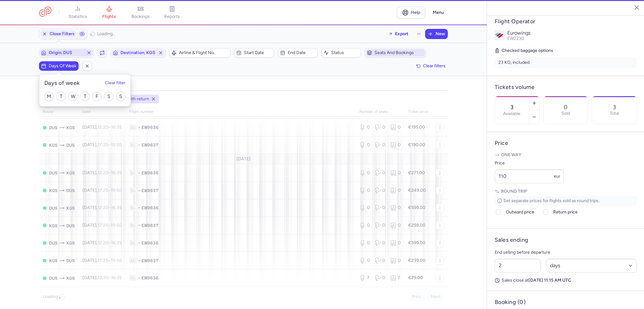
click at [62, 53] on span "Origin, DUS" at bounding box center [66, 52] width 35 height 5
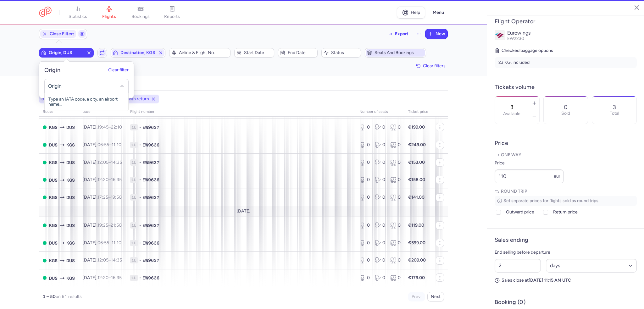
scroll to position [226, 0]
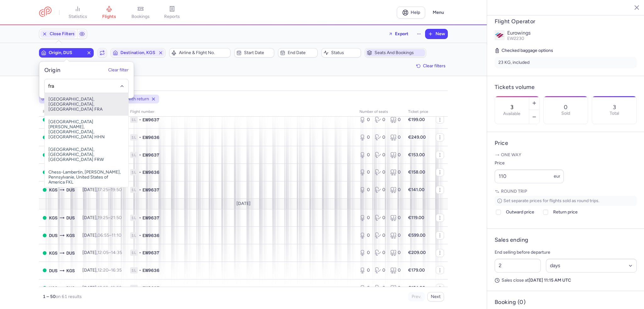
click at [80, 99] on span "[GEOGRAPHIC_DATA], [GEOGRAPHIC_DATA], [GEOGRAPHIC_DATA] FRA" at bounding box center [87, 104] width 84 height 23
type input "fra"
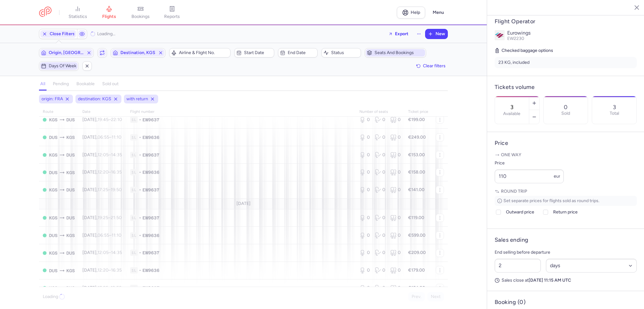
click at [61, 61] on button "Days of week" at bounding box center [59, 65] width 40 height 9
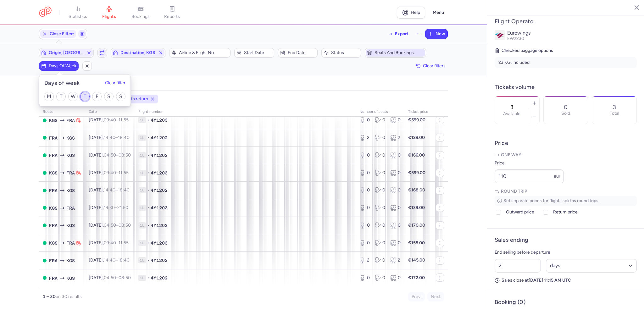
click at [84, 94] on input "T" at bounding box center [84, 96] width 9 height 9
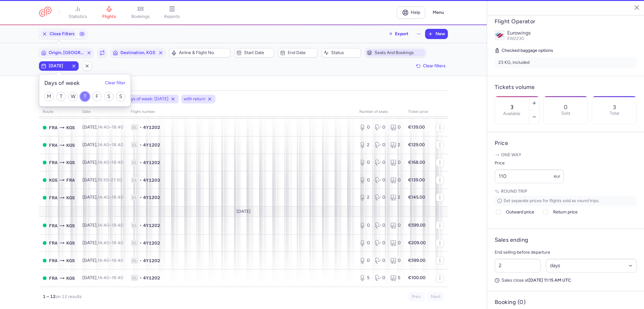
scroll to position [75, 0]
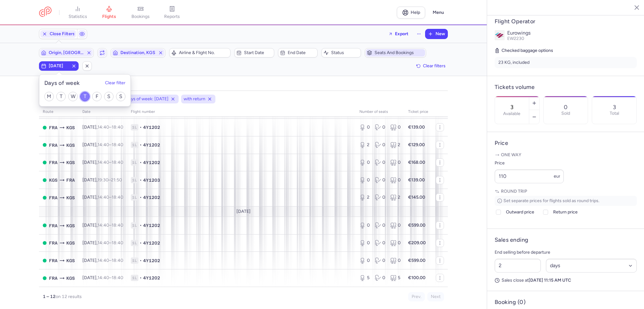
click at [82, 94] on input "T" at bounding box center [84, 96] width 9 height 9
checkbox input "false"
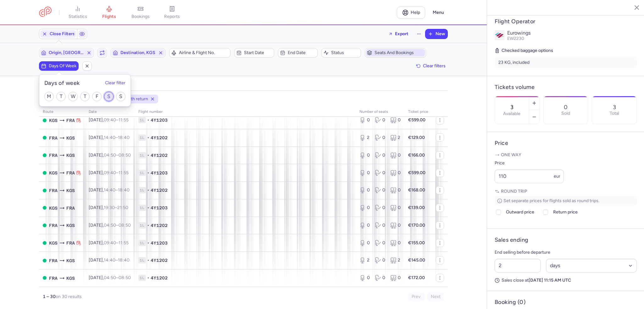
click at [110, 97] on input "S" at bounding box center [108, 96] width 9 height 9
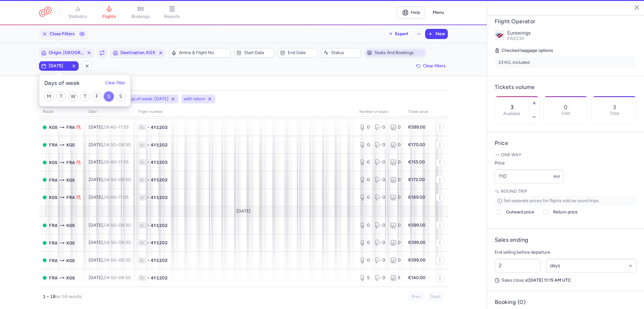
scroll to position [183, 0]
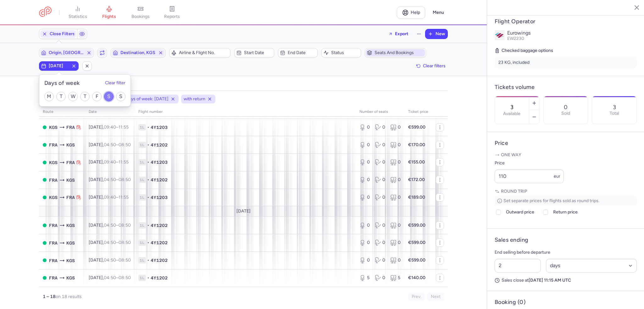
click at [108, 97] on input "S" at bounding box center [108, 96] width 9 height 9
checkbox input "false"
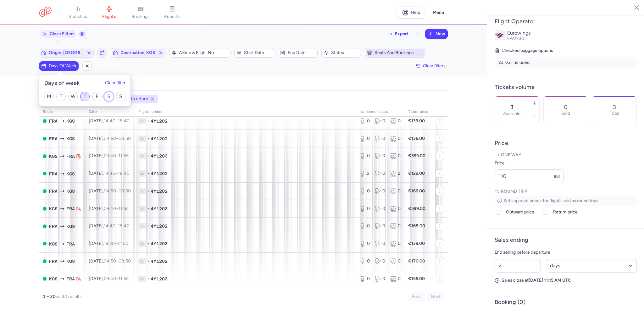
scroll to position [218, 0]
click at [84, 97] on input "T" at bounding box center [84, 96] width 9 height 9
checkbox input "true"
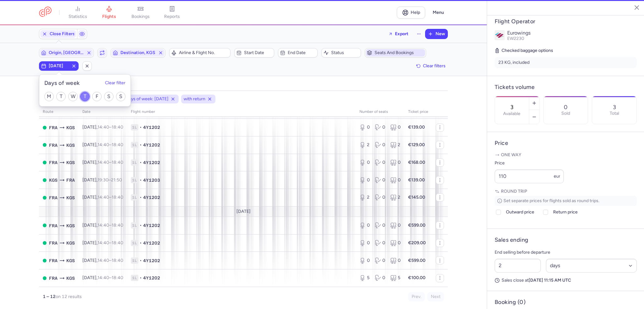
scroll to position [75, 0]
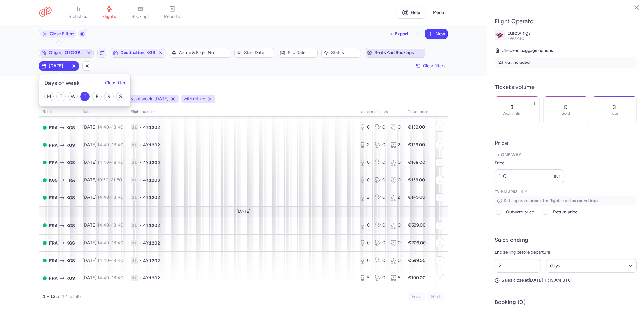
click at [79, 54] on span "Origin, [GEOGRAPHIC_DATA]" at bounding box center [66, 52] width 35 height 5
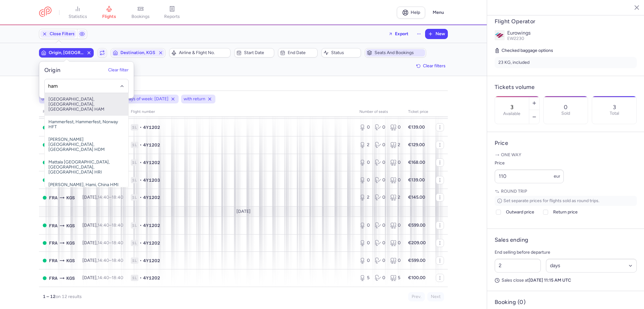
click at [74, 100] on span "[GEOGRAPHIC_DATA], [GEOGRAPHIC_DATA], [GEOGRAPHIC_DATA] HAM" at bounding box center [87, 104] width 84 height 23
type input "ham"
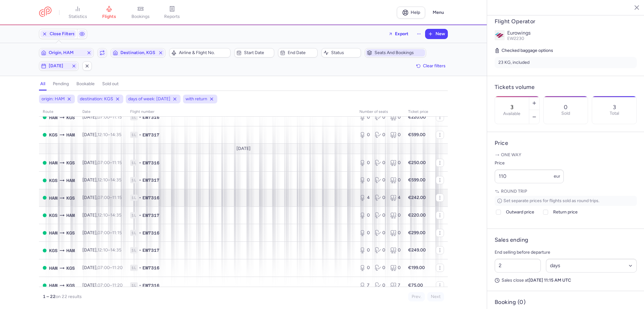
scroll to position [254, 0]
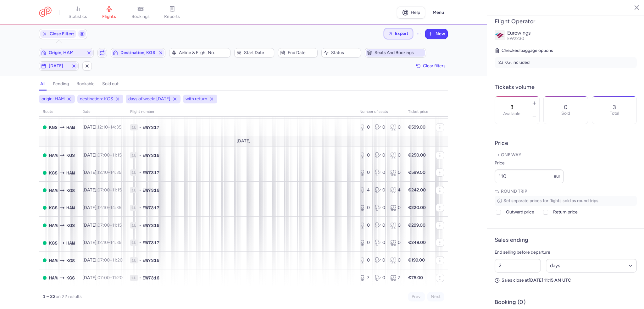
click at [407, 29] on button "Export" at bounding box center [398, 34] width 28 height 10
click at [382, 48] on button "Export flights" at bounding box center [381, 51] width 62 height 10
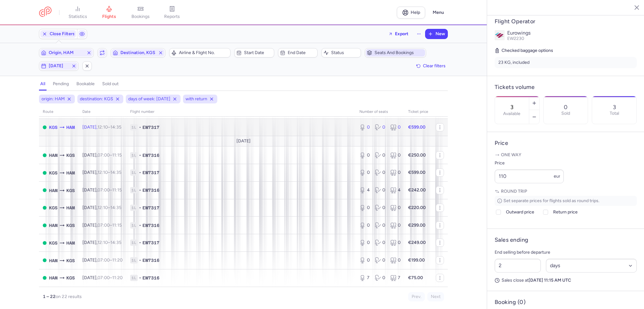
click at [317, 124] on span "1L • EW7317" at bounding box center [241, 127] width 222 height 6
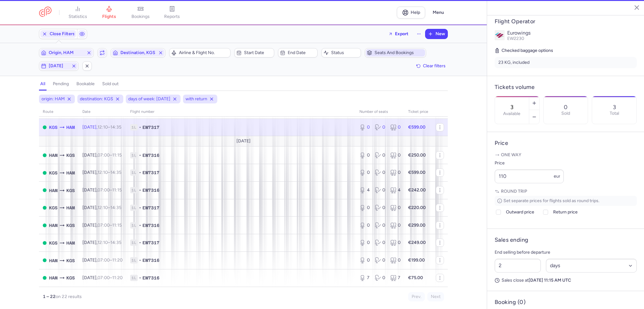
type input "0"
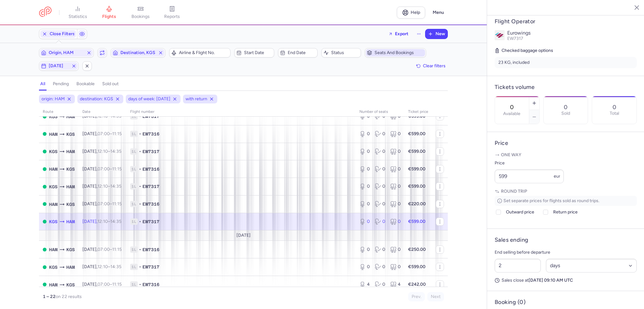
scroll to position [129, 0]
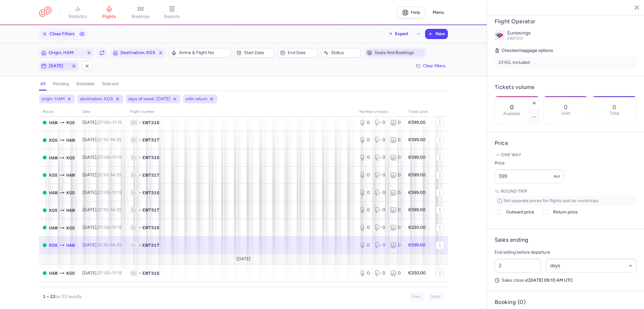
click at [60, 62] on span "[DATE]" at bounding box center [59, 66] width 38 height 8
click at [87, 97] on input "T" at bounding box center [84, 96] width 9 height 9
checkbox input "false"
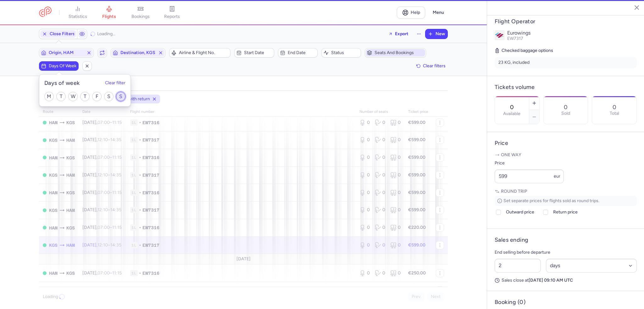
click at [123, 96] on input "S" at bounding box center [120, 96] width 9 height 9
checkbox input "true"
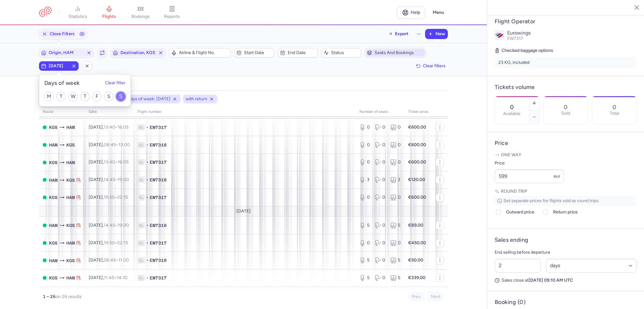
scroll to position [336, 0]
click at [74, 97] on input "W" at bounding box center [72, 96] width 9 height 9
checkbox input "true"
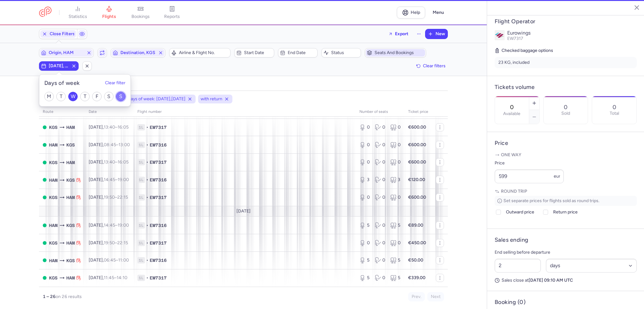
click at [119, 97] on input "S" at bounding box center [120, 96] width 9 height 9
checkbox input "false"
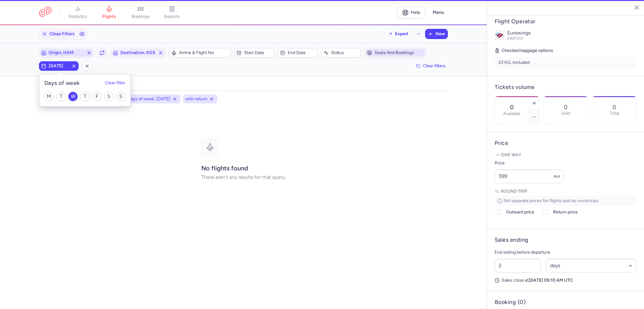
click at [62, 50] on span "Origin, HAM" at bounding box center [66, 52] width 35 height 5
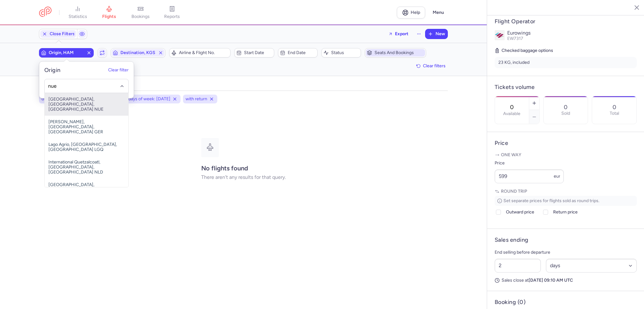
click at [90, 97] on span "[GEOGRAPHIC_DATA], [GEOGRAPHIC_DATA], [GEOGRAPHIC_DATA] NUE" at bounding box center [87, 104] width 84 height 23
type input "nue"
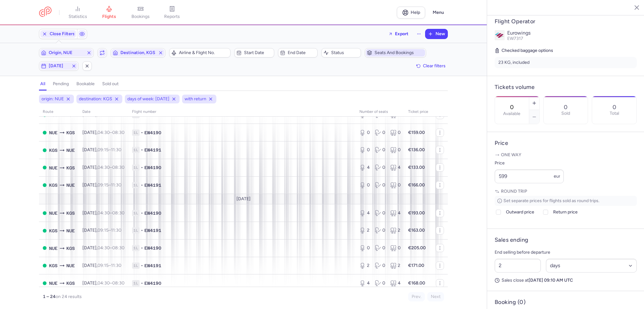
scroll to position [290, 0]
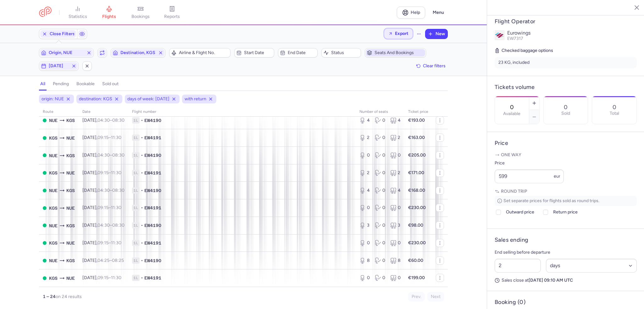
click at [396, 32] on span "Export" at bounding box center [402, 33] width 14 height 5
click at [376, 49] on p "Export flights" at bounding box center [367, 50] width 26 height 5
click at [53, 63] on span "[DATE]" at bounding box center [59, 66] width 38 height 8
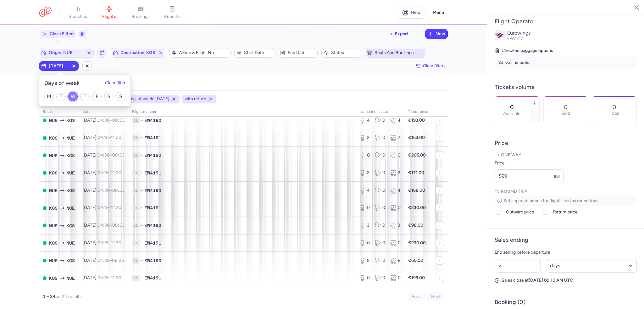
click at [76, 96] on input "W" at bounding box center [72, 96] width 9 height 9
checkbox input "false"
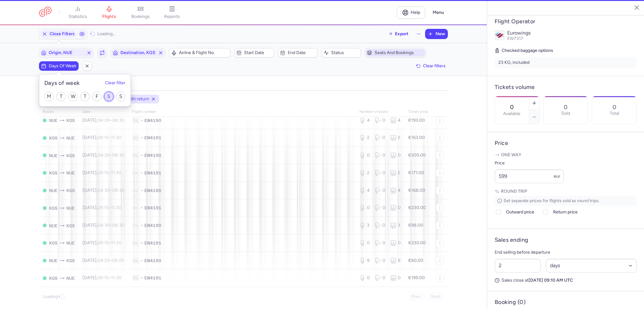
click at [110, 93] on input "S" at bounding box center [108, 96] width 9 height 9
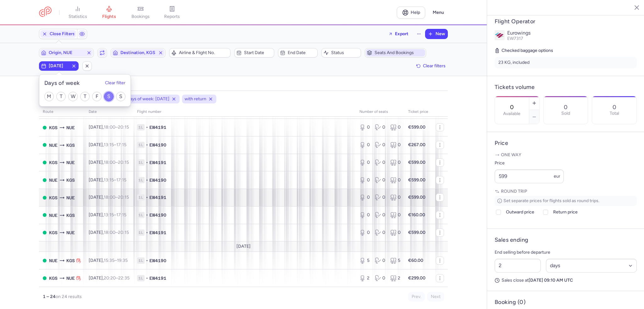
scroll to position [301, 0]
click at [108, 94] on input "S" at bounding box center [108, 96] width 9 height 9
checkbox input "false"
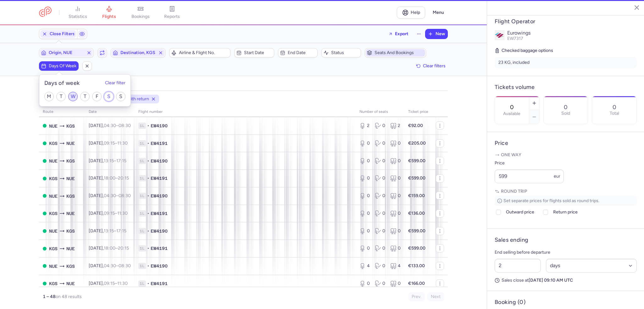
scroll to position [308, 0]
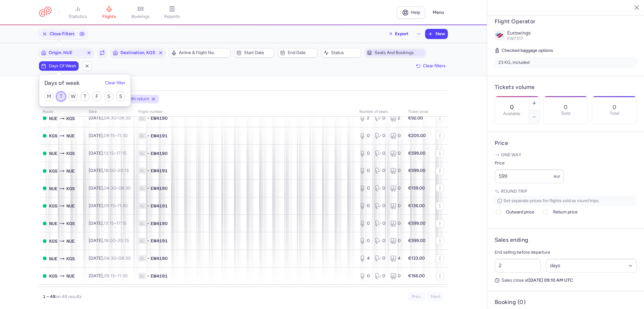
click at [60, 95] on input "T" at bounding box center [60, 96] width 9 height 9
checkbox input "true"
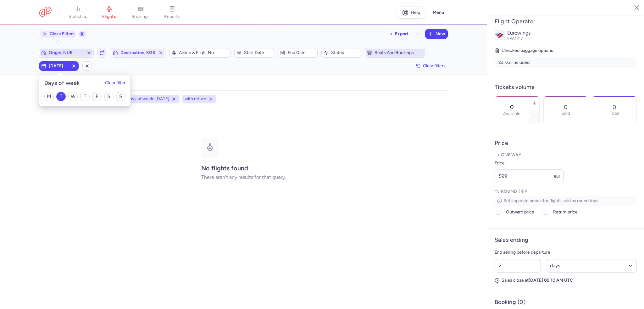
click at [70, 52] on span "Origin, NUE" at bounding box center [66, 52] width 35 height 5
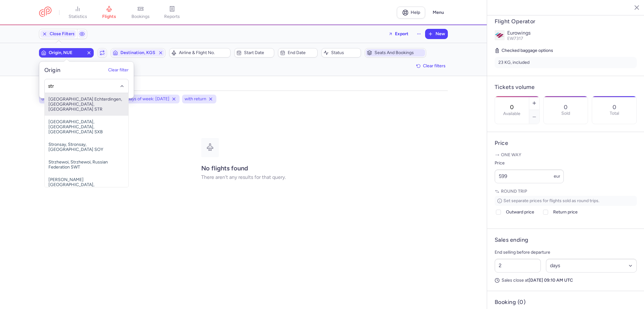
click at [87, 101] on span "[GEOGRAPHIC_DATA] Echterdingen, [GEOGRAPHIC_DATA], [GEOGRAPHIC_DATA] STR" at bounding box center [87, 104] width 84 height 23
type input "str"
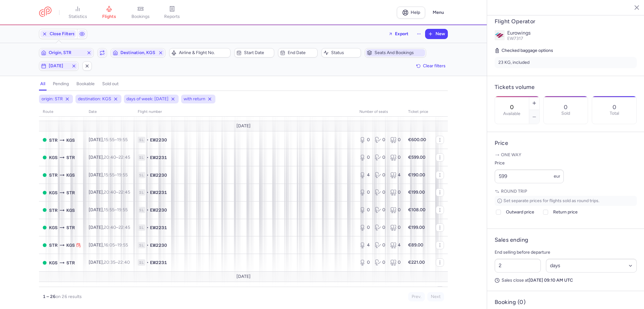
scroll to position [336, 0]
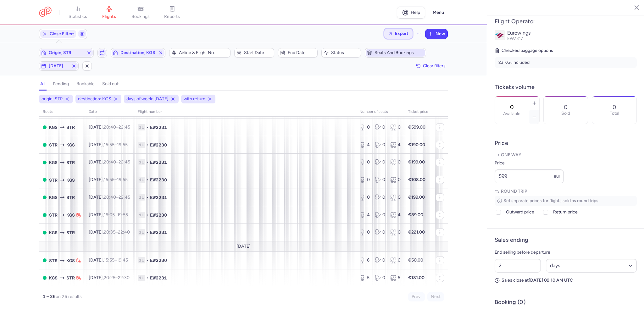
click at [400, 37] on button "Export" at bounding box center [398, 34] width 28 height 10
click at [373, 51] on p "Export flights" at bounding box center [367, 50] width 26 height 5
click at [61, 67] on span "[DATE]" at bounding box center [59, 65] width 20 height 5
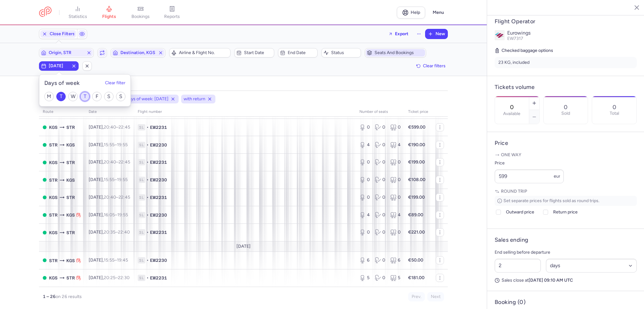
drag, startPoint x: 88, startPoint y: 97, endPoint x: 58, endPoint y: 97, distance: 29.2
click at [87, 97] on input "T" at bounding box center [84, 96] width 9 height 9
checkbox input "true"
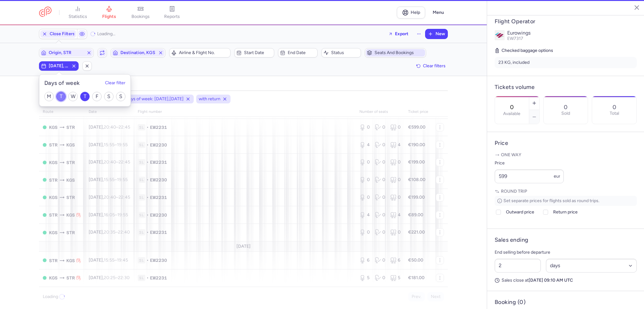
click at [59, 97] on input "T" at bounding box center [60, 96] width 9 height 9
checkbox input "false"
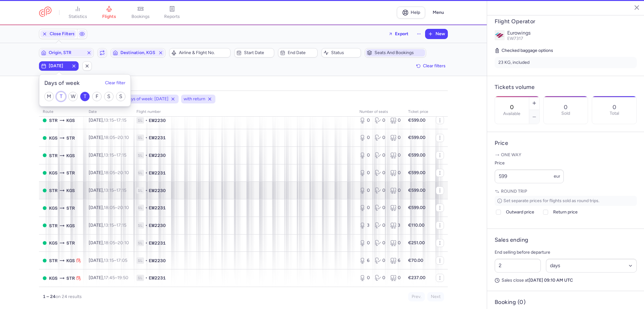
scroll to position [290, 0]
